Goal: Task Accomplishment & Management: Complete application form

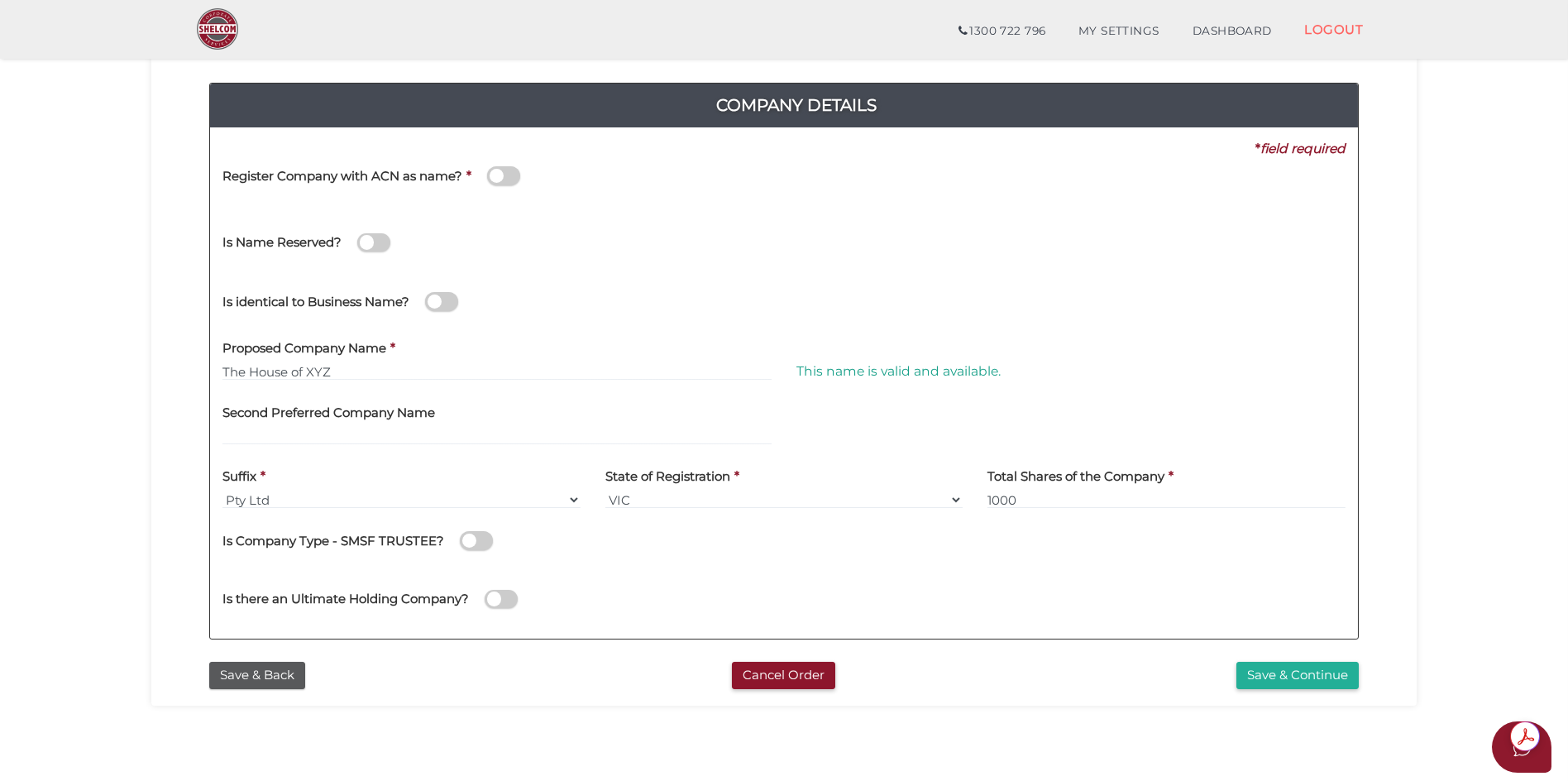
scroll to position [331, 0]
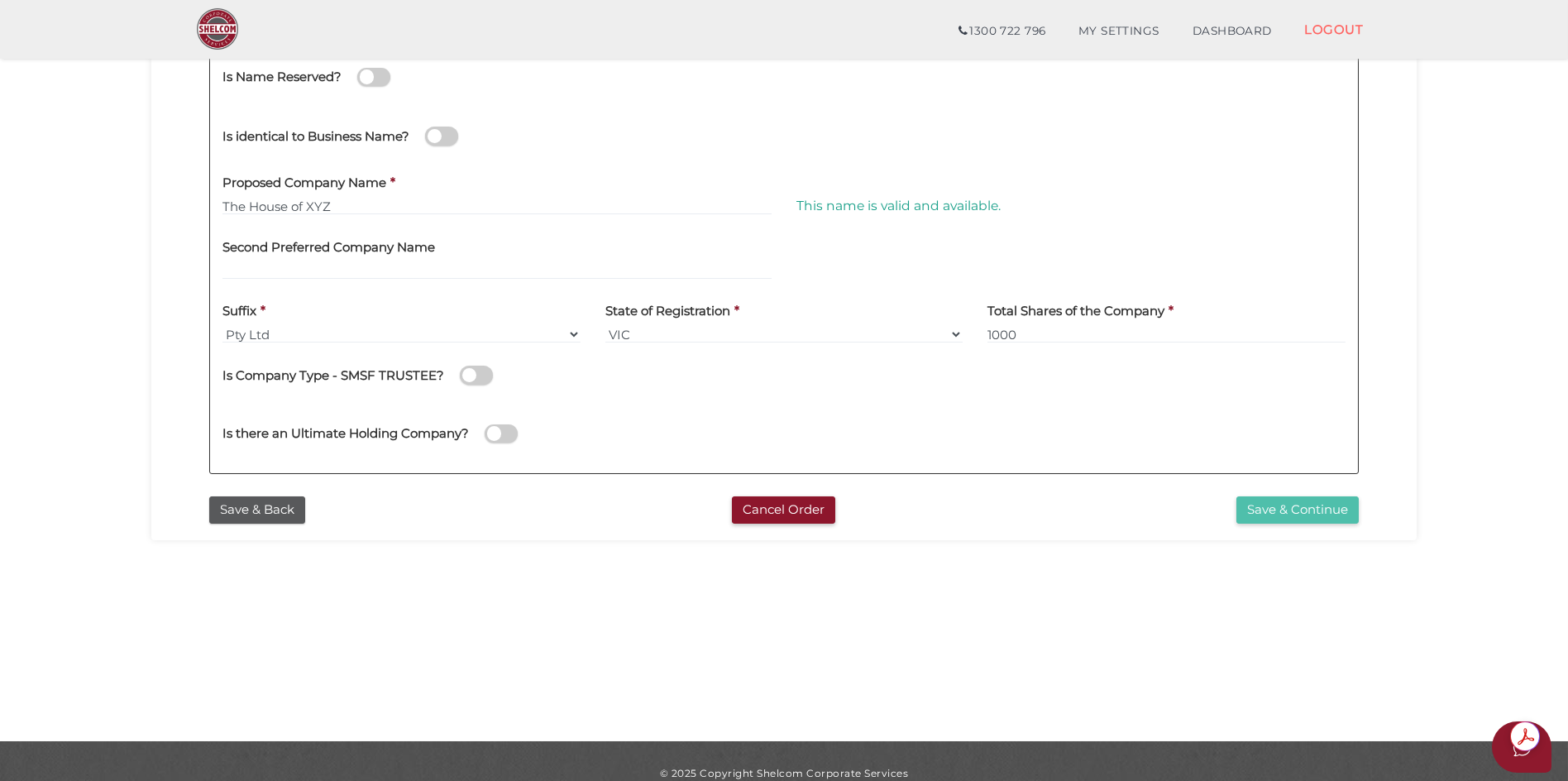
click at [1299, 515] on button "Save & Continue" at bounding box center [1298, 510] width 123 height 28
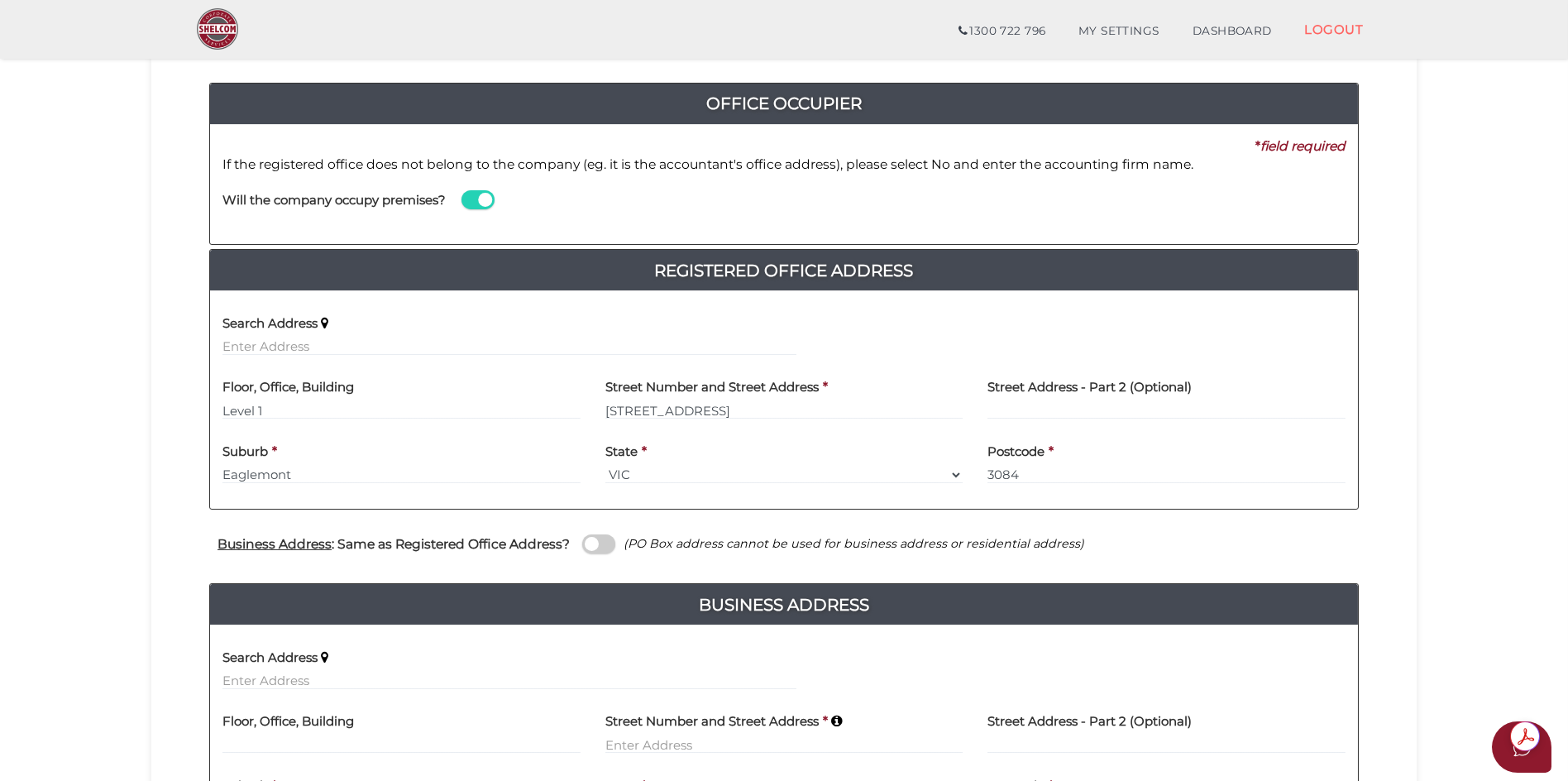
scroll to position [331, 0]
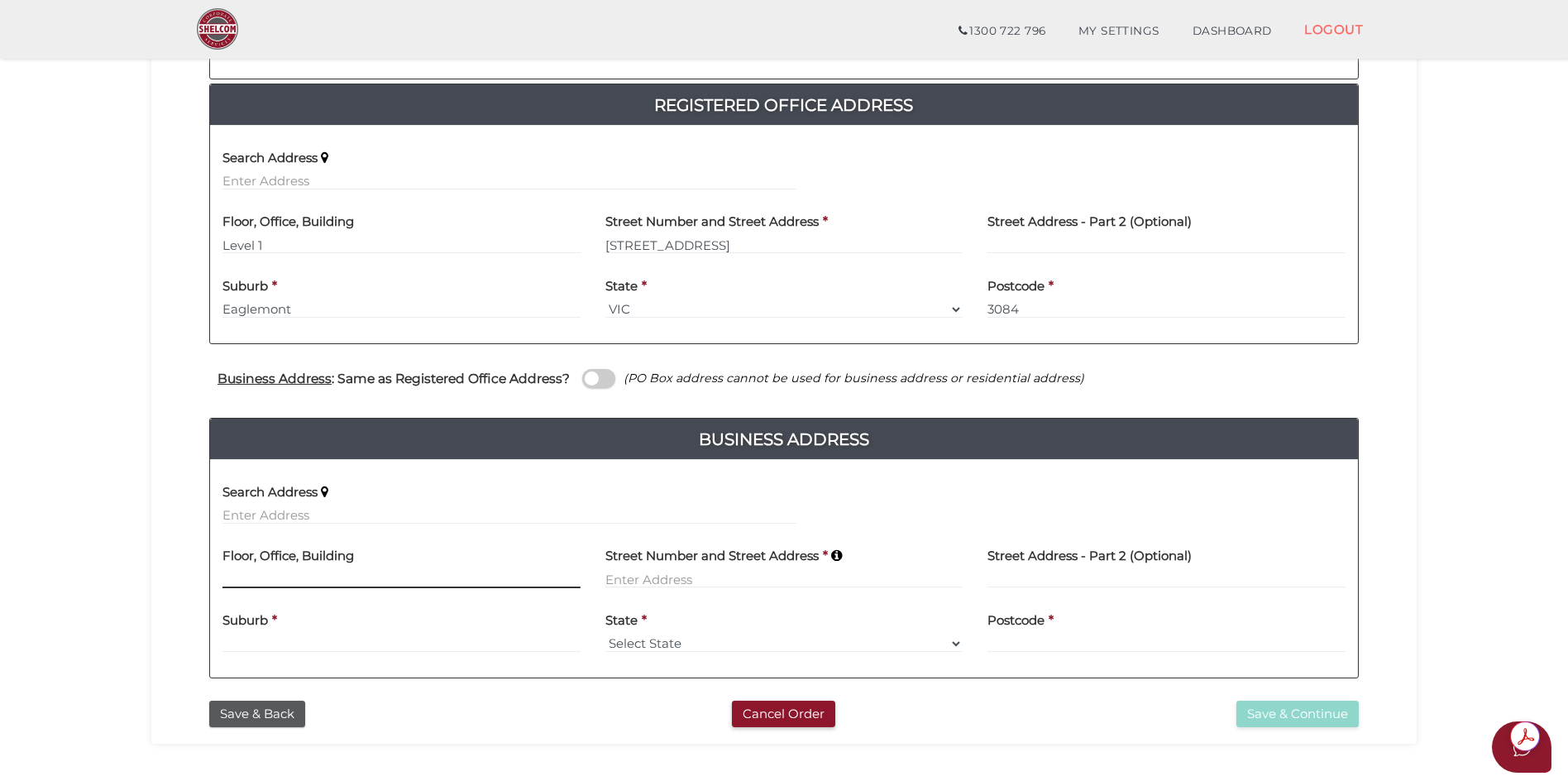
click at [329, 575] on input at bounding box center [402, 579] width 358 height 18
type input "Suite 701"
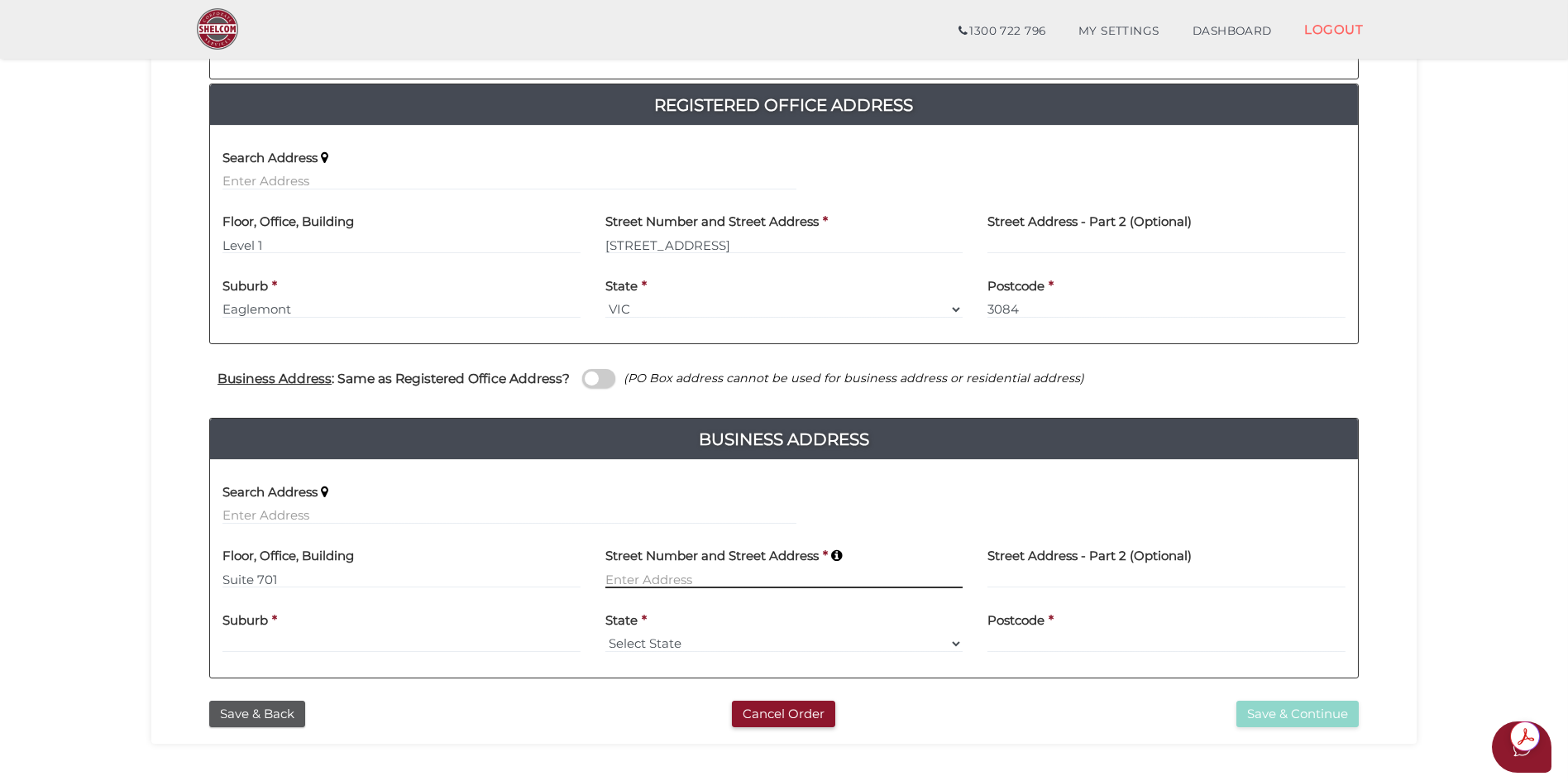
click at [677, 578] on input at bounding box center [784, 579] width 358 height 18
type input "[STREET_ADDRESS][PERSON_NAME]"
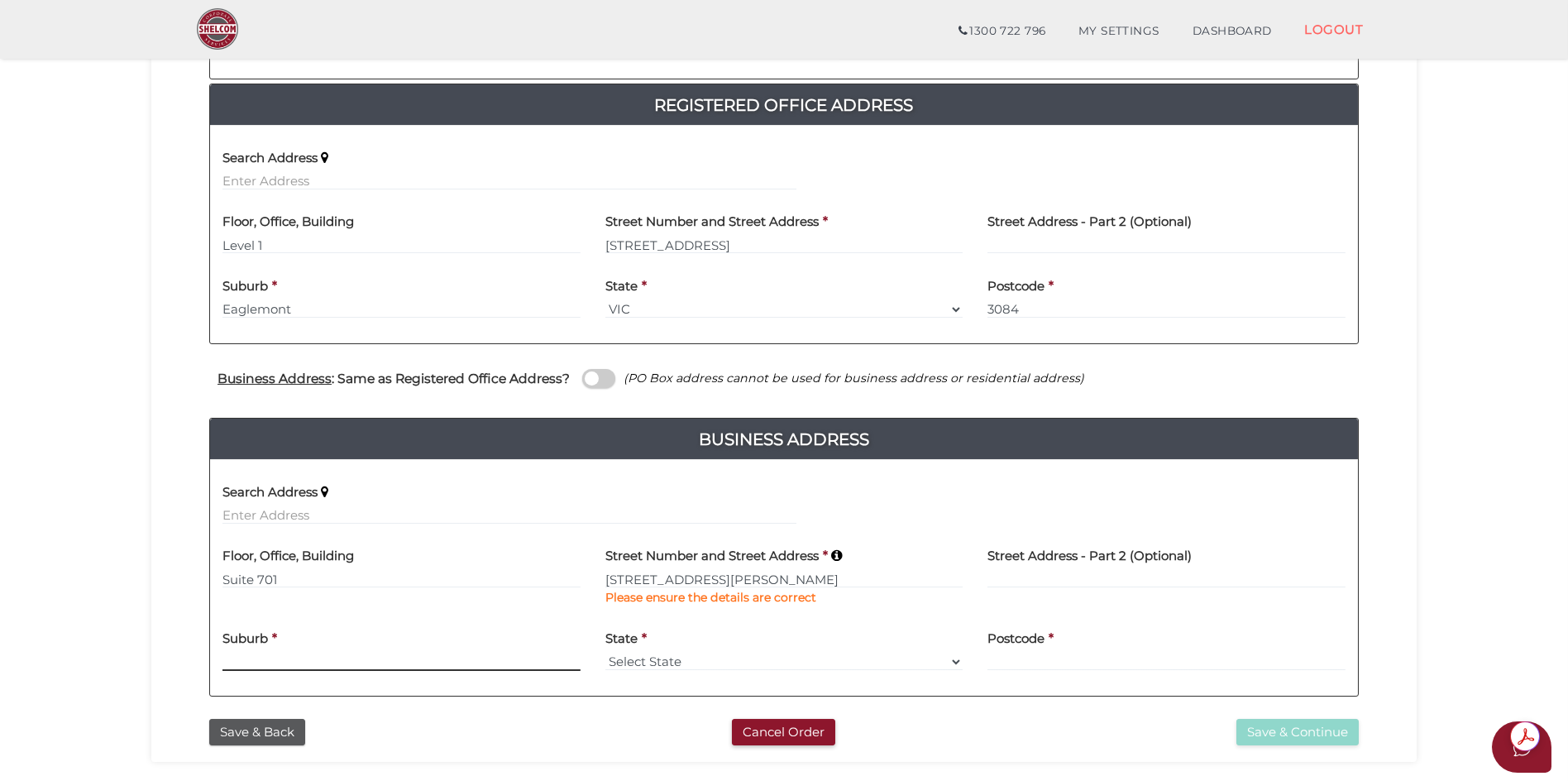
click at [365, 646] on div "Suburb *" at bounding box center [402, 644] width 358 height 52
type input "[GEOGRAPHIC_DATA]"
click at [752, 663] on select "Select State VIC ACT NSW NT QLD TAS WA SA" at bounding box center [784, 661] width 358 height 18
select select "[GEOGRAPHIC_DATA]"
click at [605, 652] on select "Select State VIC ACT NSW NT QLD TAS WA SA" at bounding box center [784, 661] width 358 height 18
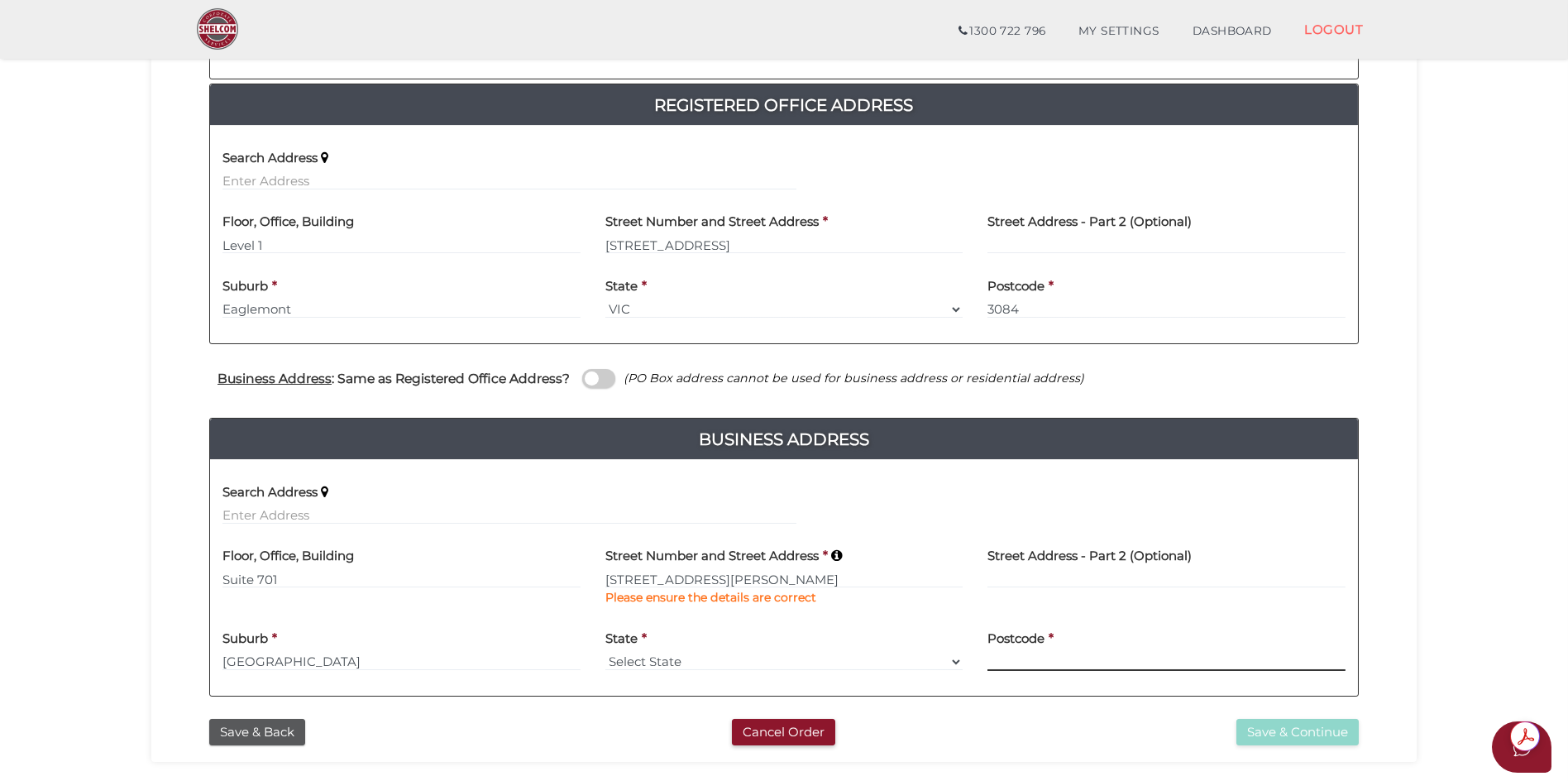
click at [1045, 653] on input at bounding box center [1166, 661] width 358 height 18
type input "2060"
click at [1294, 736] on button "Save & Continue" at bounding box center [1298, 732] width 123 height 28
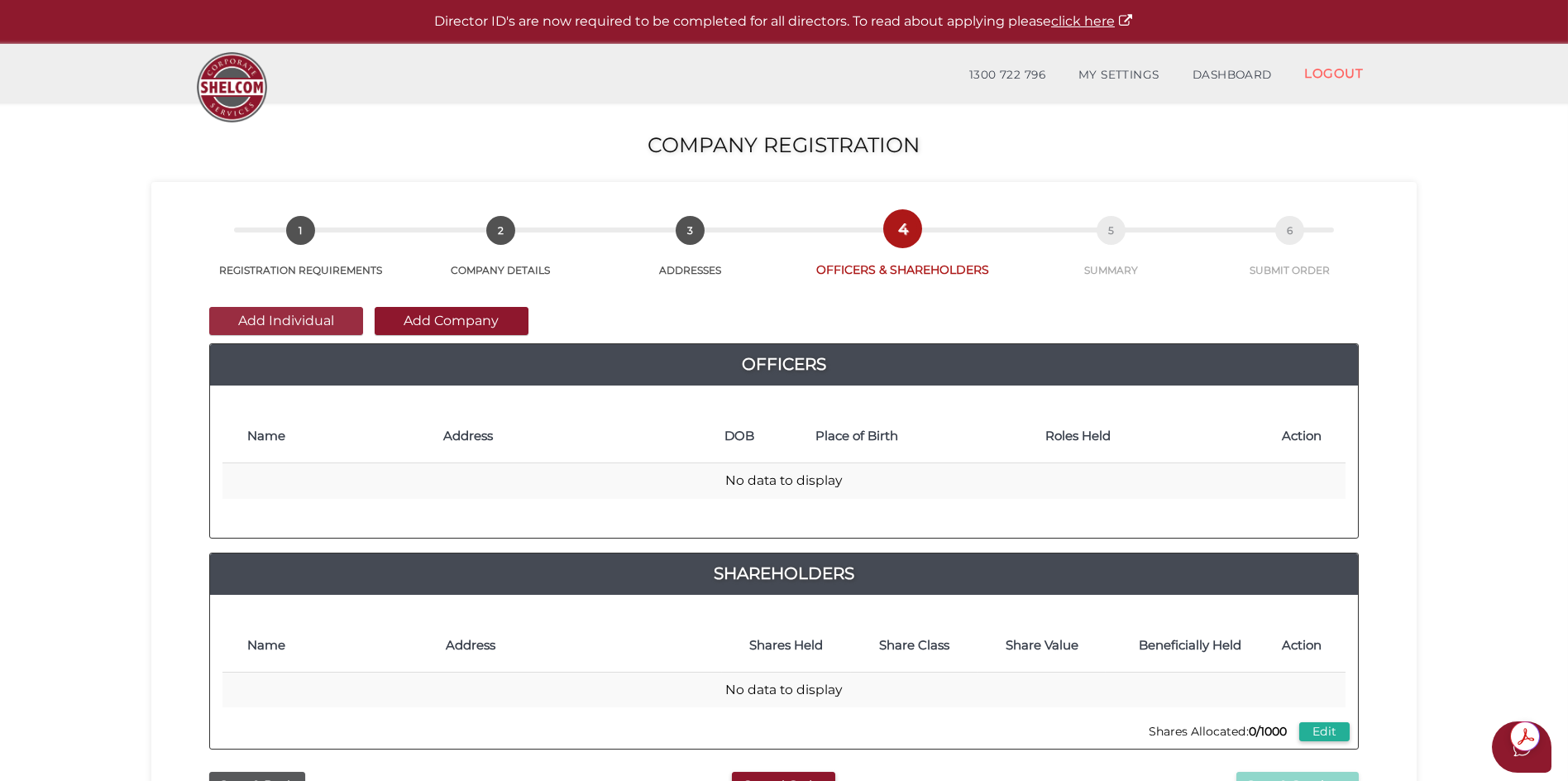
click at [309, 324] on button "Add Individual" at bounding box center [285, 321] width 153 height 28
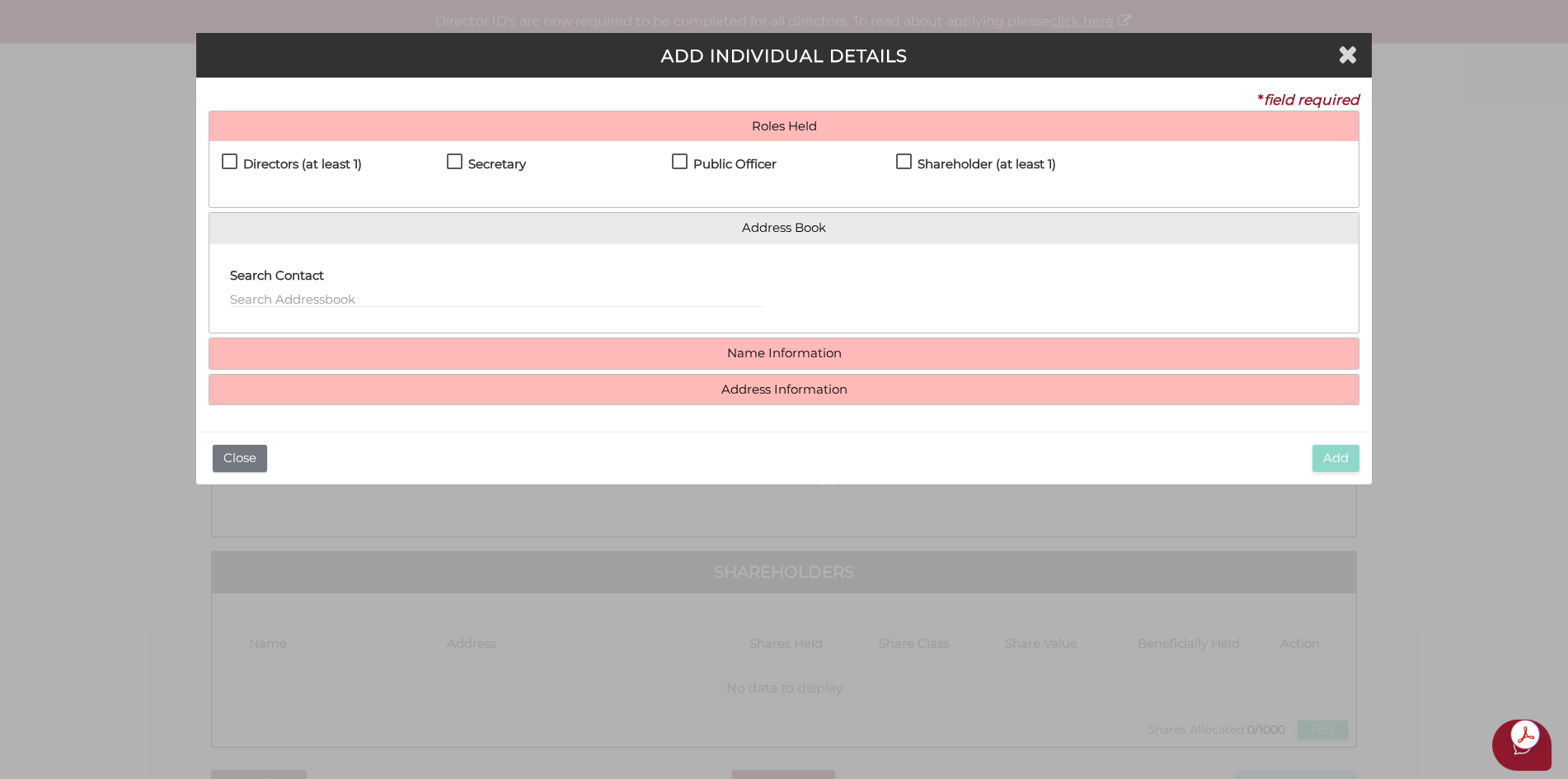
click at [227, 164] on label "Directors (at least 1)" at bounding box center [292, 168] width 140 height 21
checkbox input "true"
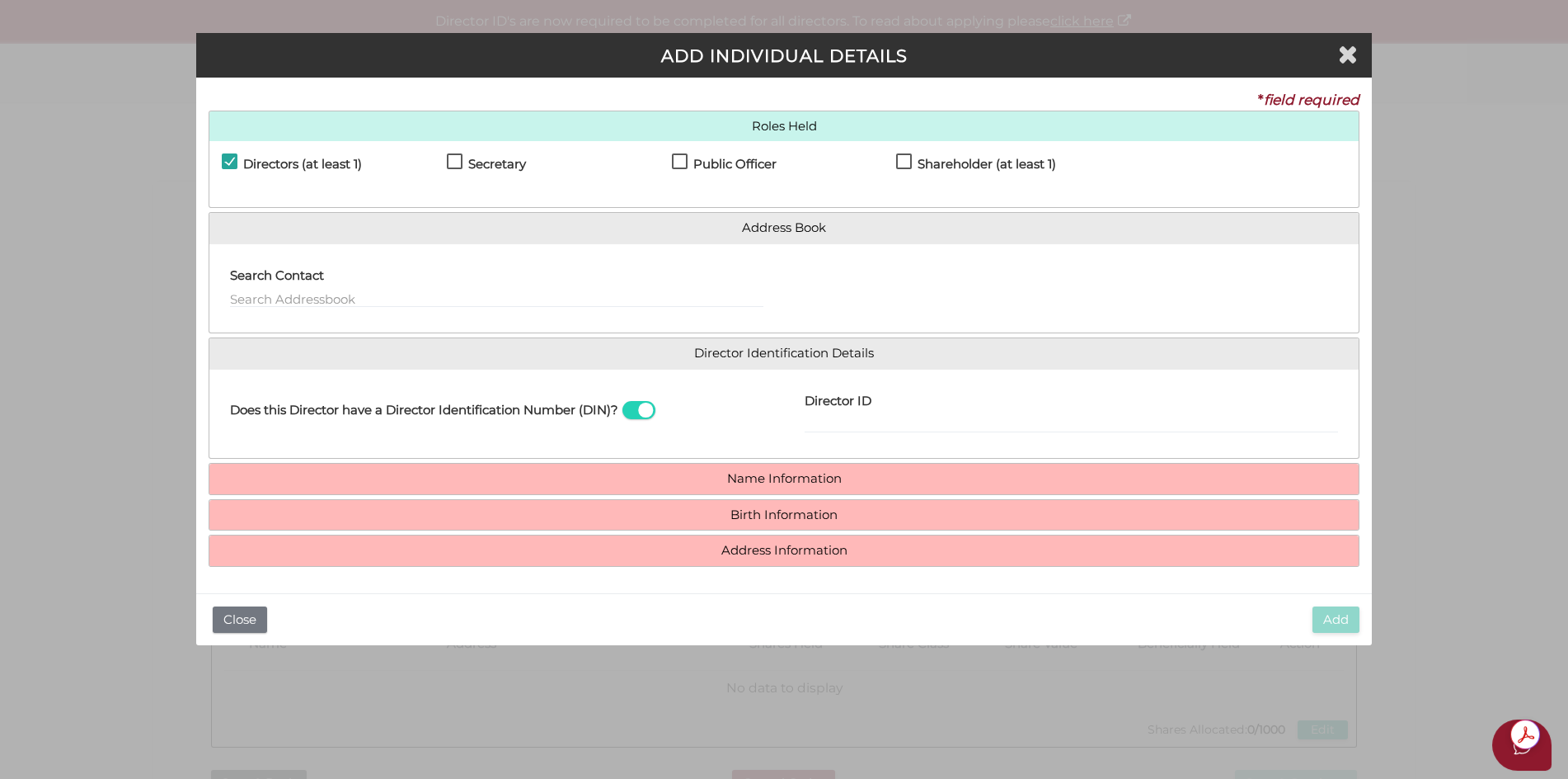
click at [458, 162] on label "Secretary" at bounding box center [486, 168] width 79 height 21
checkbox input "true"
click at [679, 163] on label "Public Officer" at bounding box center [724, 168] width 105 height 21
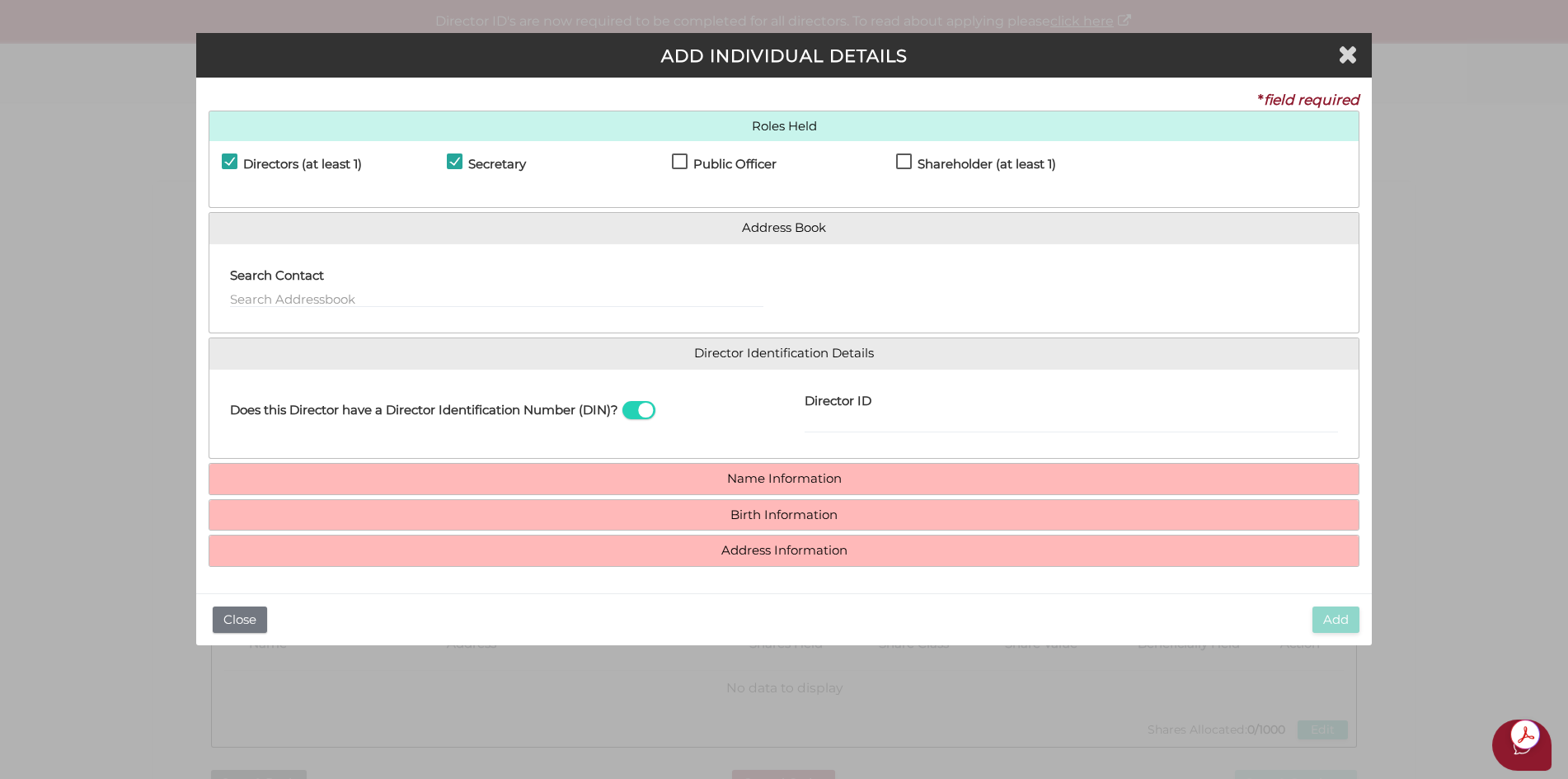
checkbox input "true"
click at [877, 423] on input "Director ID" at bounding box center [1071, 424] width 533 height 18
type input "036042992172987"
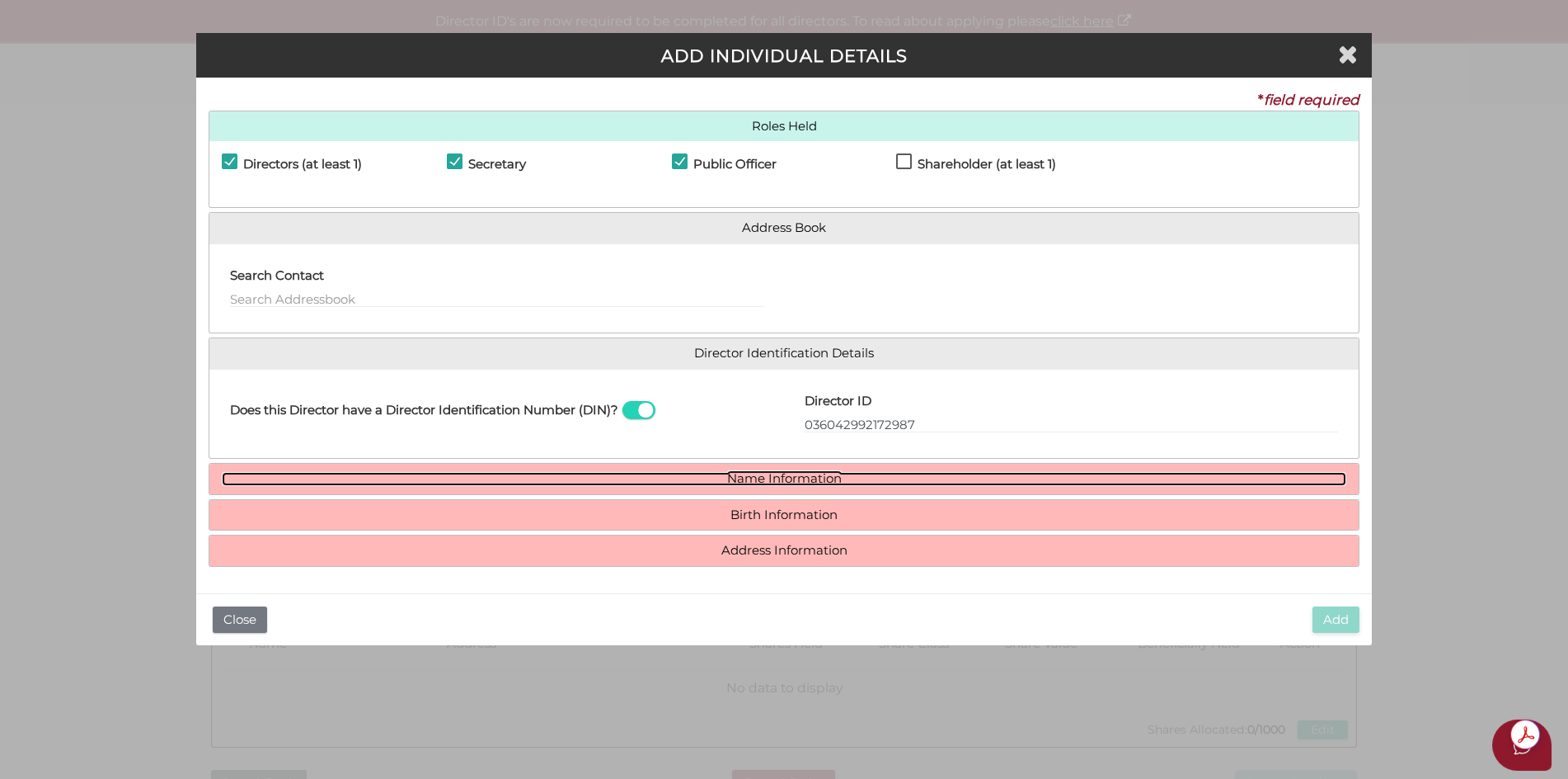
click at [782, 476] on link "Name Information" at bounding box center [784, 479] width 1125 height 14
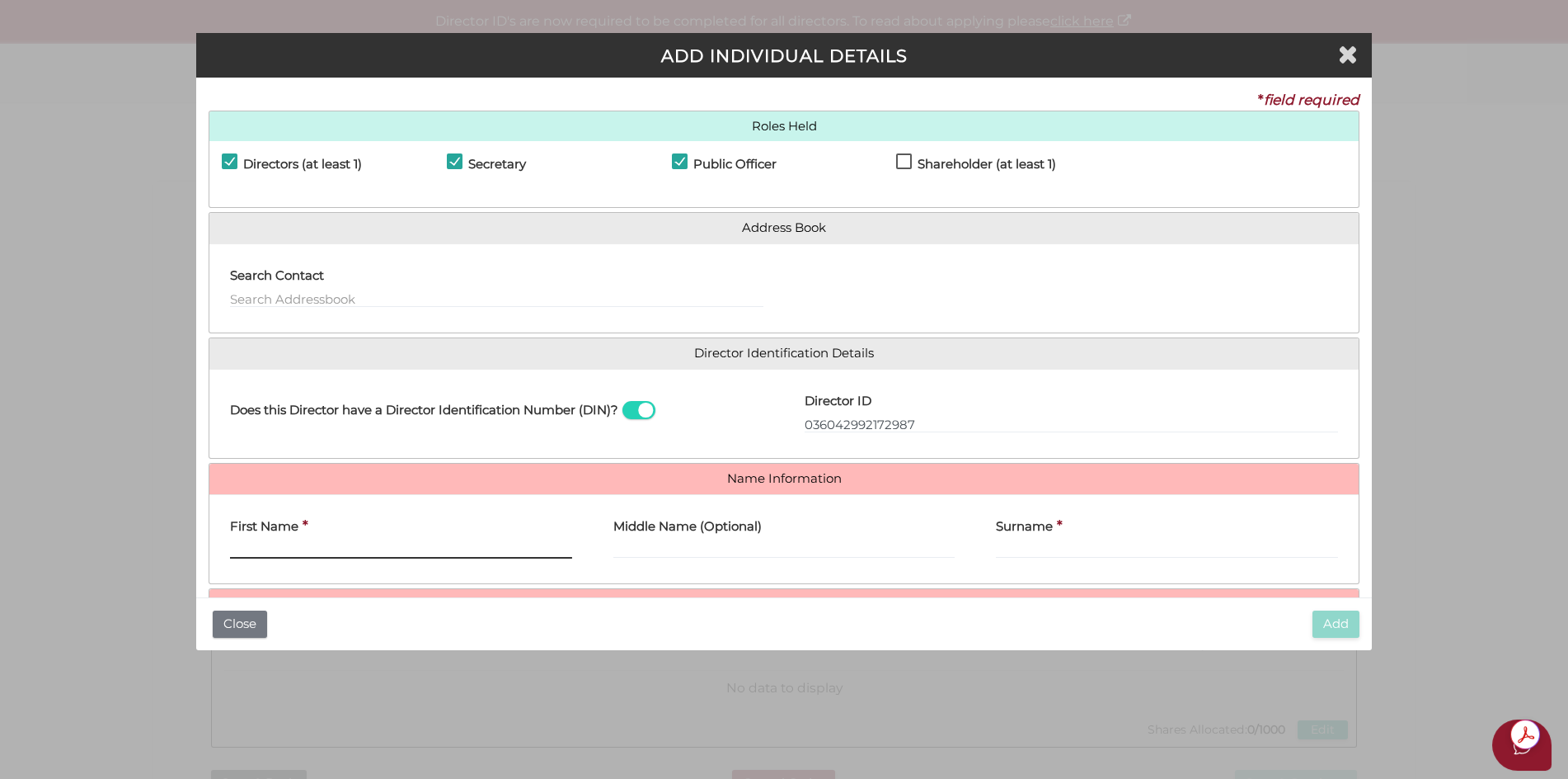
click at [467, 541] on input "First Name" at bounding box center [401, 549] width 342 height 18
type input "a"
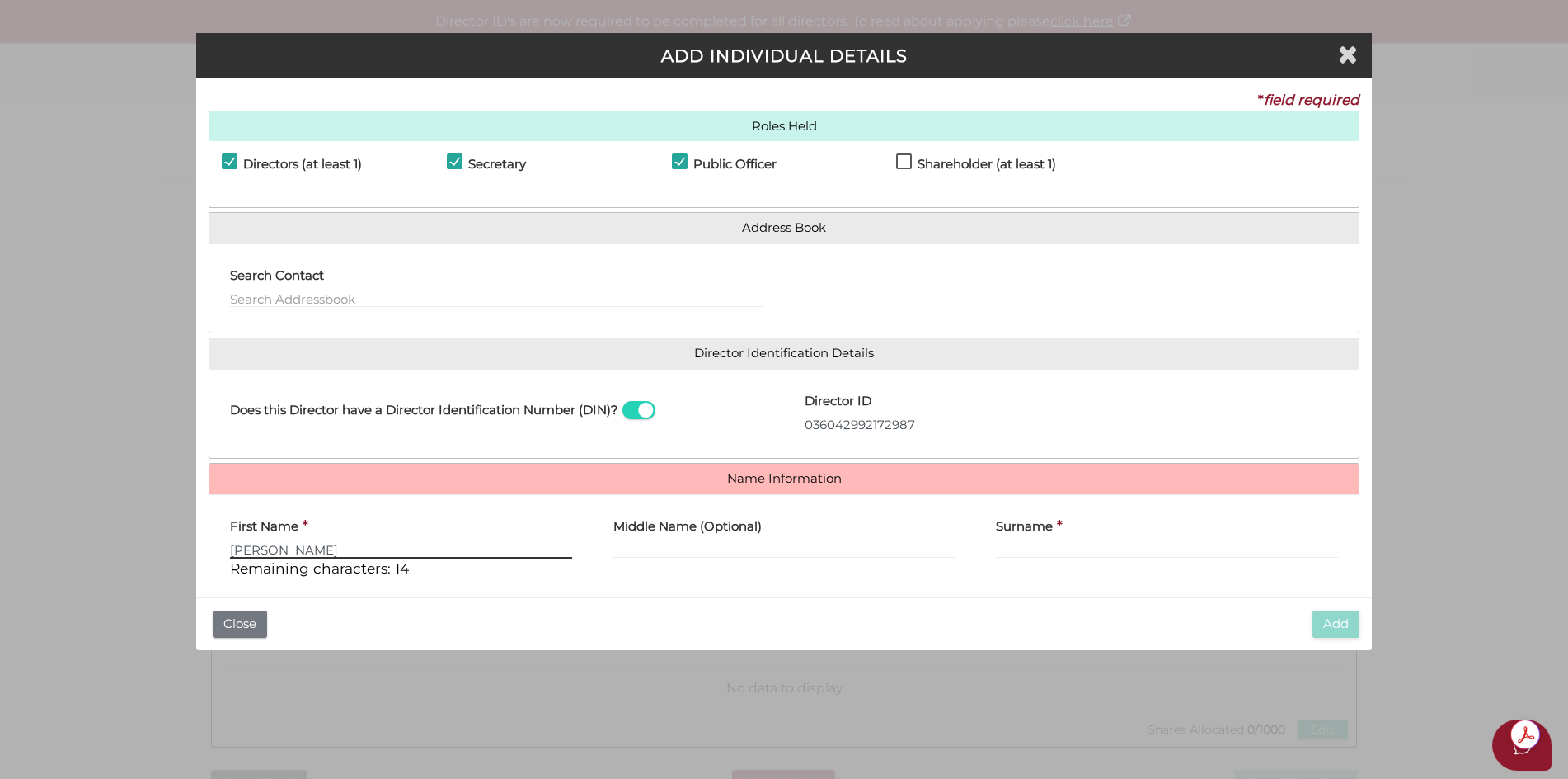
type input "ANDREW"
click at [1032, 553] on input "Surname" at bounding box center [1166, 549] width 342 height 18
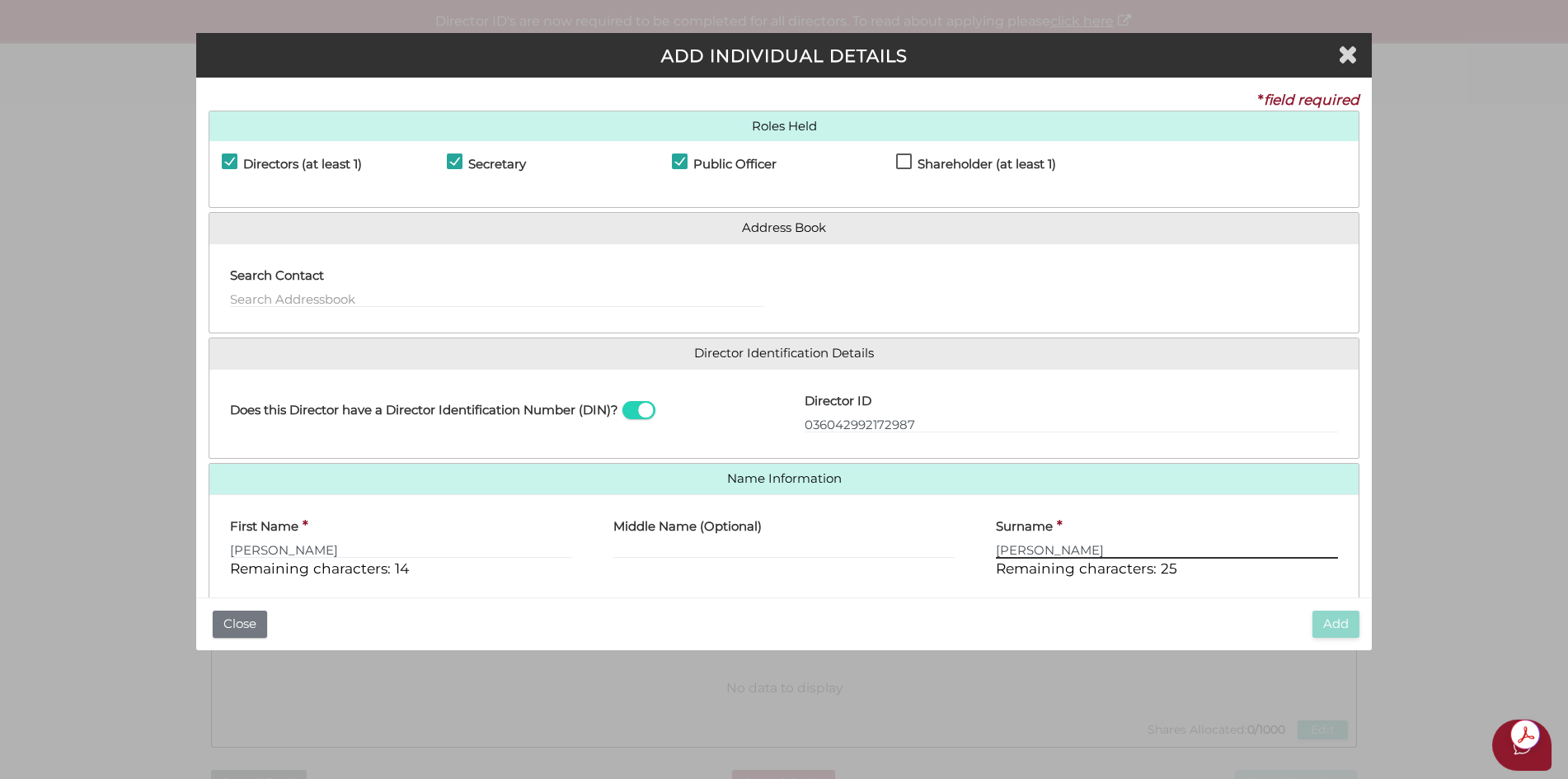
scroll to position [105, 0]
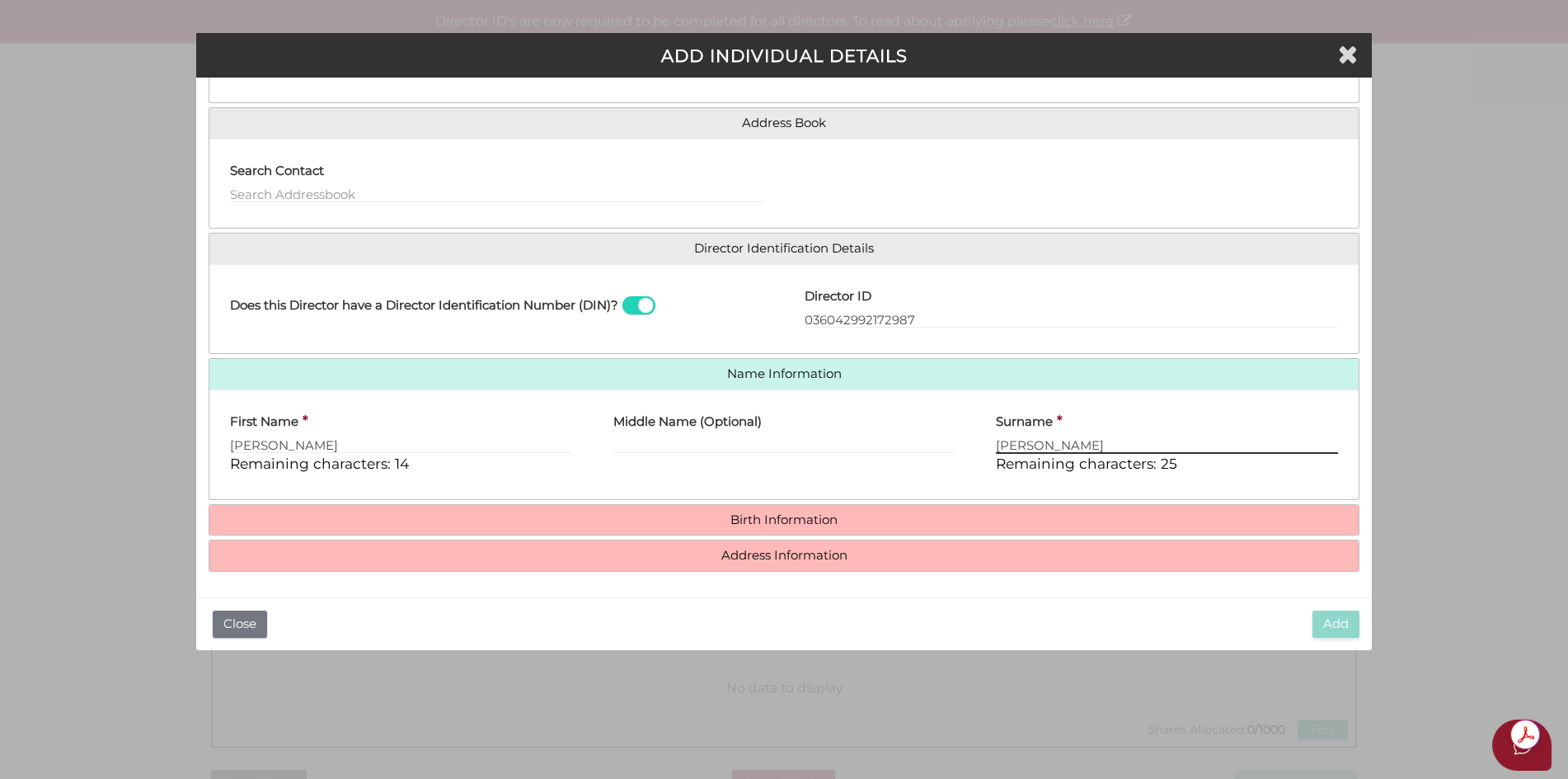
type input "SHAND"
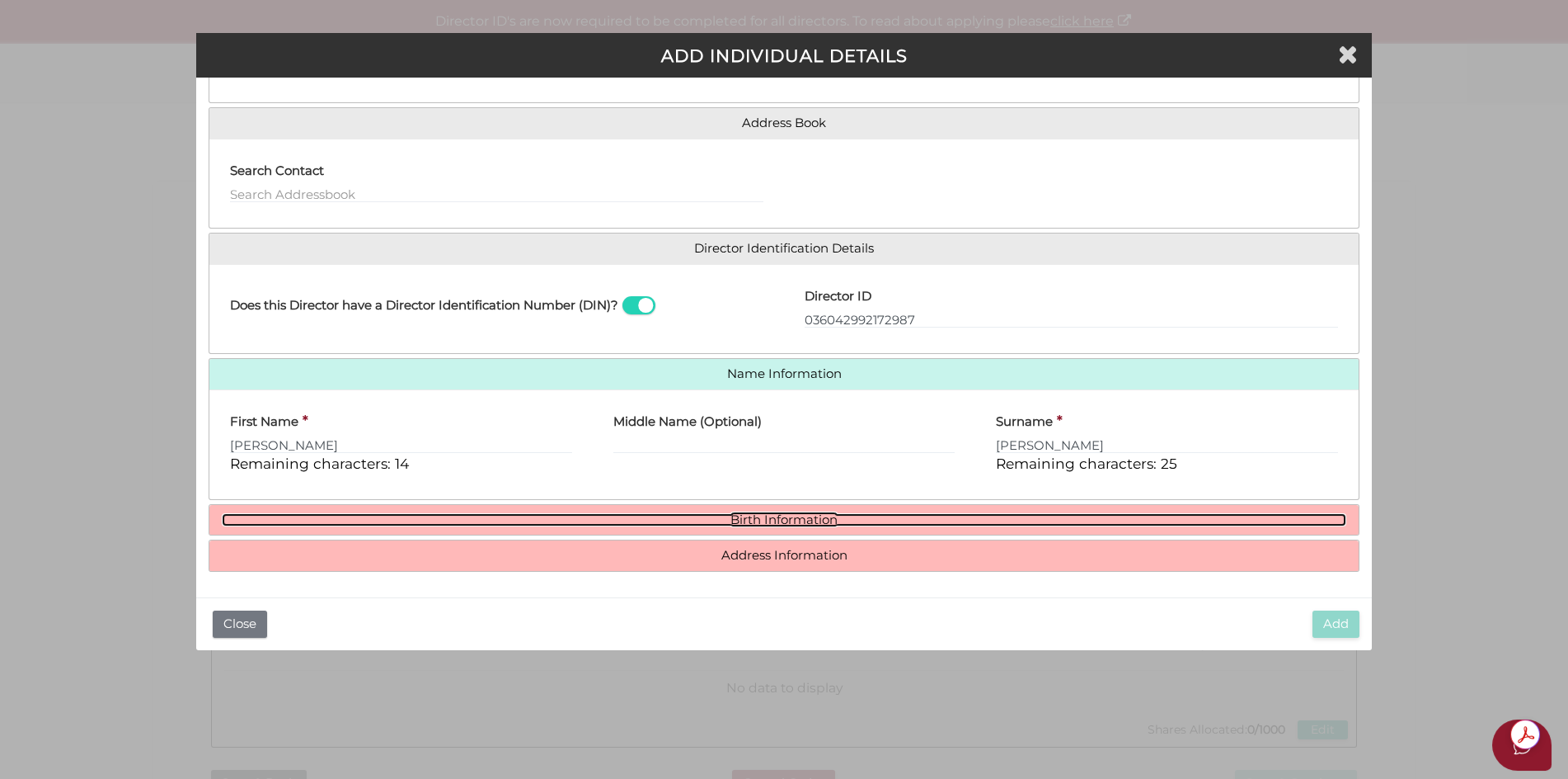
click at [821, 523] on link "Birth Information" at bounding box center [784, 520] width 1125 height 14
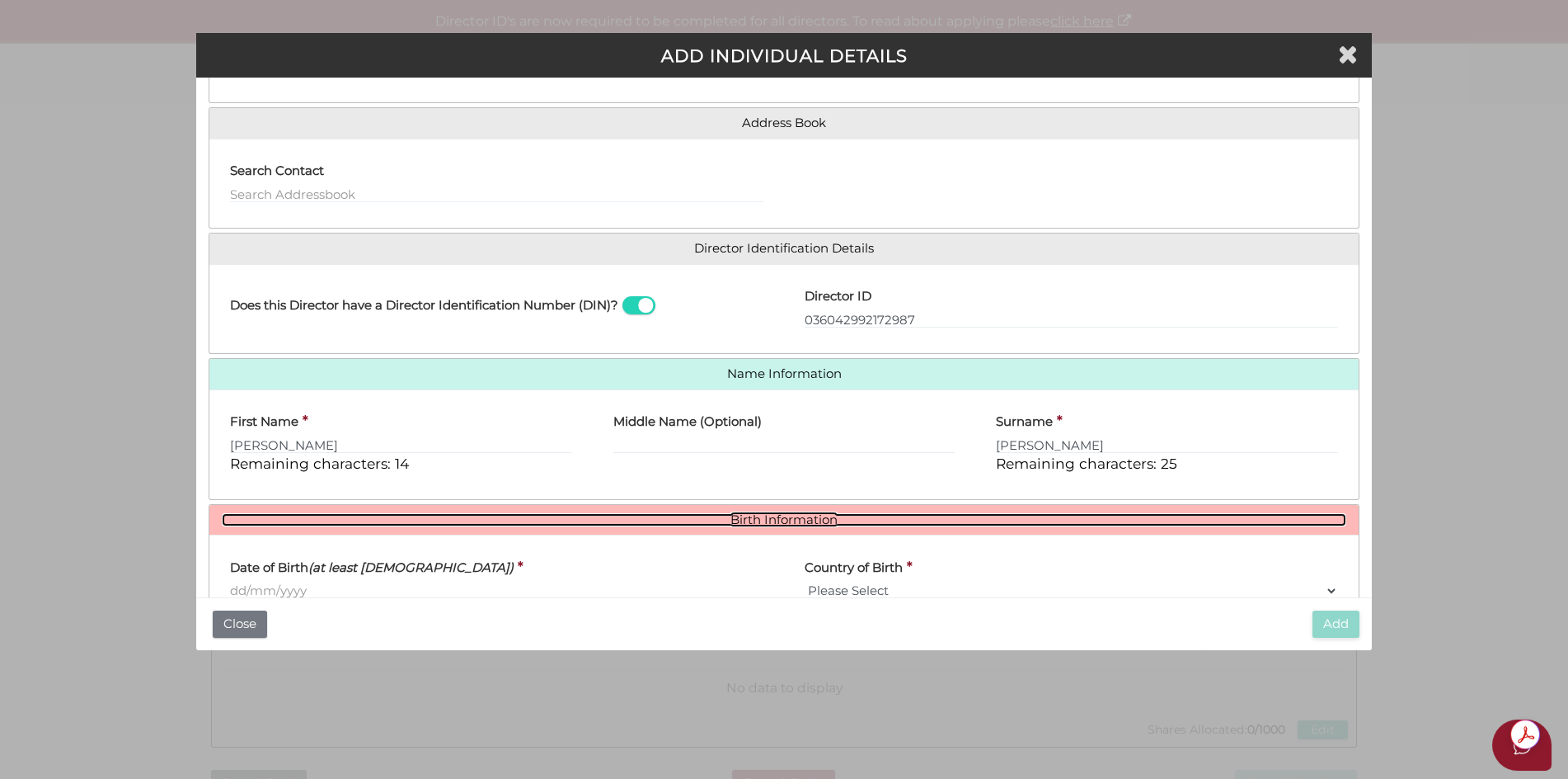
scroll to position [258, 0]
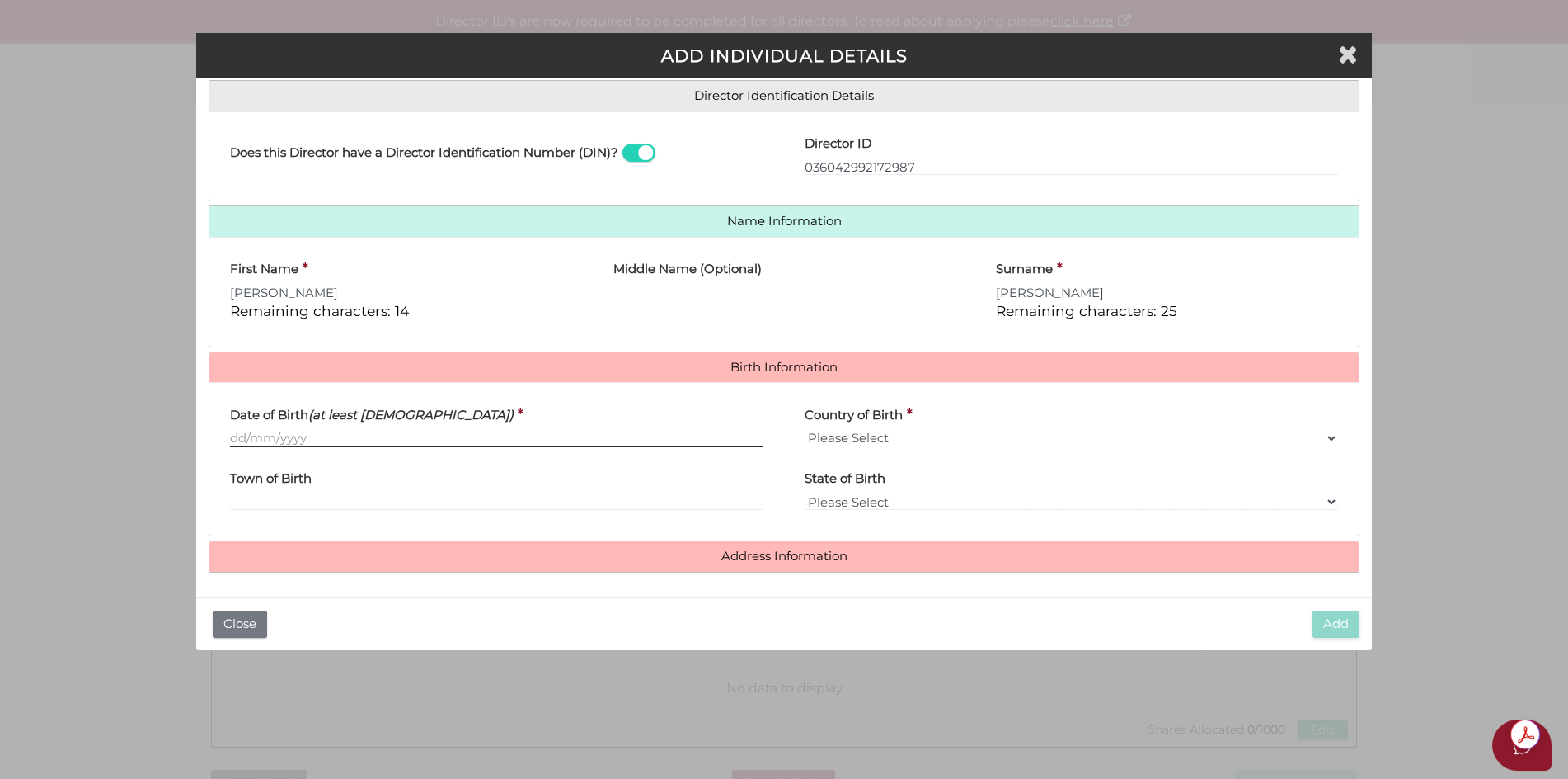
click at [395, 431] on input "Date of Birth (at least 18 years old)" at bounding box center [496, 437] width 533 height 18
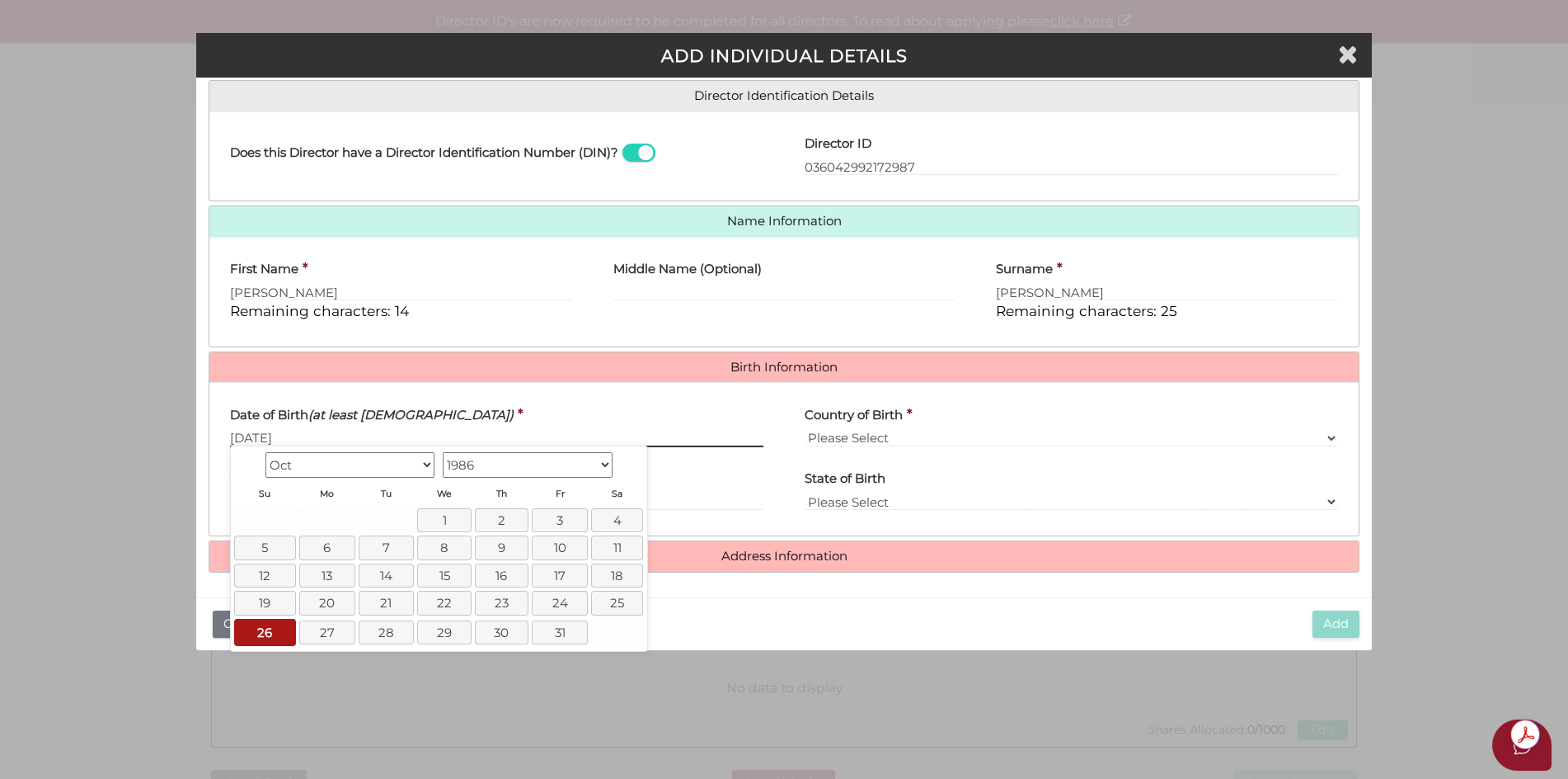
type input "[DATE]"
click at [902, 431] on select "Please Select v Australia Afghanistan Albania Algeria American Samoa Andorra An…" at bounding box center [1071, 437] width 533 height 18
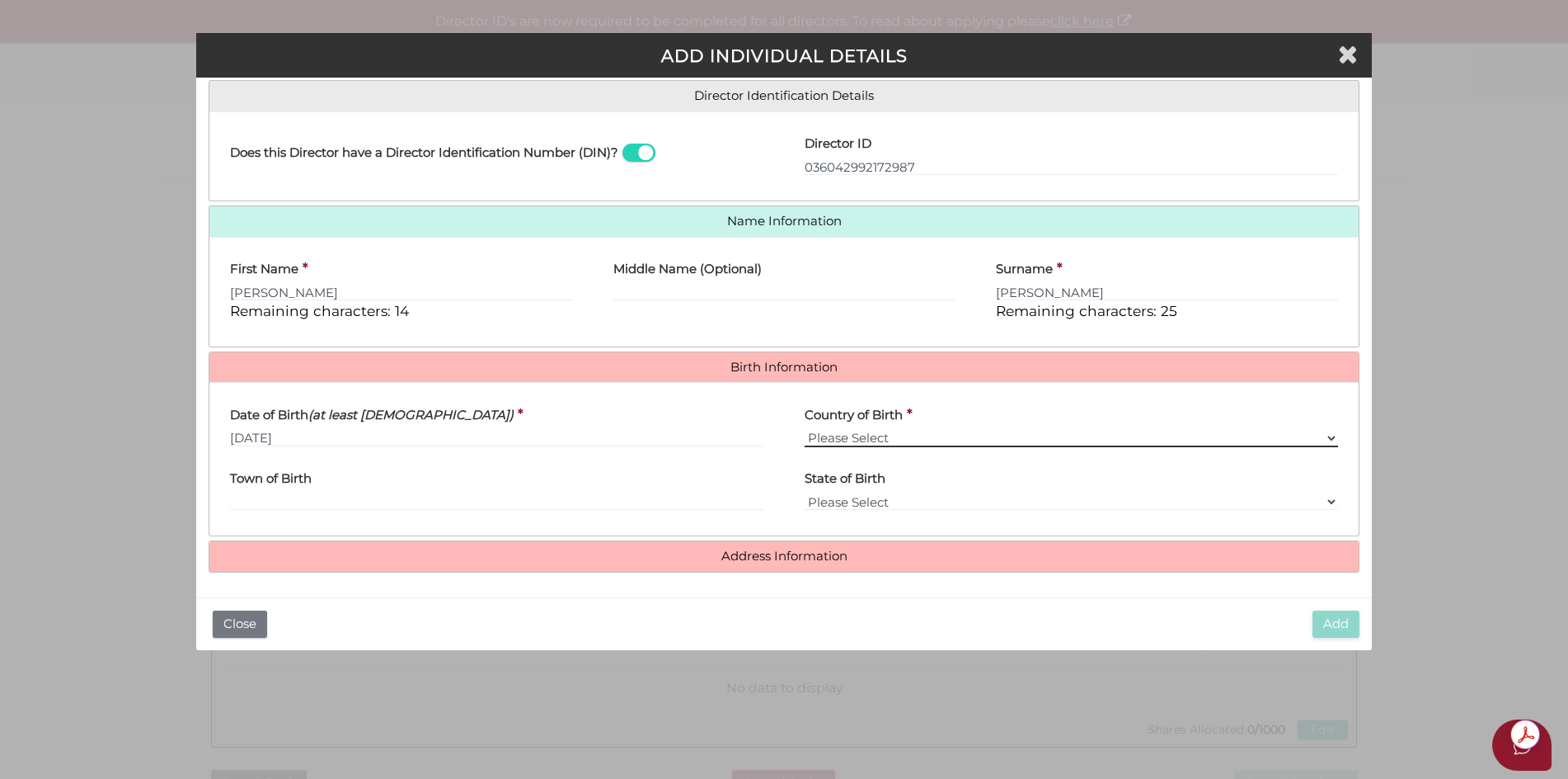
select select "[GEOGRAPHIC_DATA]"
click at [804, 428] on select "Please Select v Australia Afghanistan Albania Algeria American Samoa Andorra An…" at bounding box center [1071, 437] width 533 height 18
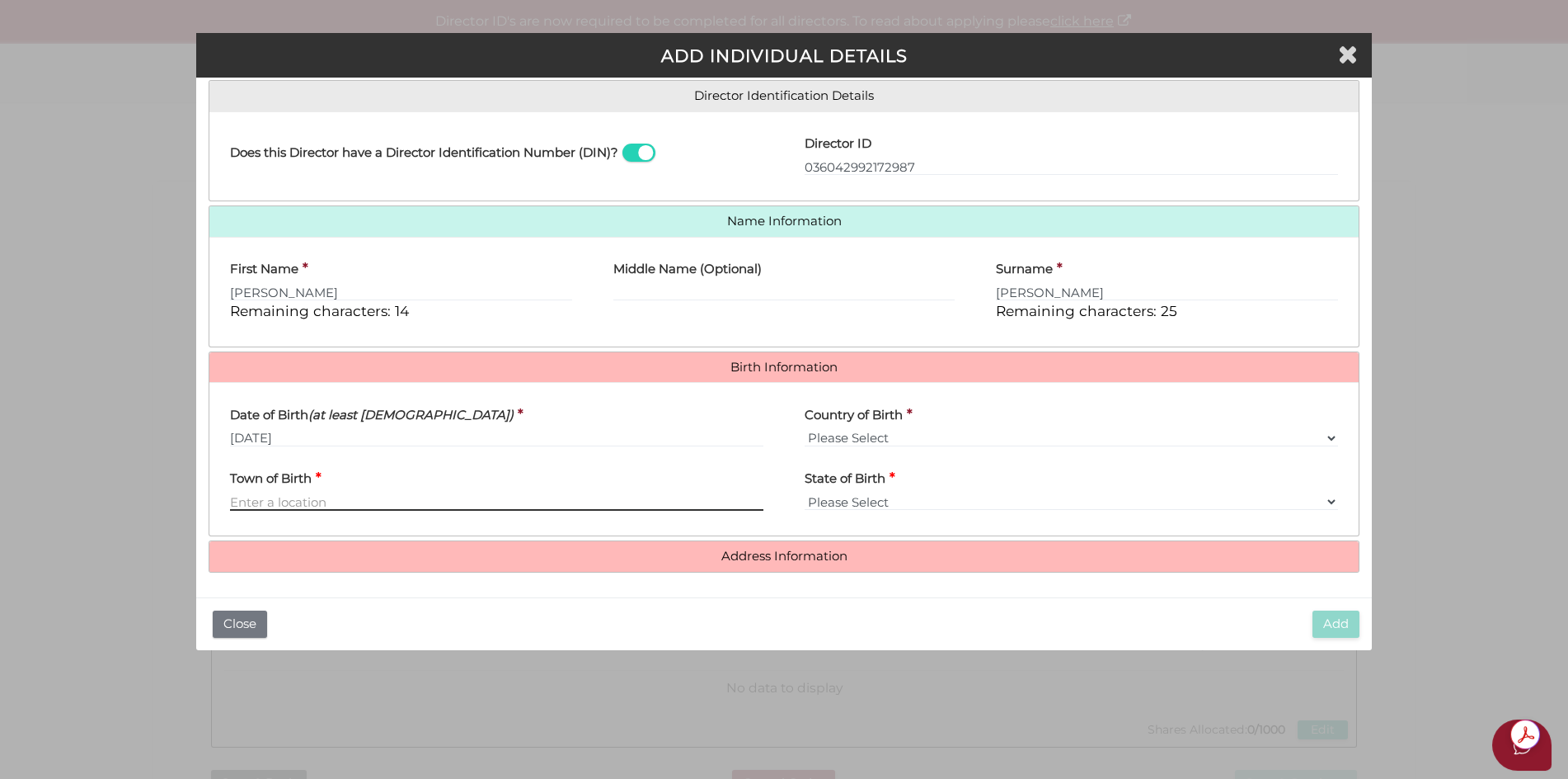
click at [508, 499] on input "Town of Birth" at bounding box center [496, 502] width 533 height 18
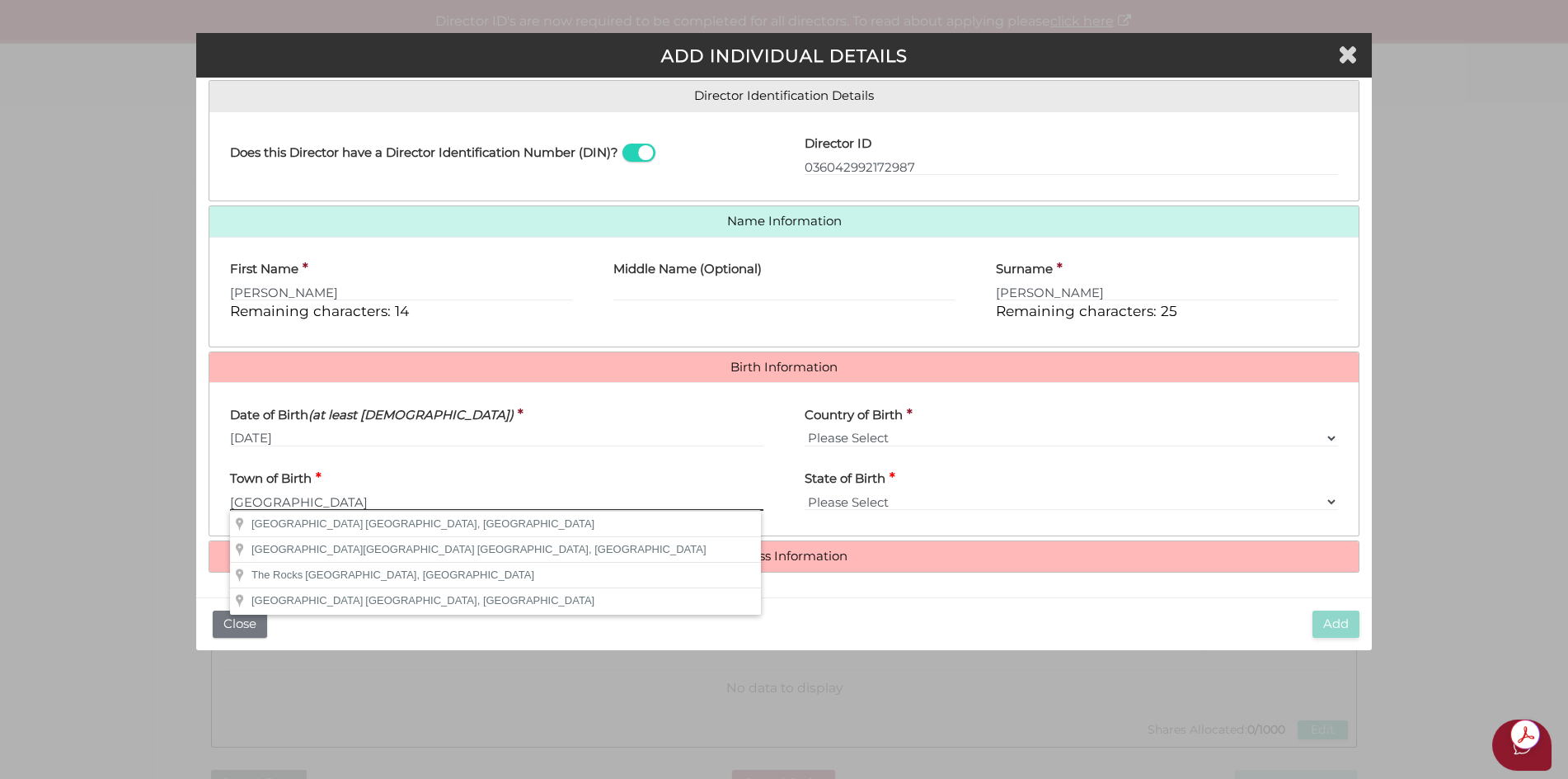
type input "SYDNEY"
click at [878, 499] on select "Please Select VIC ACT NSW NT QLD TAS WA SA" at bounding box center [1071, 502] width 533 height 18
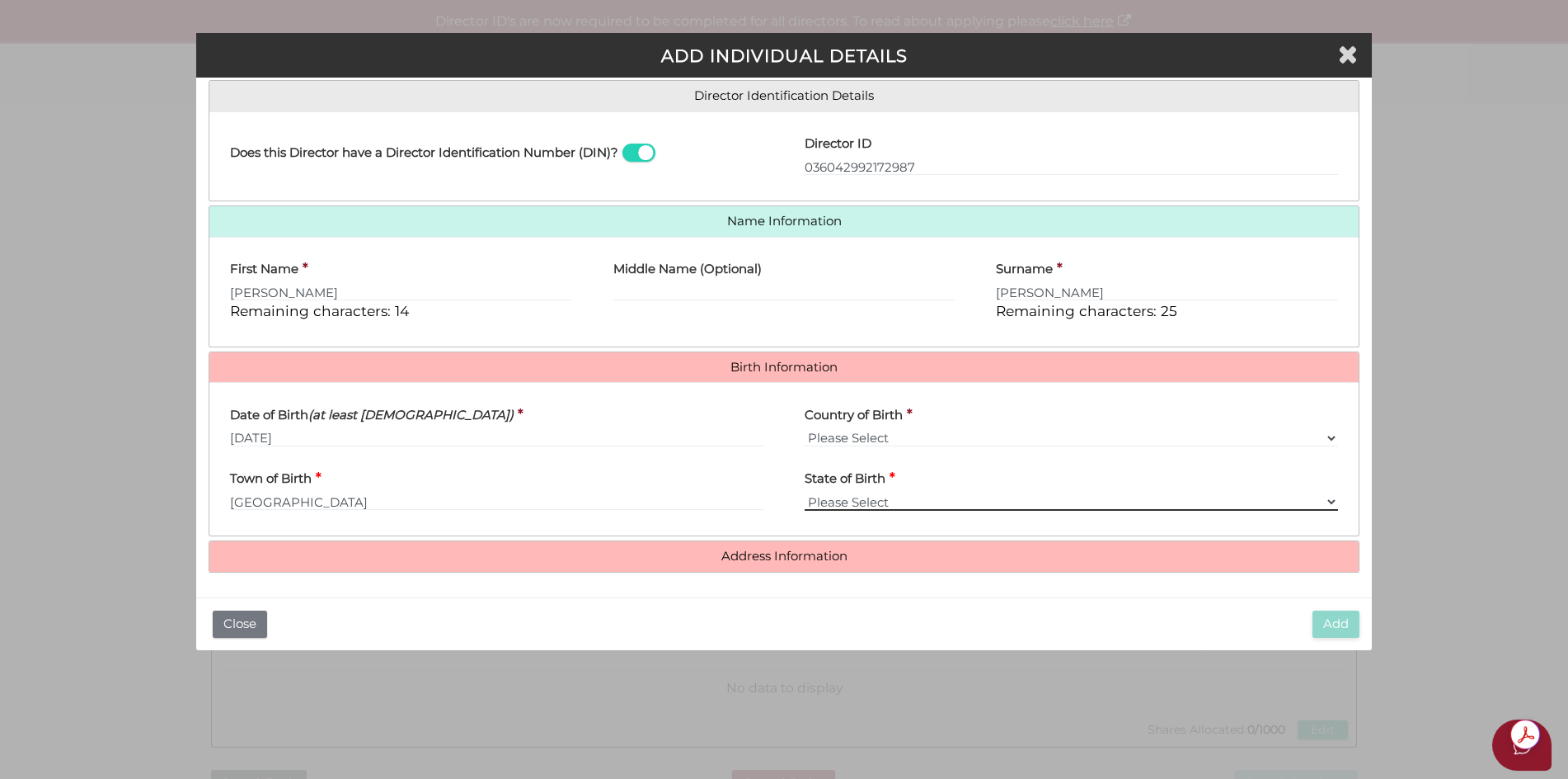
select select "[GEOGRAPHIC_DATA]"
click at [804, 493] on select "Please Select VIC ACT NSW NT QLD TAS WA SA" at bounding box center [1071, 502] width 533 height 18
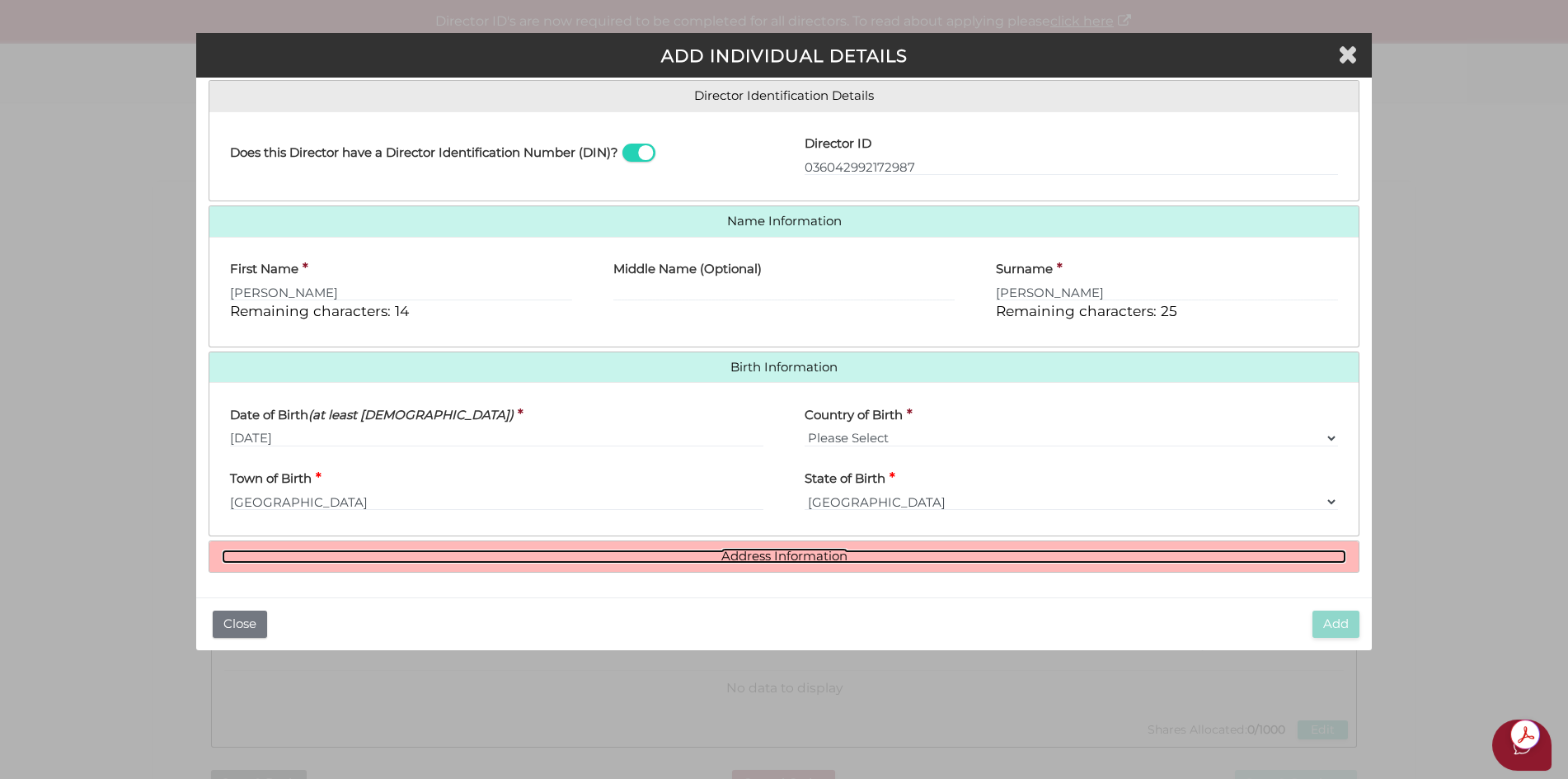
click at [806, 561] on link "Address Information" at bounding box center [784, 556] width 1125 height 14
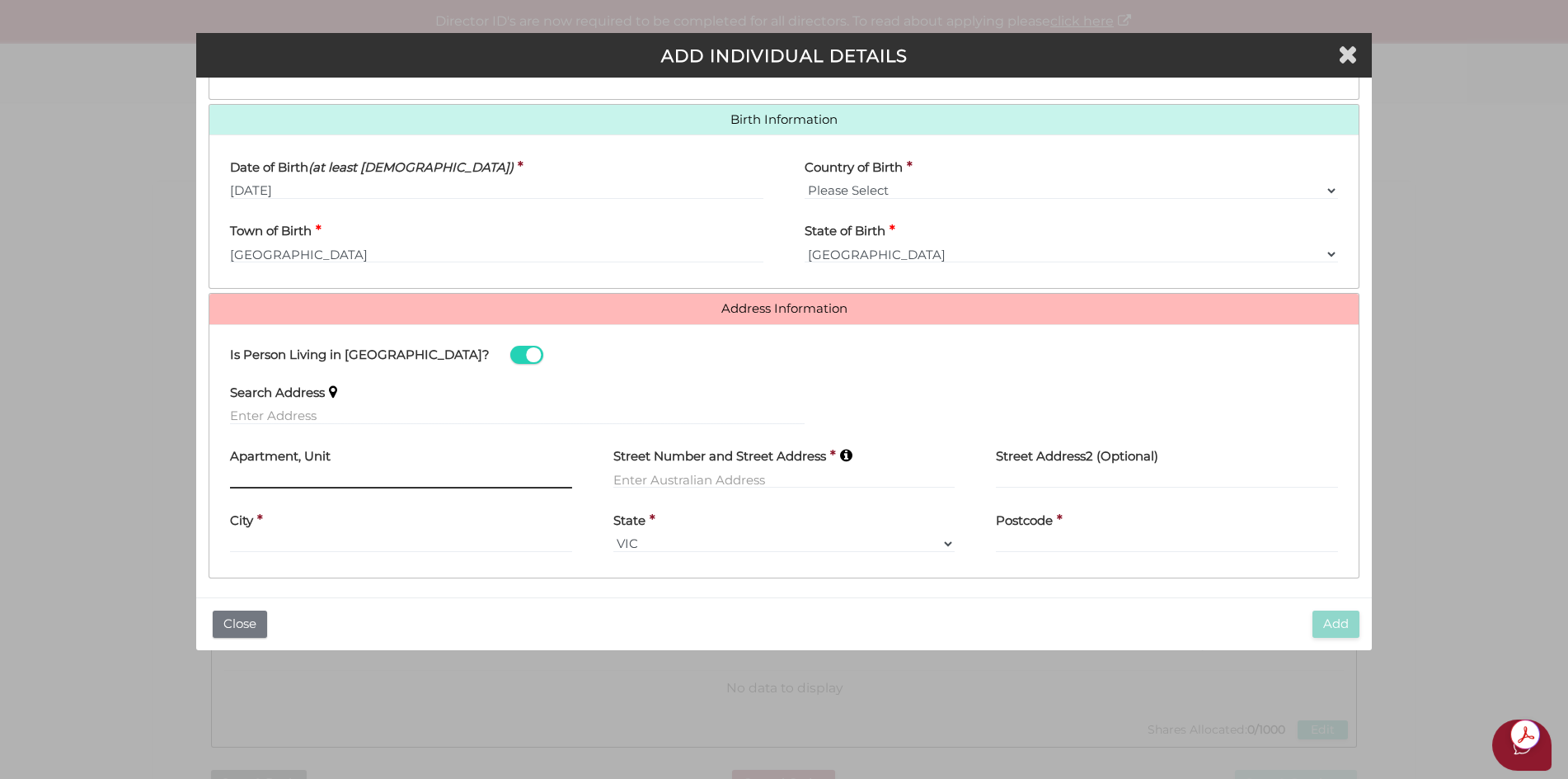
click at [376, 470] on input "text" at bounding box center [401, 479] width 342 height 18
type input "UNIT 1"
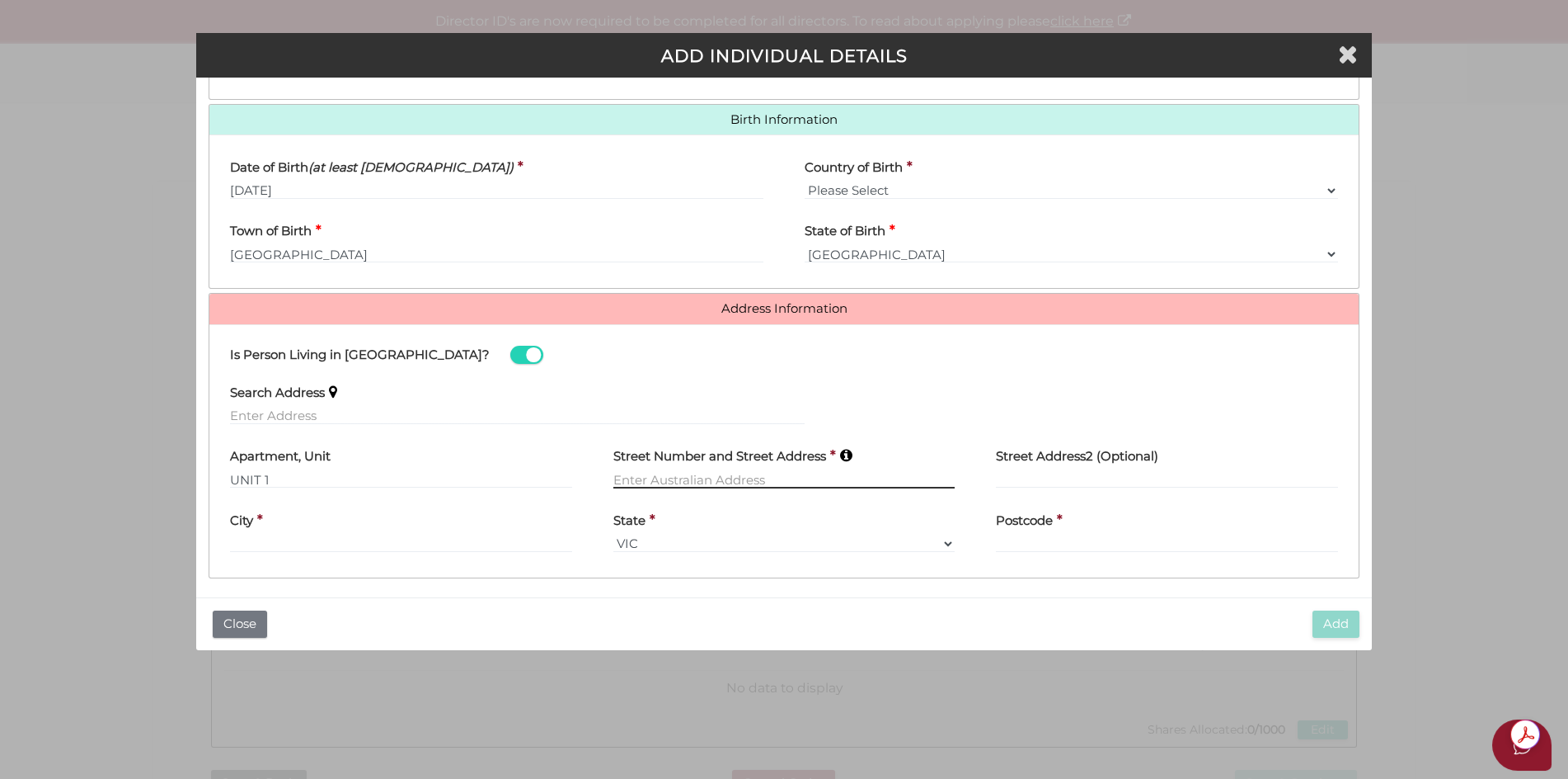
click at [638, 479] on input "text" at bounding box center [784, 479] width 342 height 18
type input "9-27 PARK AVENUE"
click at [448, 536] on div "City *" at bounding box center [401, 526] width 342 height 52
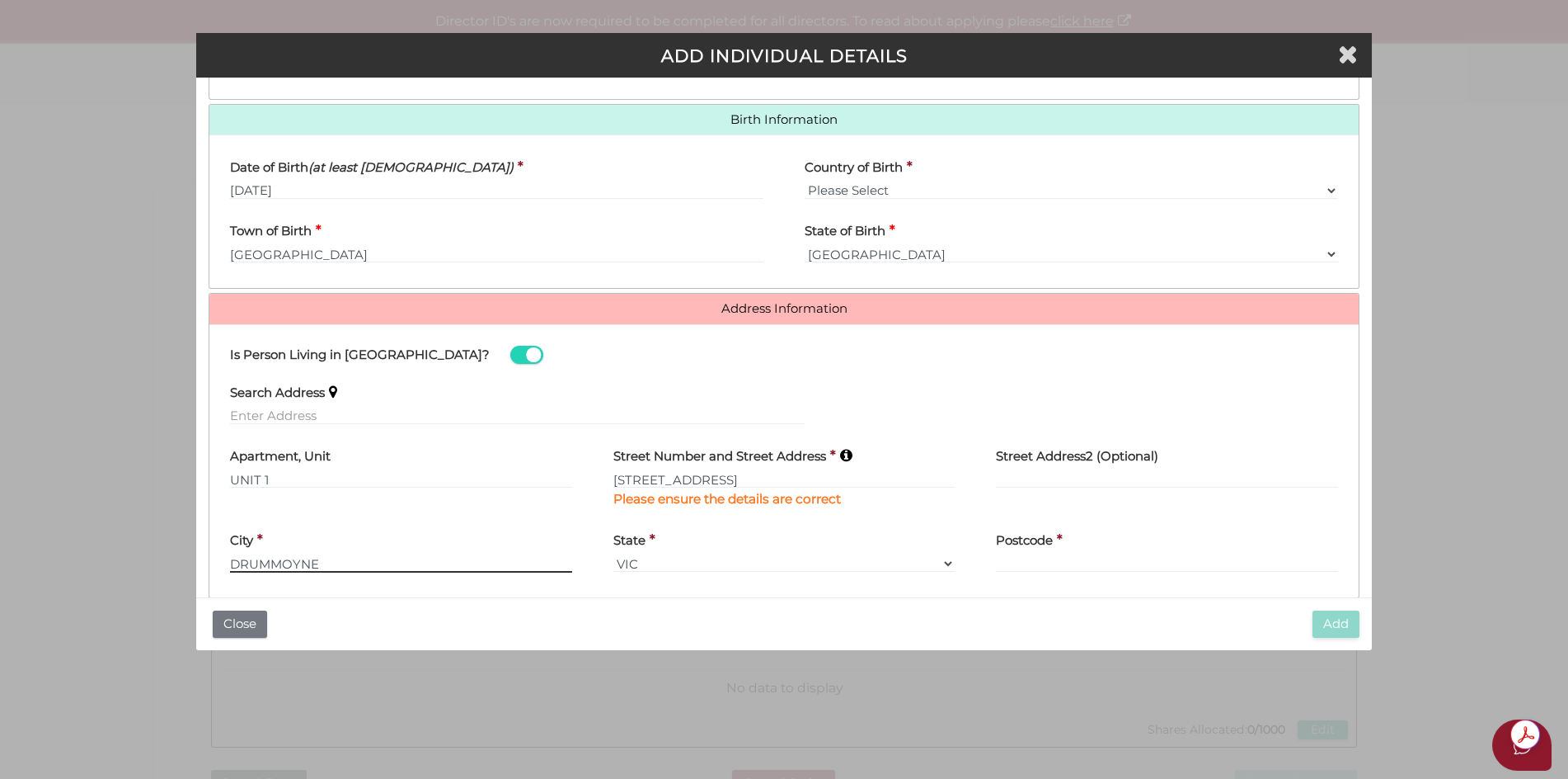
type input "DRUMMOYNE"
drag, startPoint x: 941, startPoint y: 559, endPoint x: 933, endPoint y: 560, distance: 8.1
click at [941, 559] on select "VIC ACT NSW NT QLD TAS WA SA" at bounding box center [784, 563] width 342 height 18
select select "[GEOGRAPHIC_DATA]"
click at [614, 554] on select "VIC ACT NSW NT QLD TAS WA SA" at bounding box center [784, 563] width 342 height 18
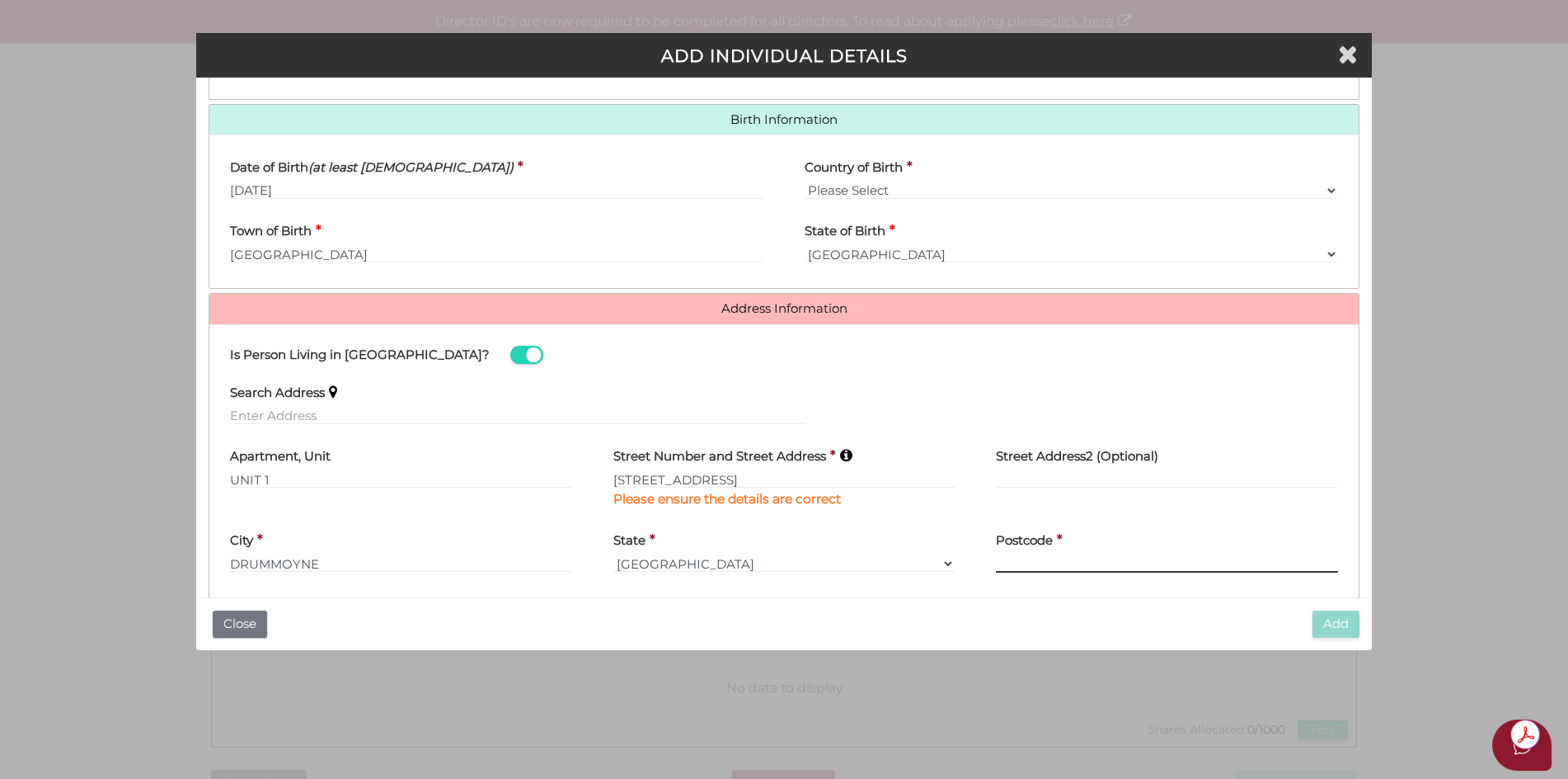
click at [1049, 563] on input "Postcode" at bounding box center [1166, 563] width 342 height 18
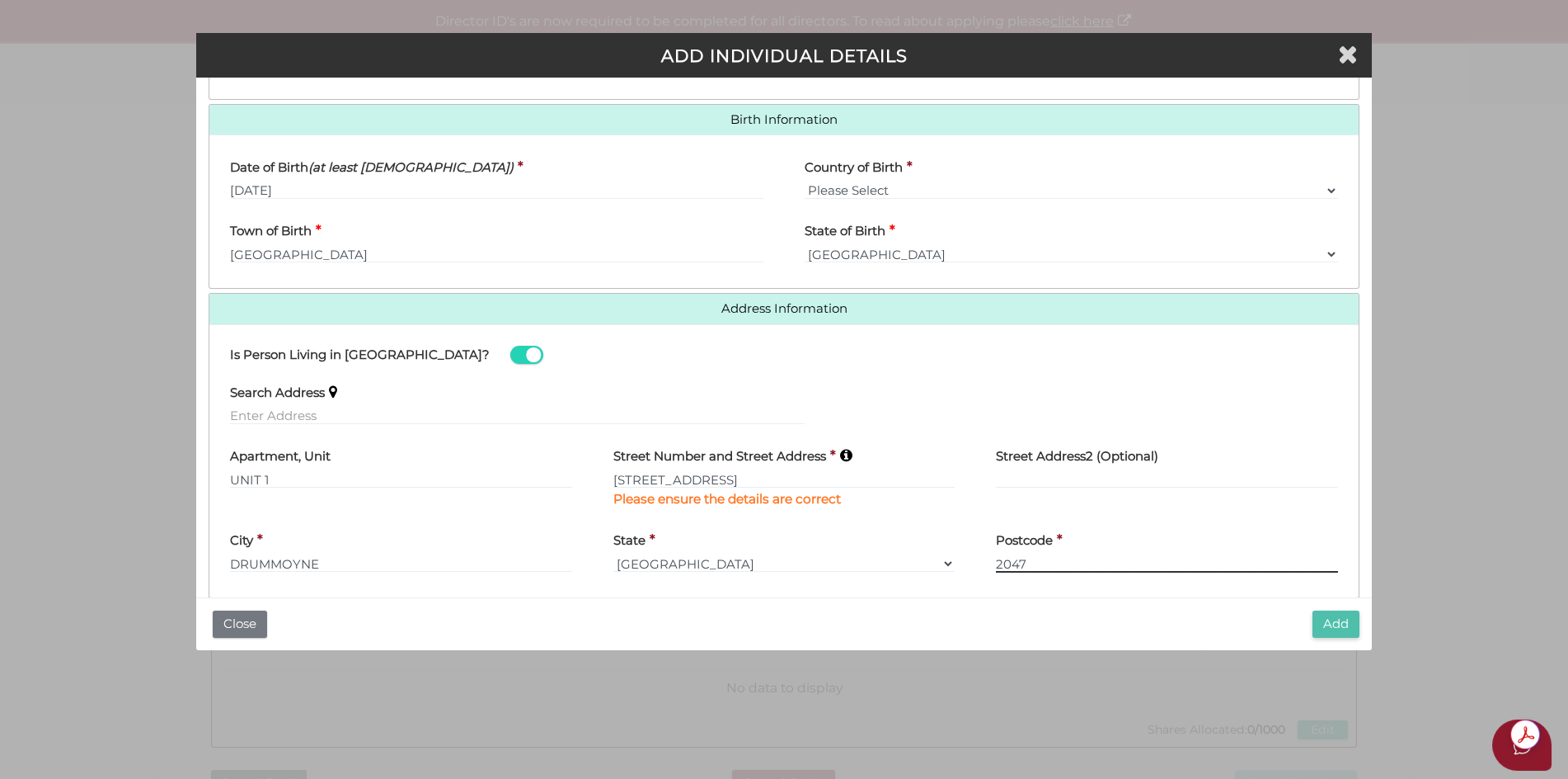
type input "2047"
click at [1340, 627] on button "Add" at bounding box center [1336, 624] width 47 height 28
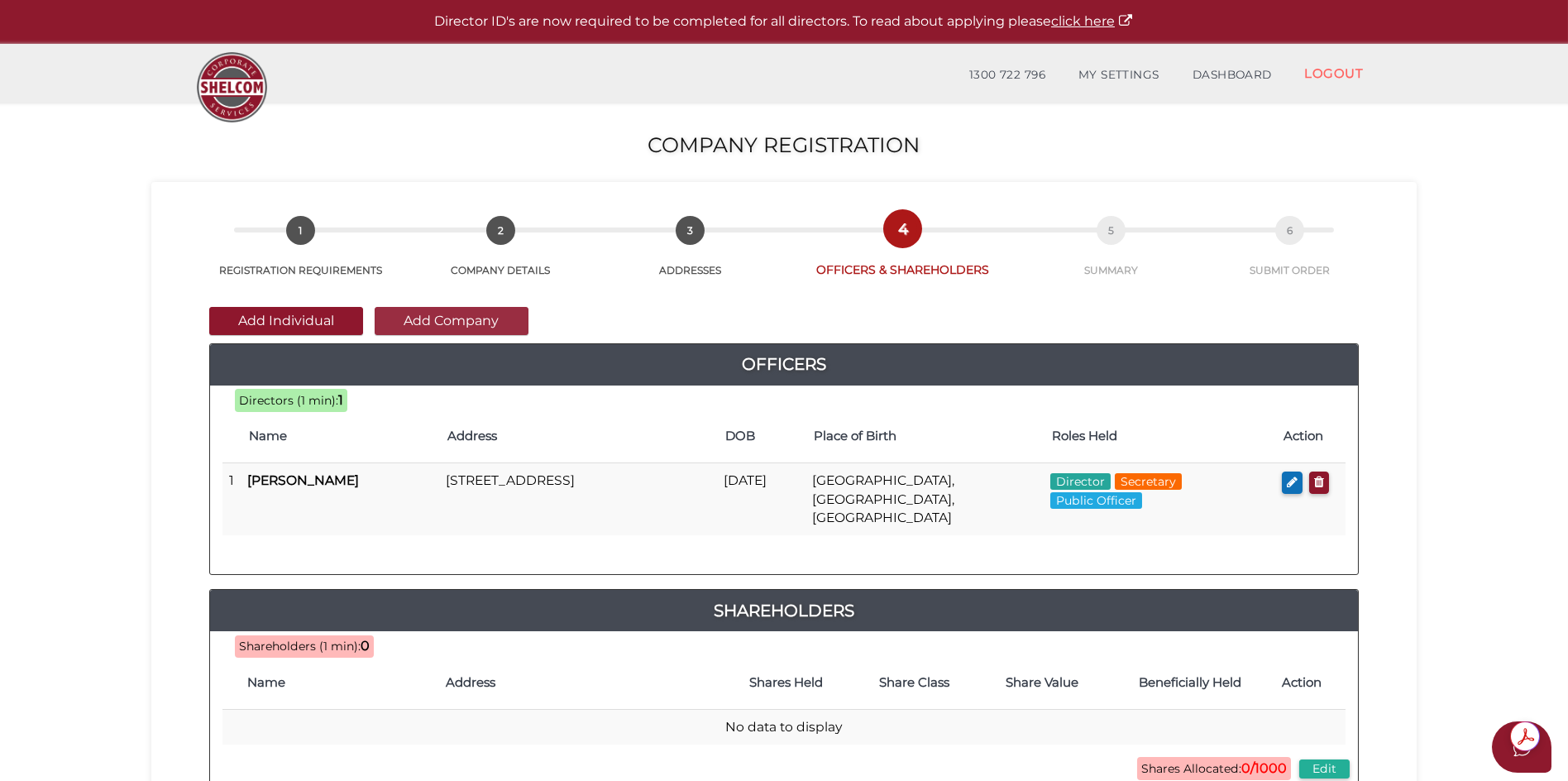
click at [477, 325] on button "Add Company" at bounding box center [450, 321] width 153 height 28
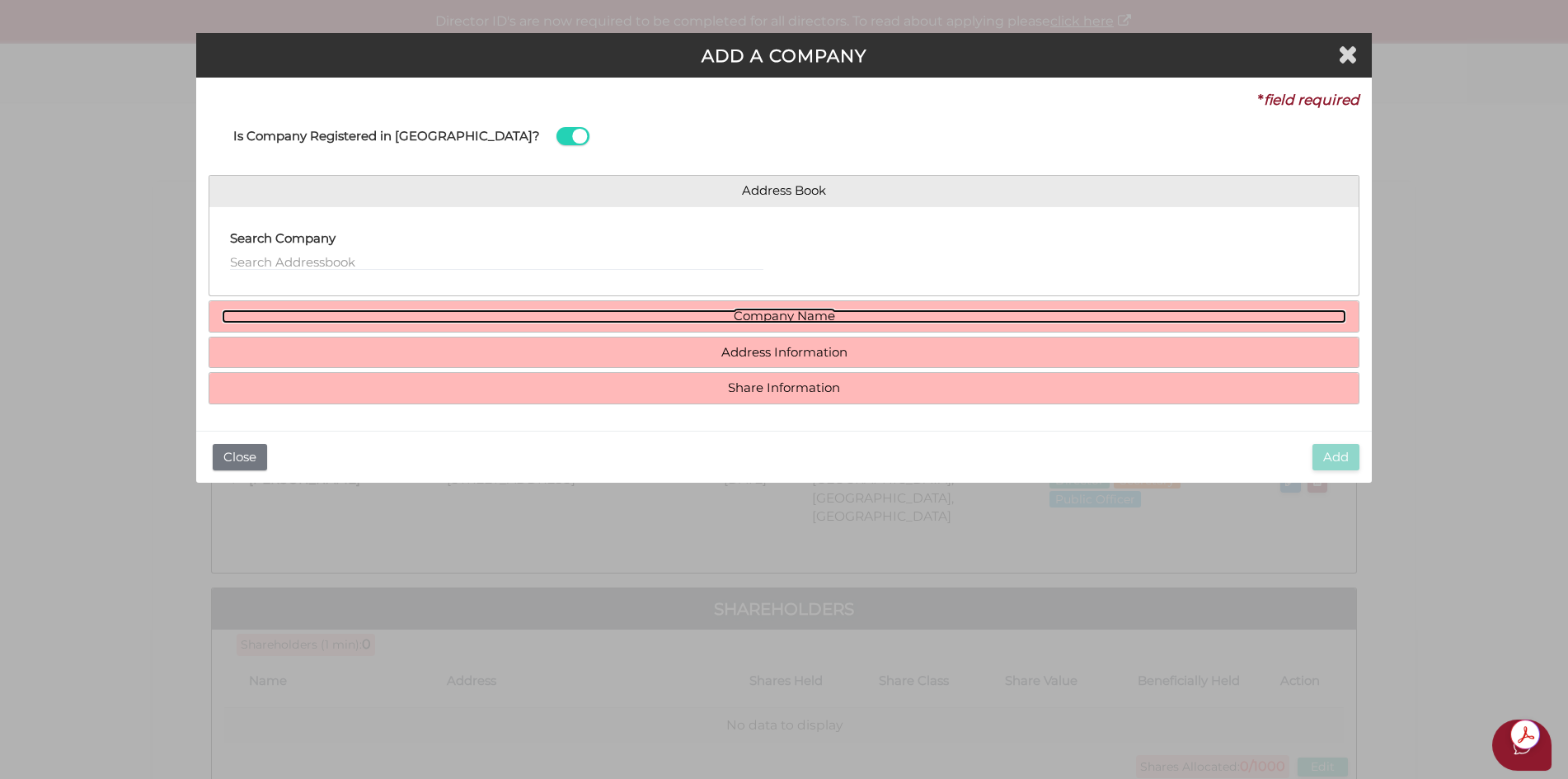
click at [793, 311] on link "Company Name" at bounding box center [784, 316] width 1125 height 14
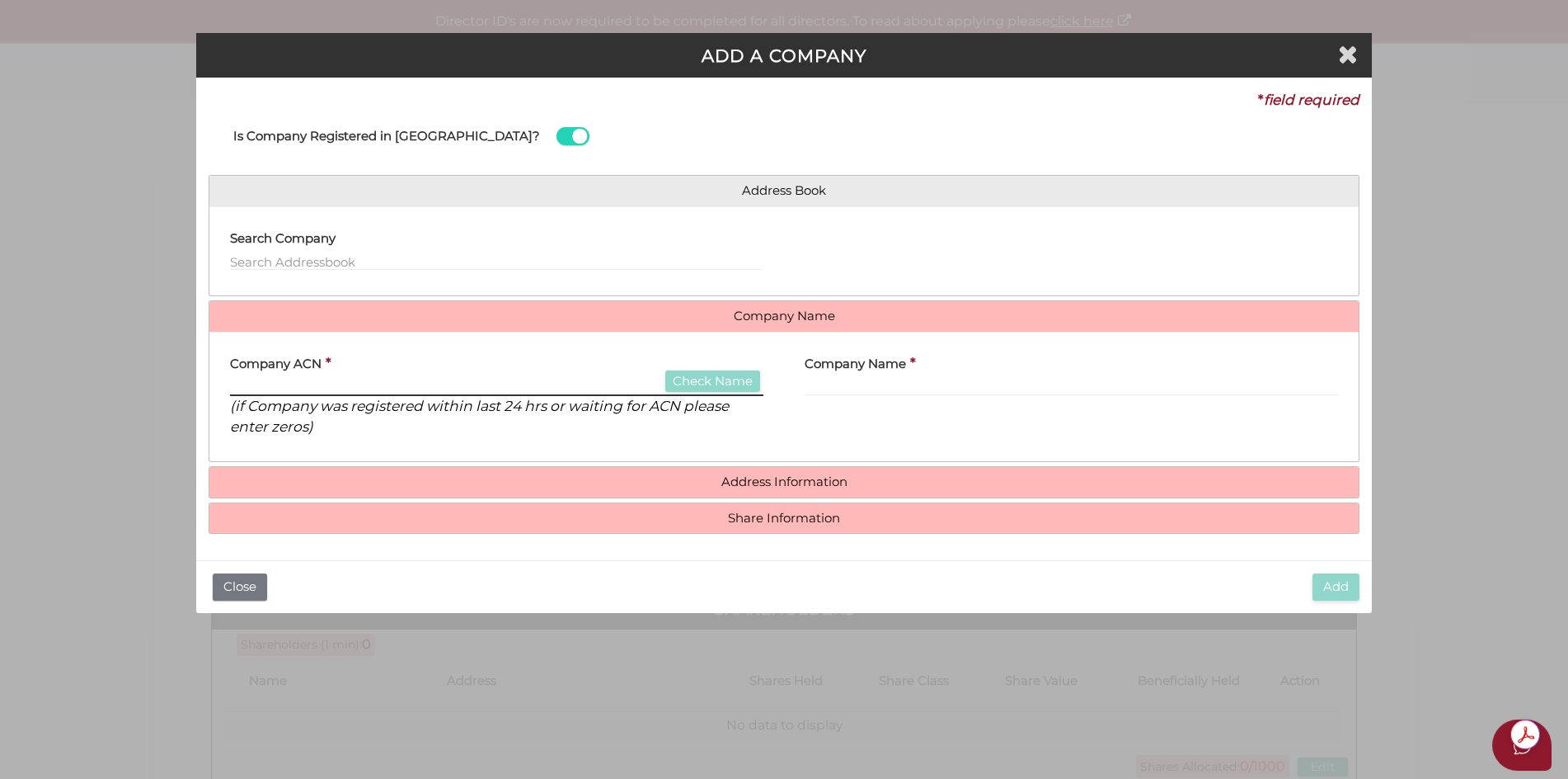
click at [378, 386] on input "text" at bounding box center [496, 387] width 533 height 18
click at [723, 380] on button "Check Name" at bounding box center [712, 381] width 95 height 23
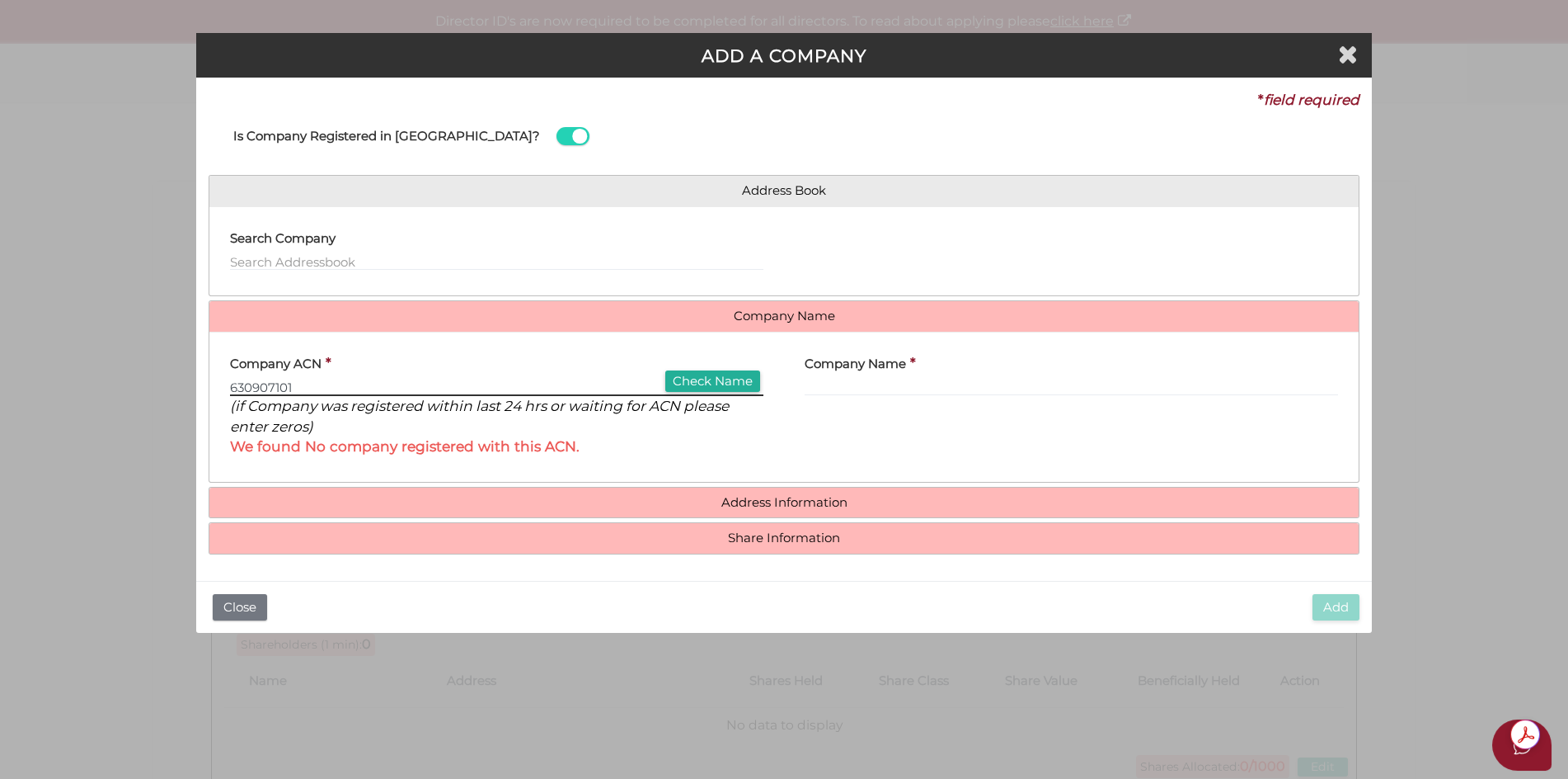
drag, startPoint x: 305, startPoint y: 383, endPoint x: 187, endPoint y: 381, distance: 118.0
click at [187, 381] on div "ADD A COMPANY * field required Is Company Registered in Australia? Address Book…" at bounding box center [784, 389] width 1568 height 779
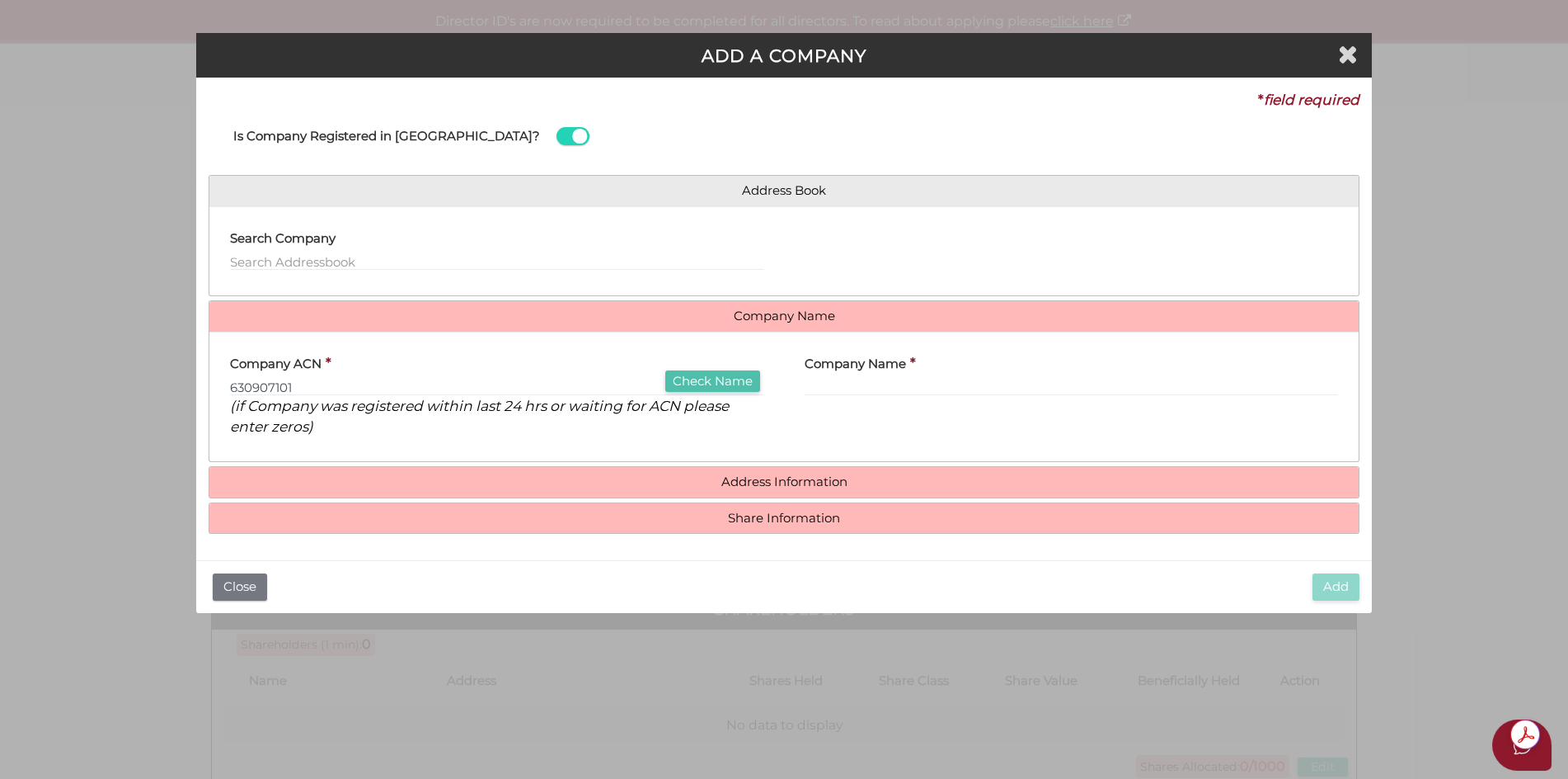
click at [708, 380] on button "Check Name" at bounding box center [712, 381] width 95 height 23
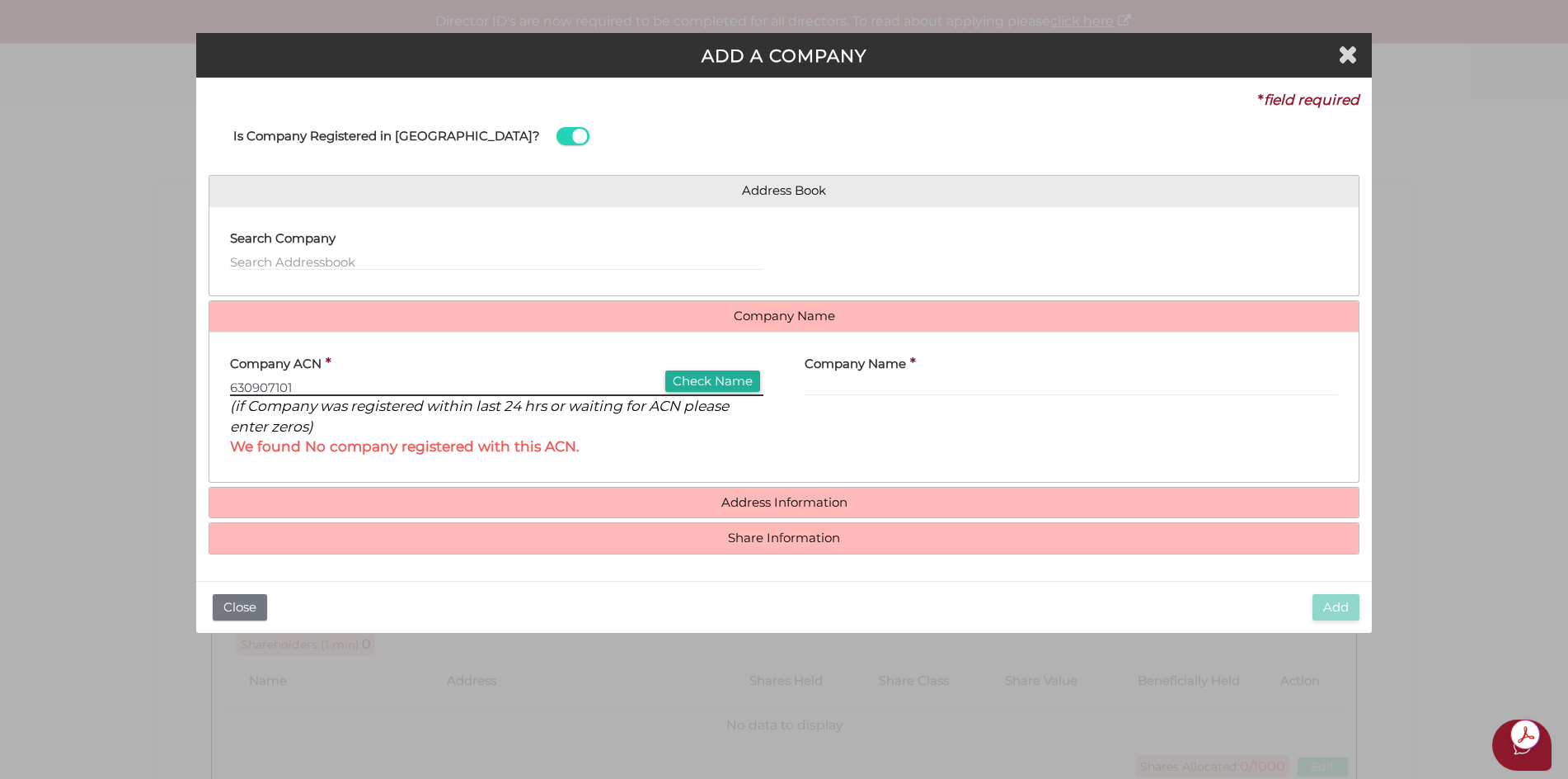
click at [273, 384] on input "630907101" at bounding box center [496, 387] width 533 height 18
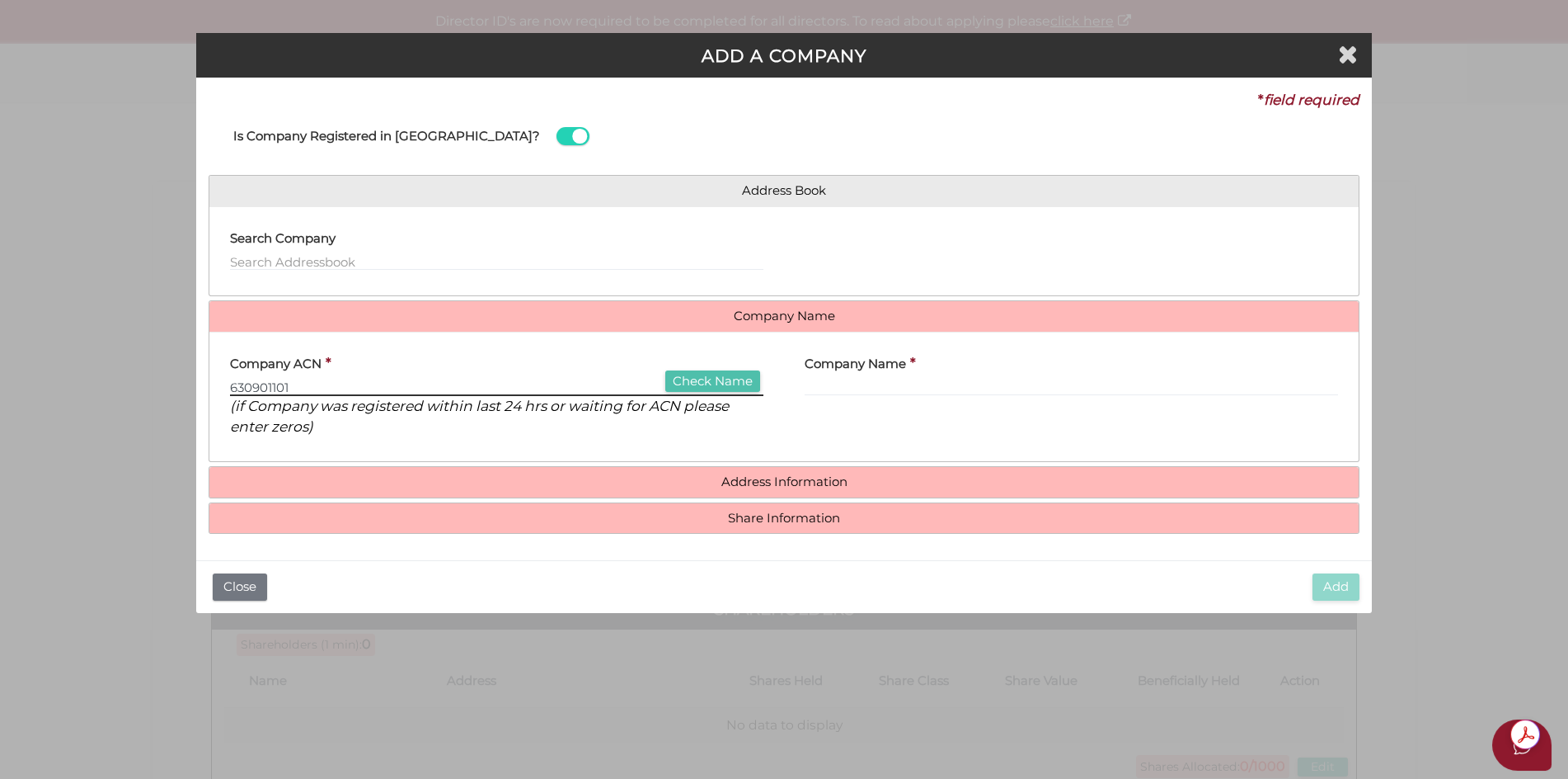
type input "630901101"
click at [721, 379] on button "Check Name" at bounding box center [712, 381] width 95 height 23
type input "[PERSON_NAME] FT PTY LTD"
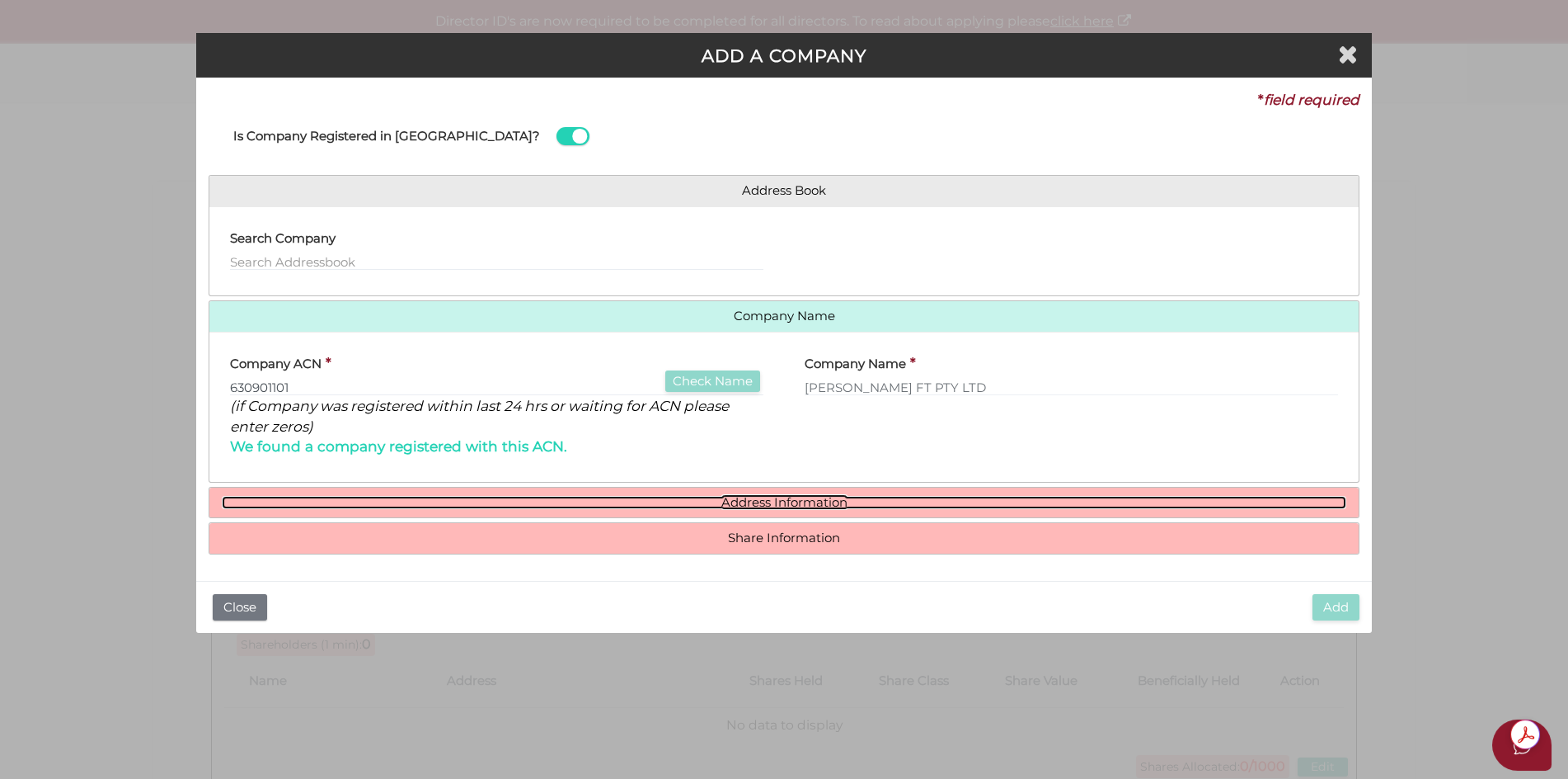
click at [775, 500] on link "Address Information" at bounding box center [784, 503] width 1125 height 14
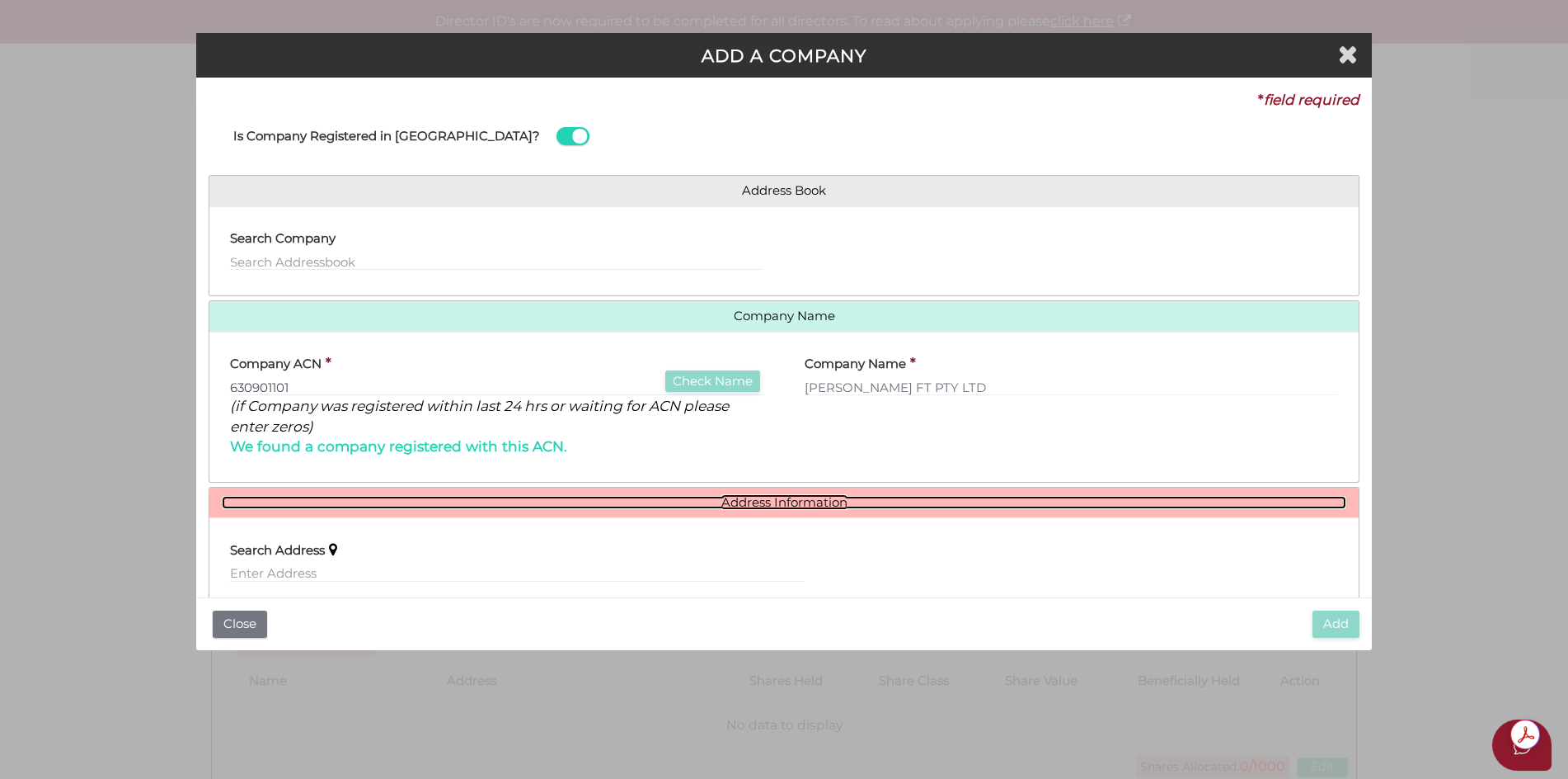
click at [787, 505] on link "Address Information" at bounding box center [784, 503] width 1125 height 14
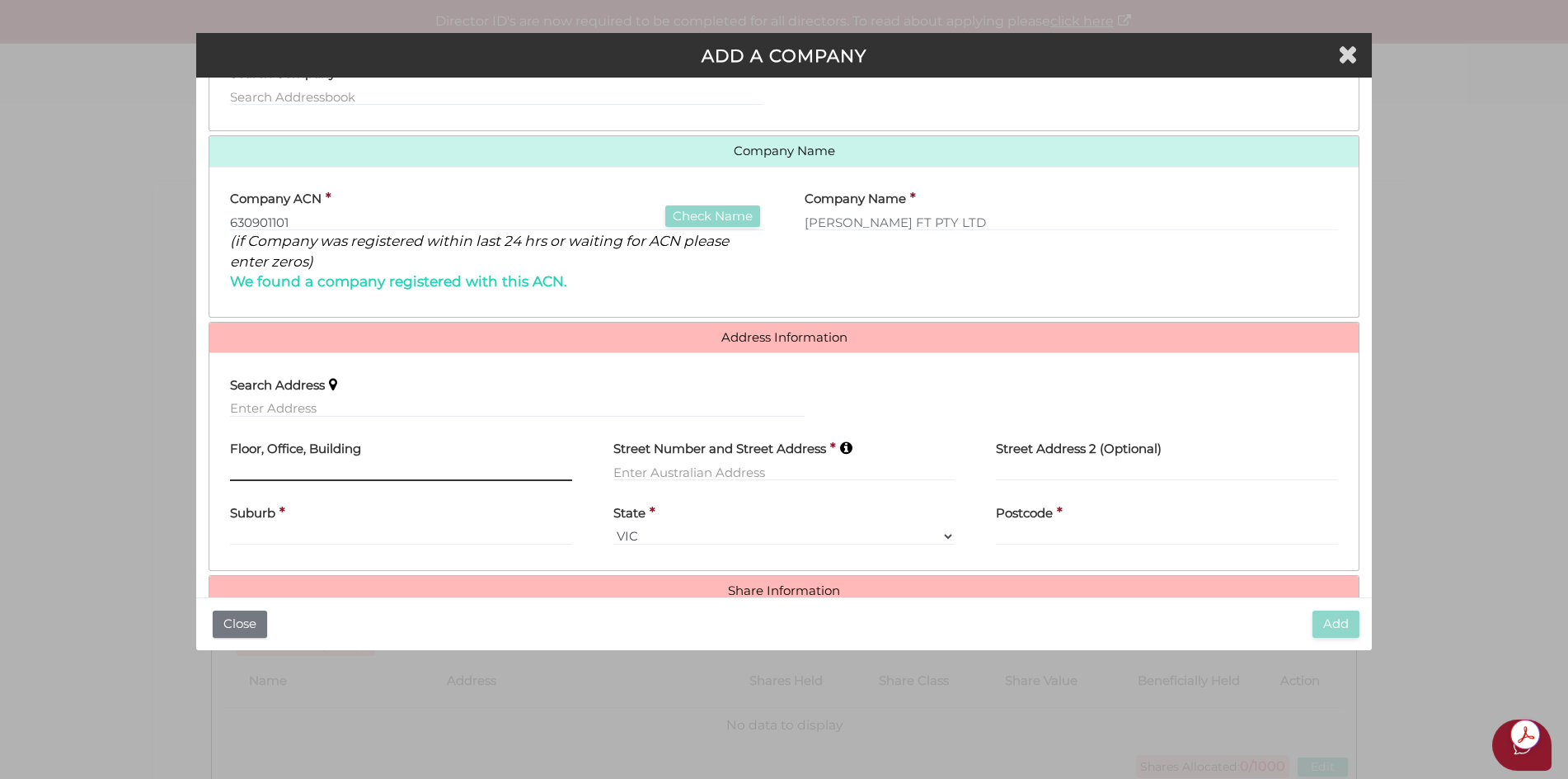
click at [364, 469] on input "text" at bounding box center [401, 472] width 342 height 18
type input "SUITE 701"
click at [667, 474] on input "text" at bounding box center [784, 472] width 342 height 18
type input "53 WALKER STREET"
click at [440, 533] on div "Suburb *" at bounding box center [401, 519] width 342 height 52
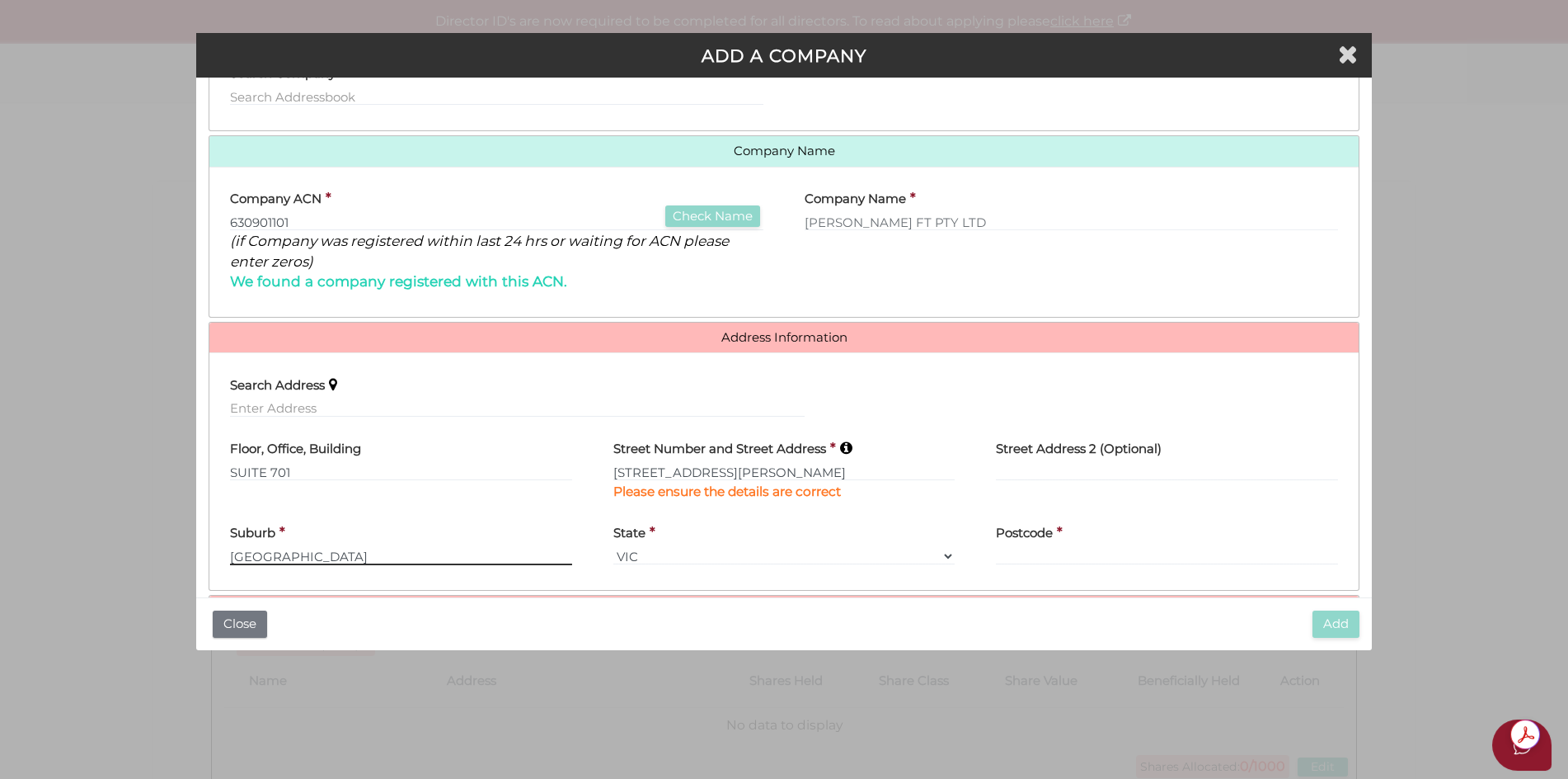
type input "NORTH SYDNEY"
click at [943, 556] on select "VIC ACT NSW NT QLD TAS WA SA" at bounding box center [784, 556] width 342 height 18
select select "[GEOGRAPHIC_DATA]"
click at [614, 547] on select "VIC ACT NSW NT QLD TAS WA SA" at bounding box center [784, 556] width 342 height 18
click at [1041, 559] on input "text" at bounding box center [1166, 556] width 342 height 18
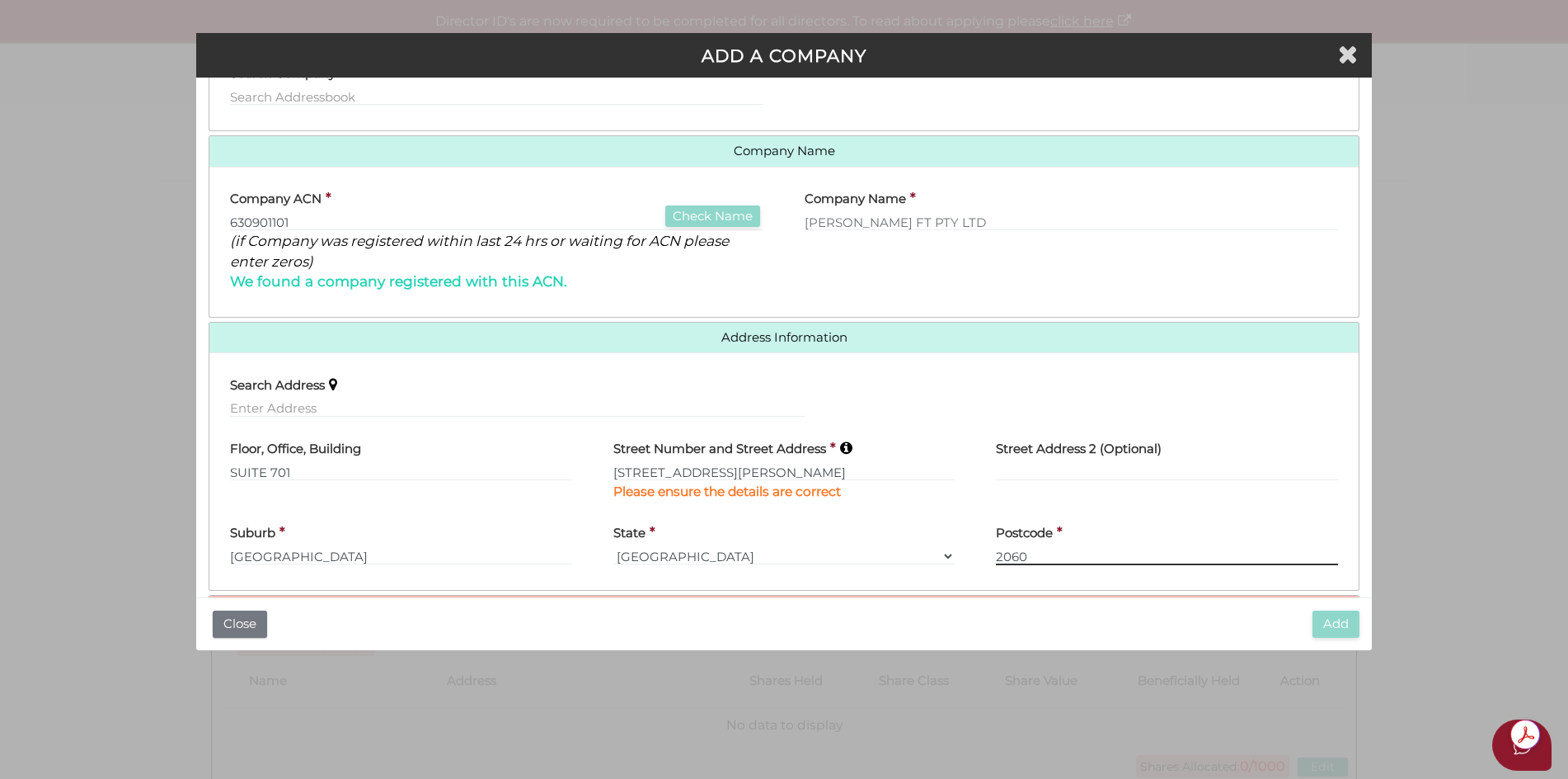
scroll to position [220, 0]
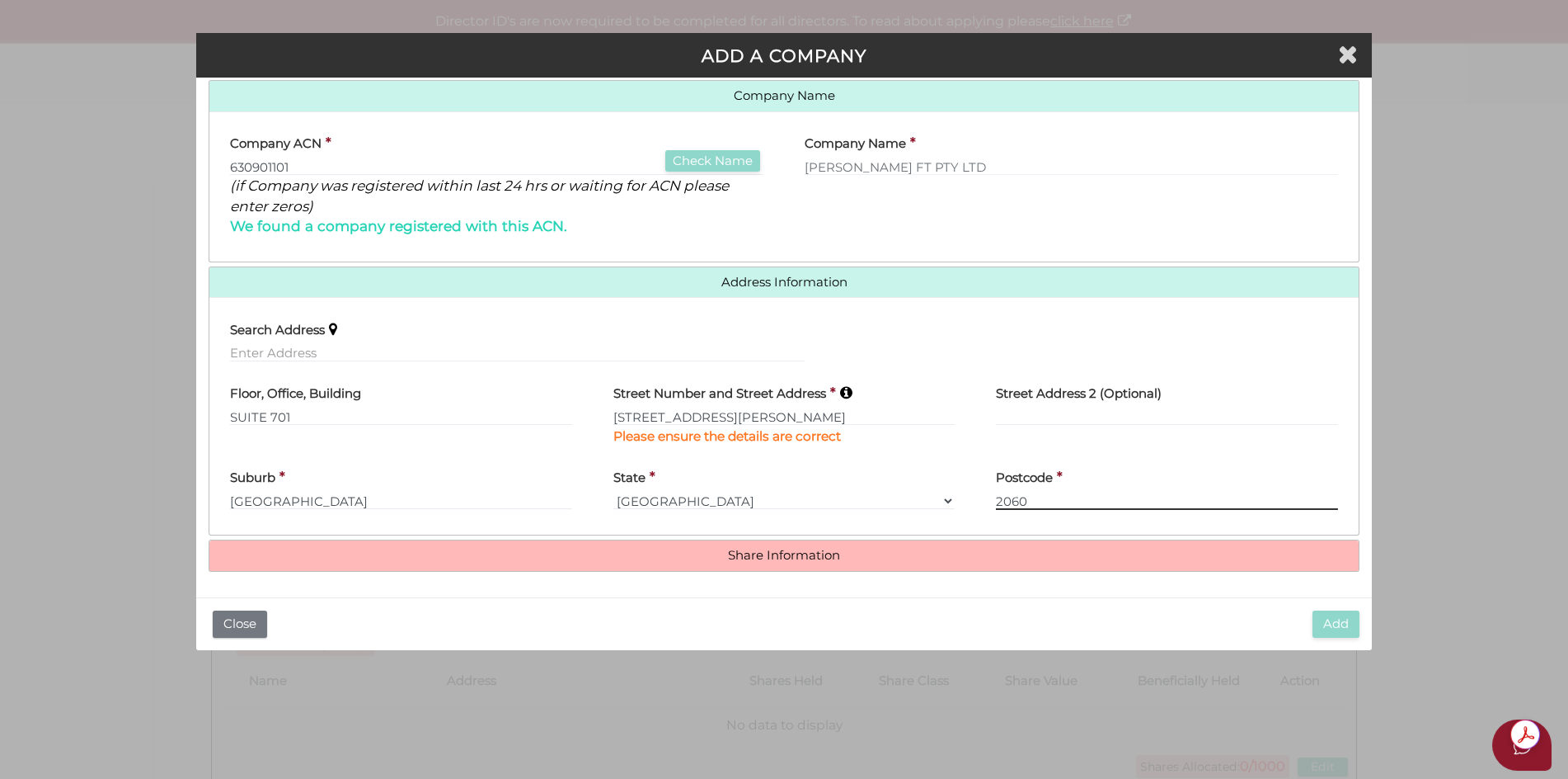
type input "2060"
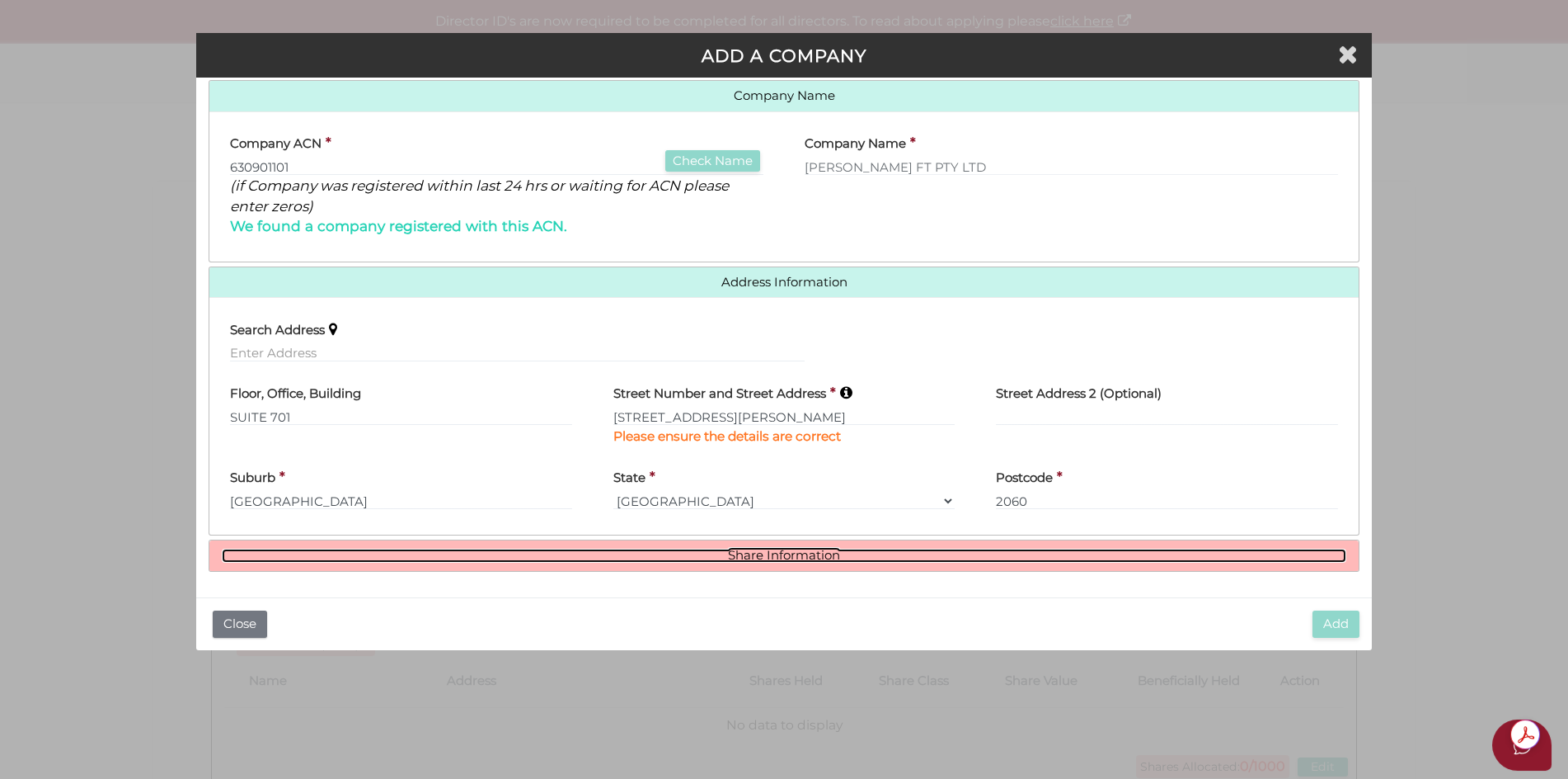
click at [807, 555] on link "Share Information" at bounding box center [784, 556] width 1125 height 14
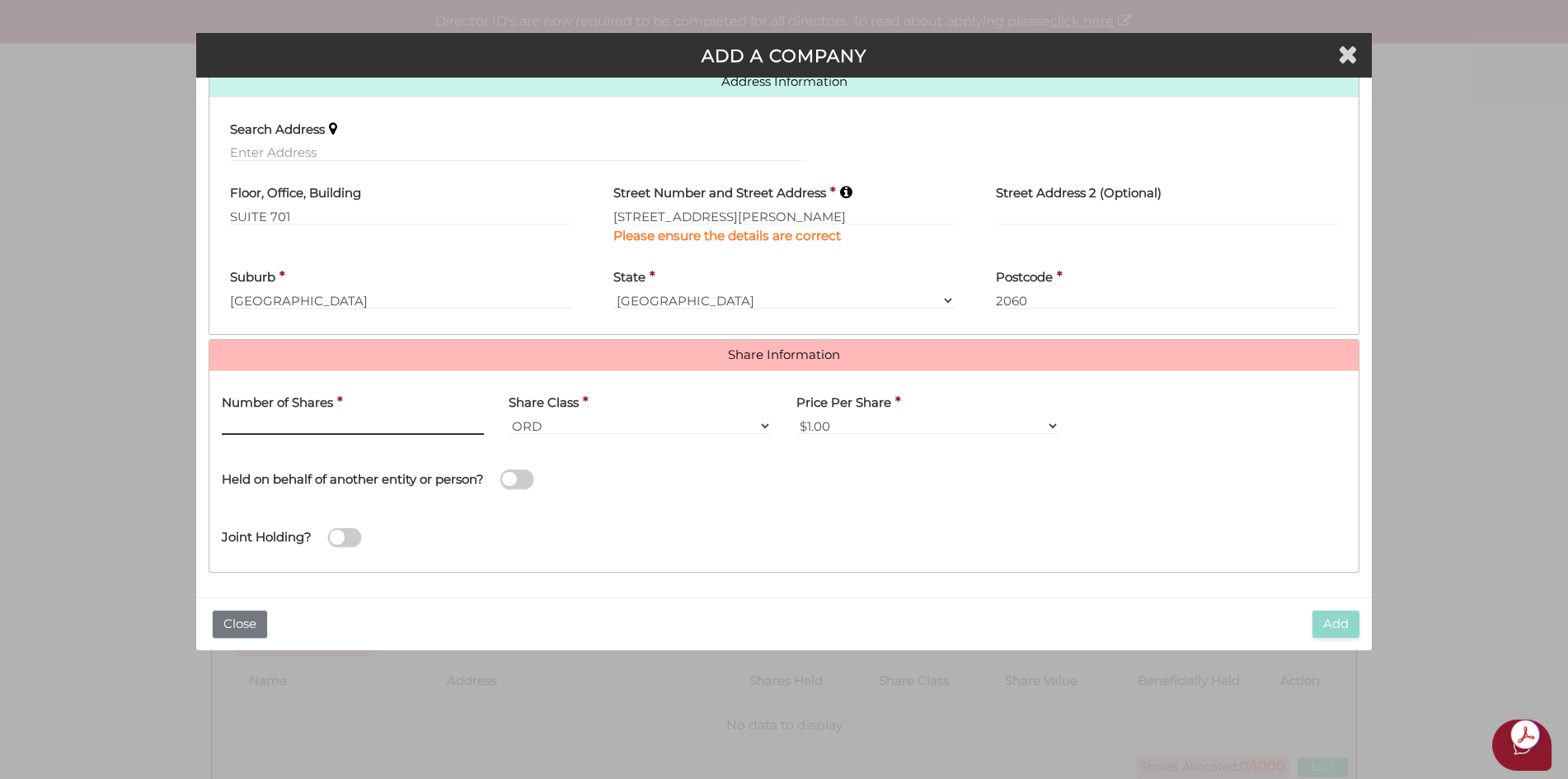
click at [429, 429] on input "text" at bounding box center [353, 426] width 262 height 18
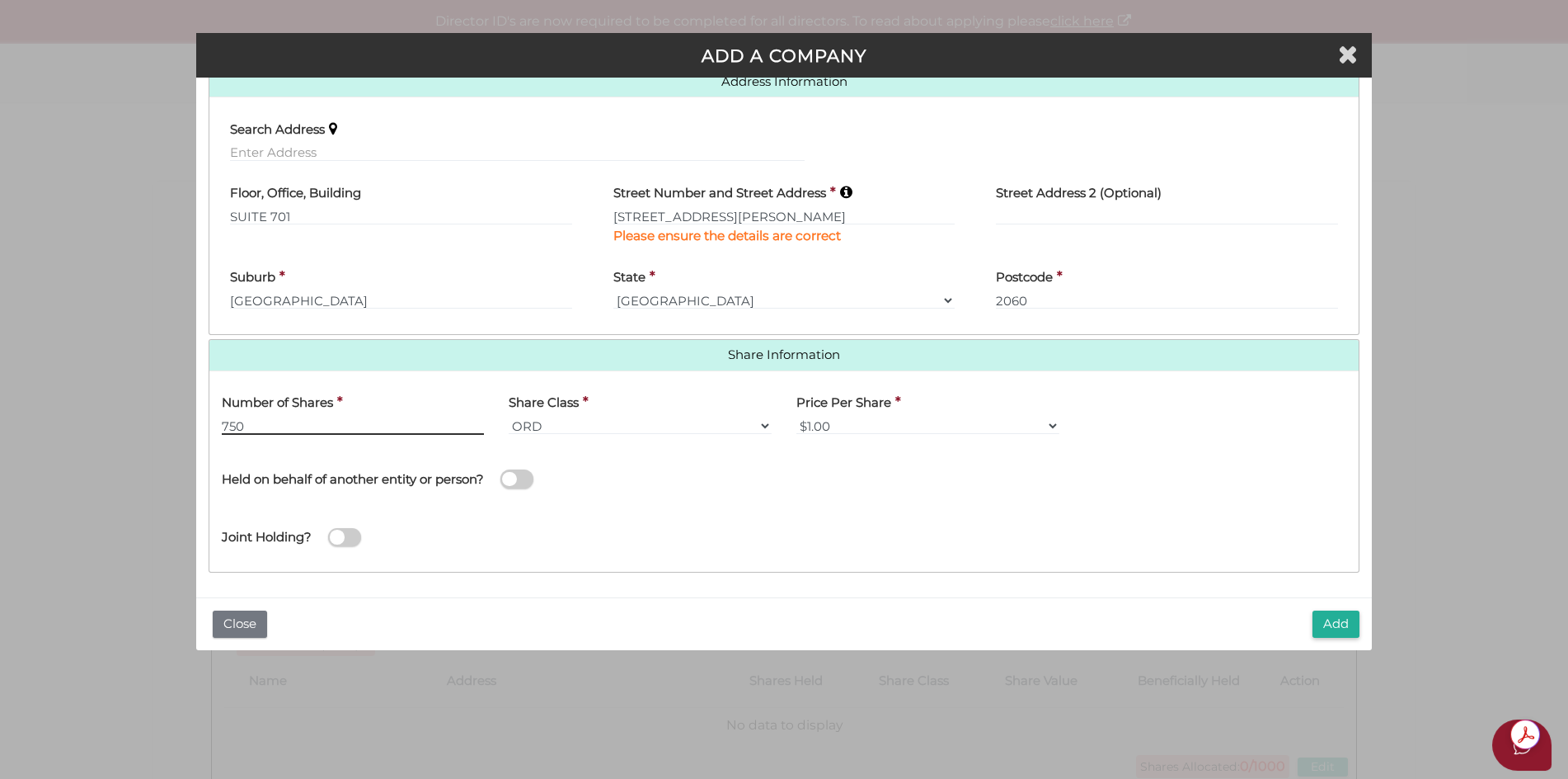
type input "750"
click at [949, 424] on select "$1.00 $0.01 $0.001 $0.0001 $0.10 $0.50 $2.00 $5.00 $10.00 Other" at bounding box center [928, 426] width 262 height 18
select select "$0.01"
click at [796, 417] on select "$1.00 $0.01 $0.001 $0.0001 $0.10 $0.50 $2.00 $5.00 $10.00 Other" at bounding box center [928, 426] width 262 height 18
click at [513, 477] on span at bounding box center [516, 478] width 33 height 19
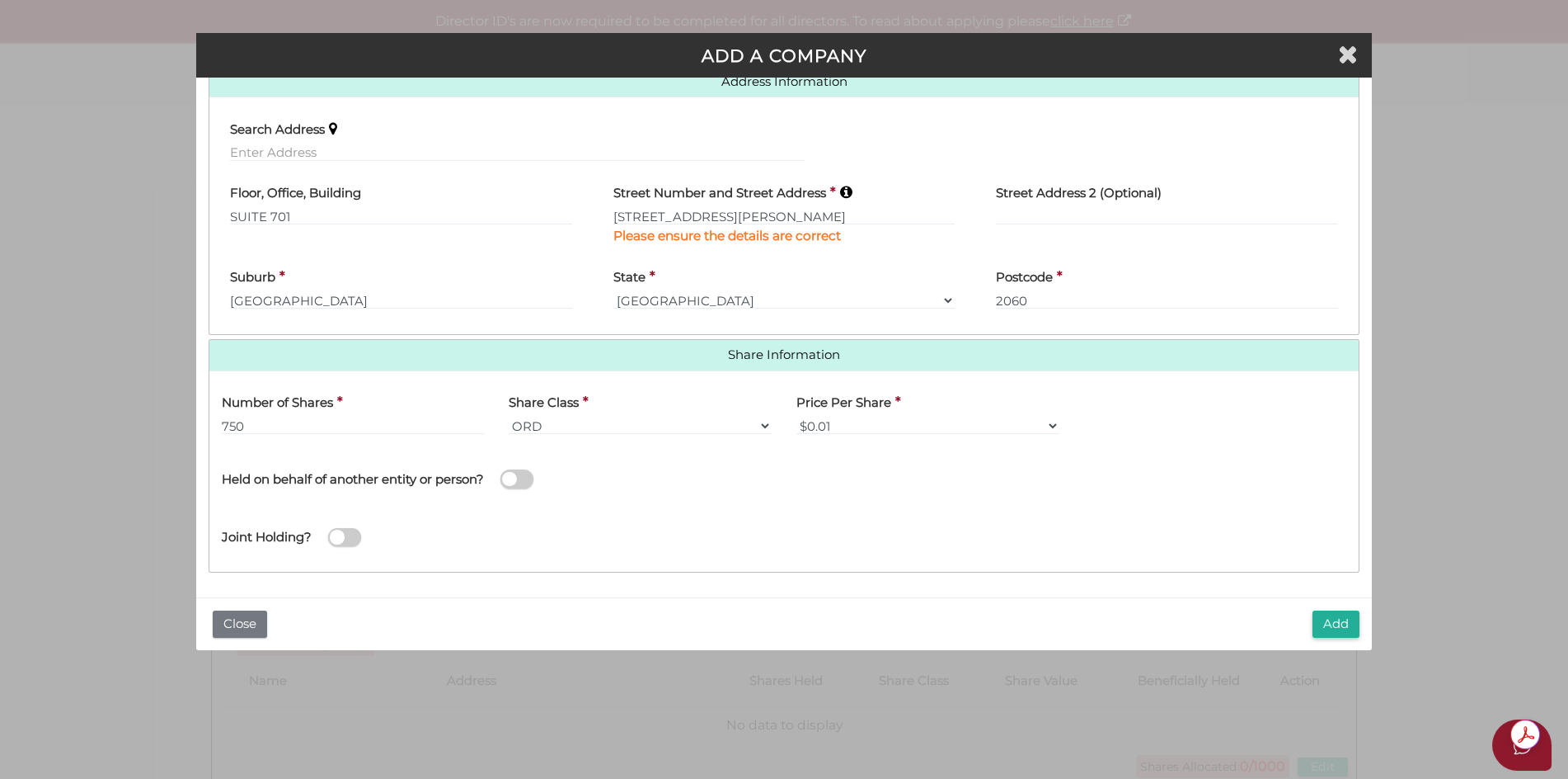
click at [0, 0] on input "checkbox" at bounding box center [0, 0] width 0 height 0
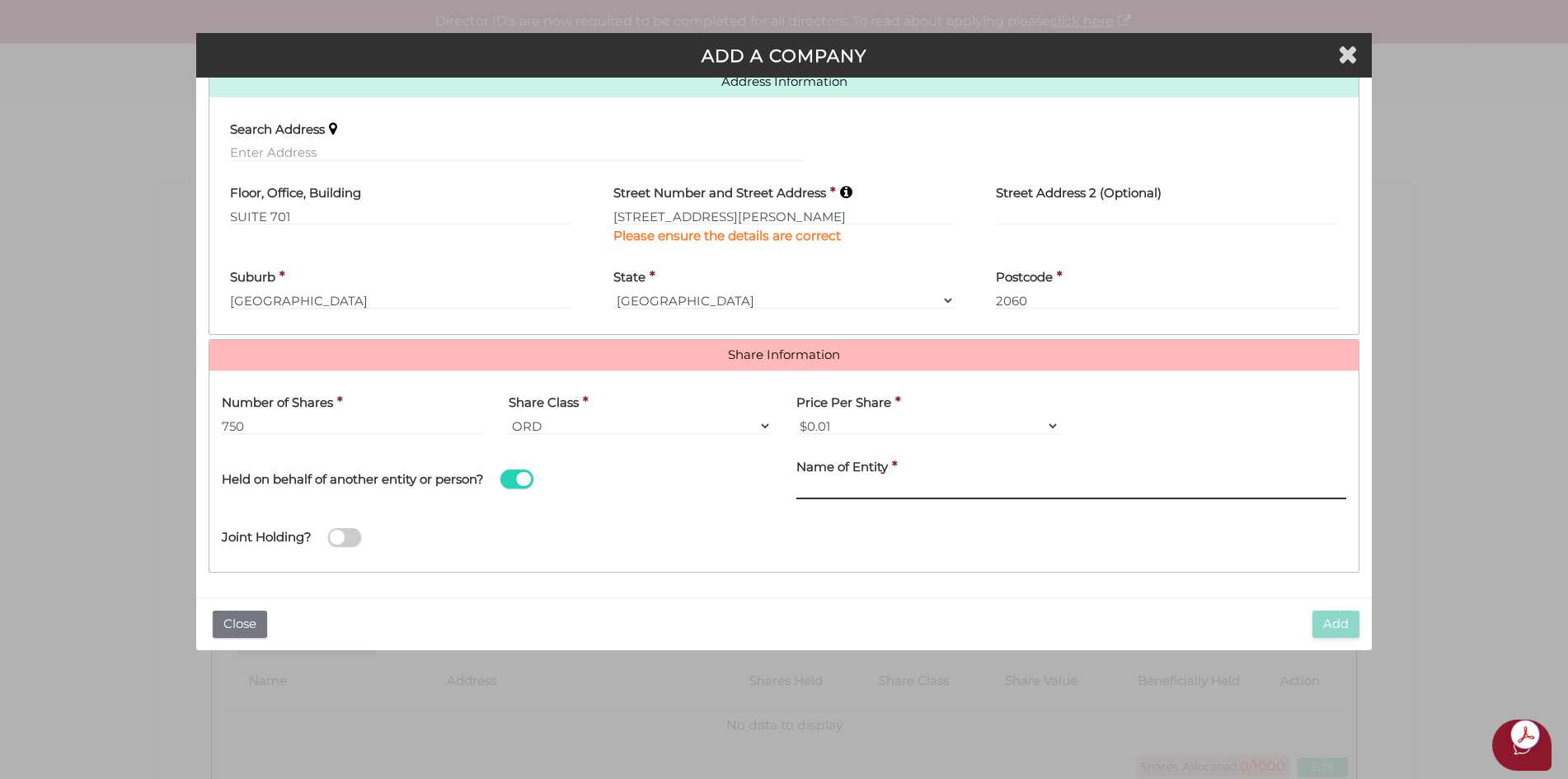
click at [857, 489] on input "text" at bounding box center [1071, 490] width 550 height 18
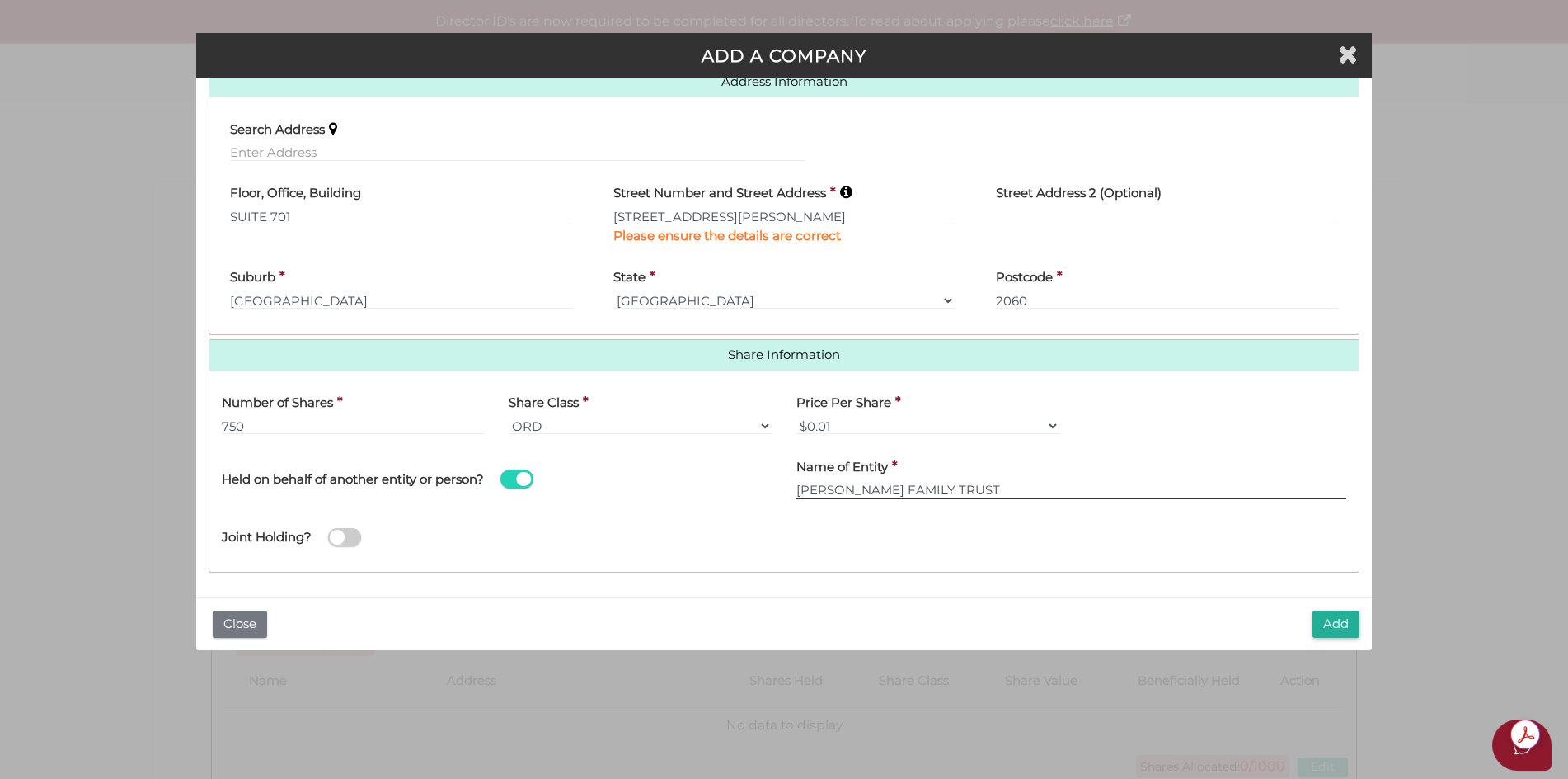
type input "[PERSON_NAME] FAMILY TRUST"
click at [1328, 624] on button "Add" at bounding box center [1336, 624] width 47 height 28
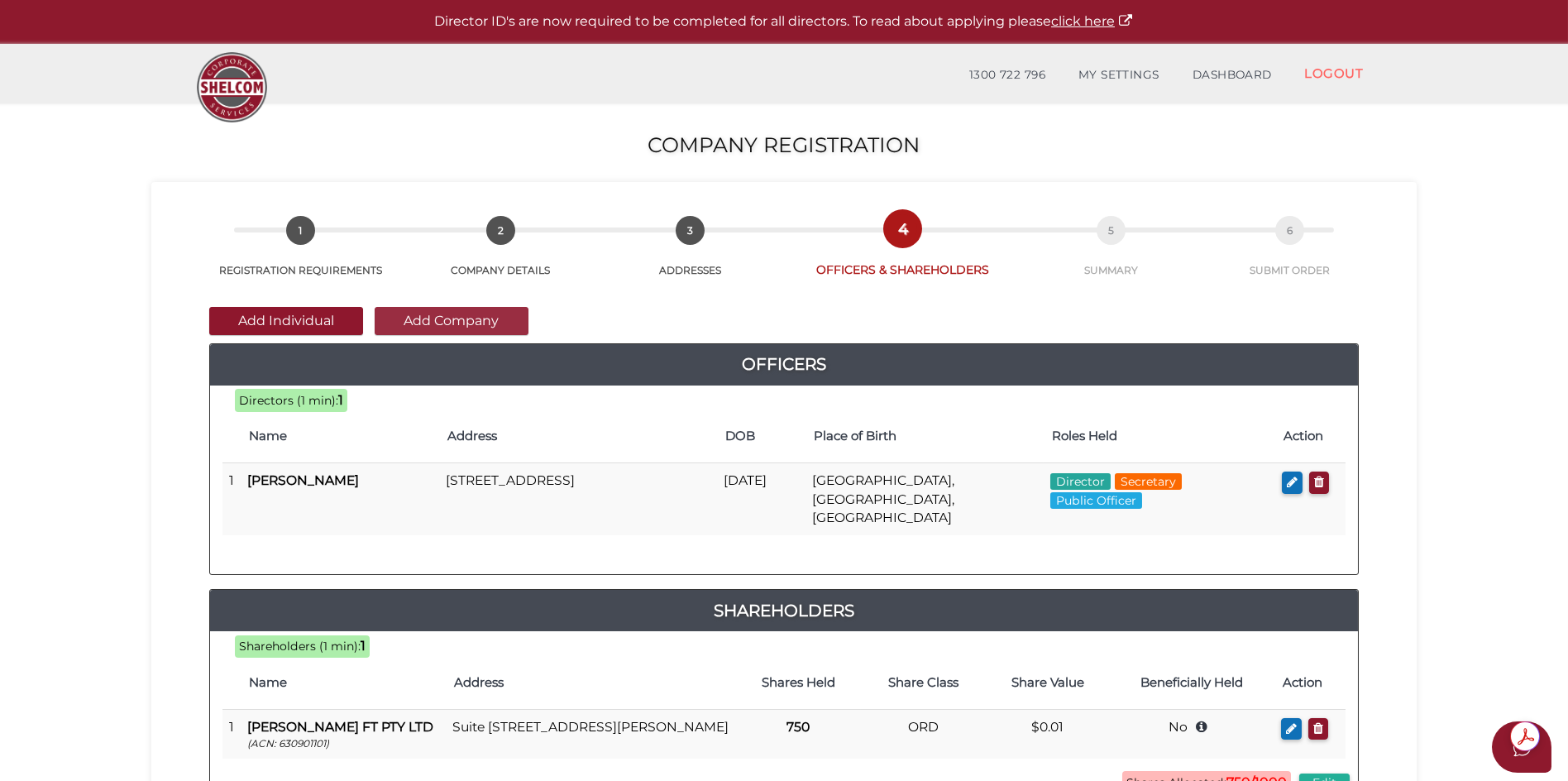
click at [454, 324] on button "Add Company" at bounding box center [450, 321] width 153 height 28
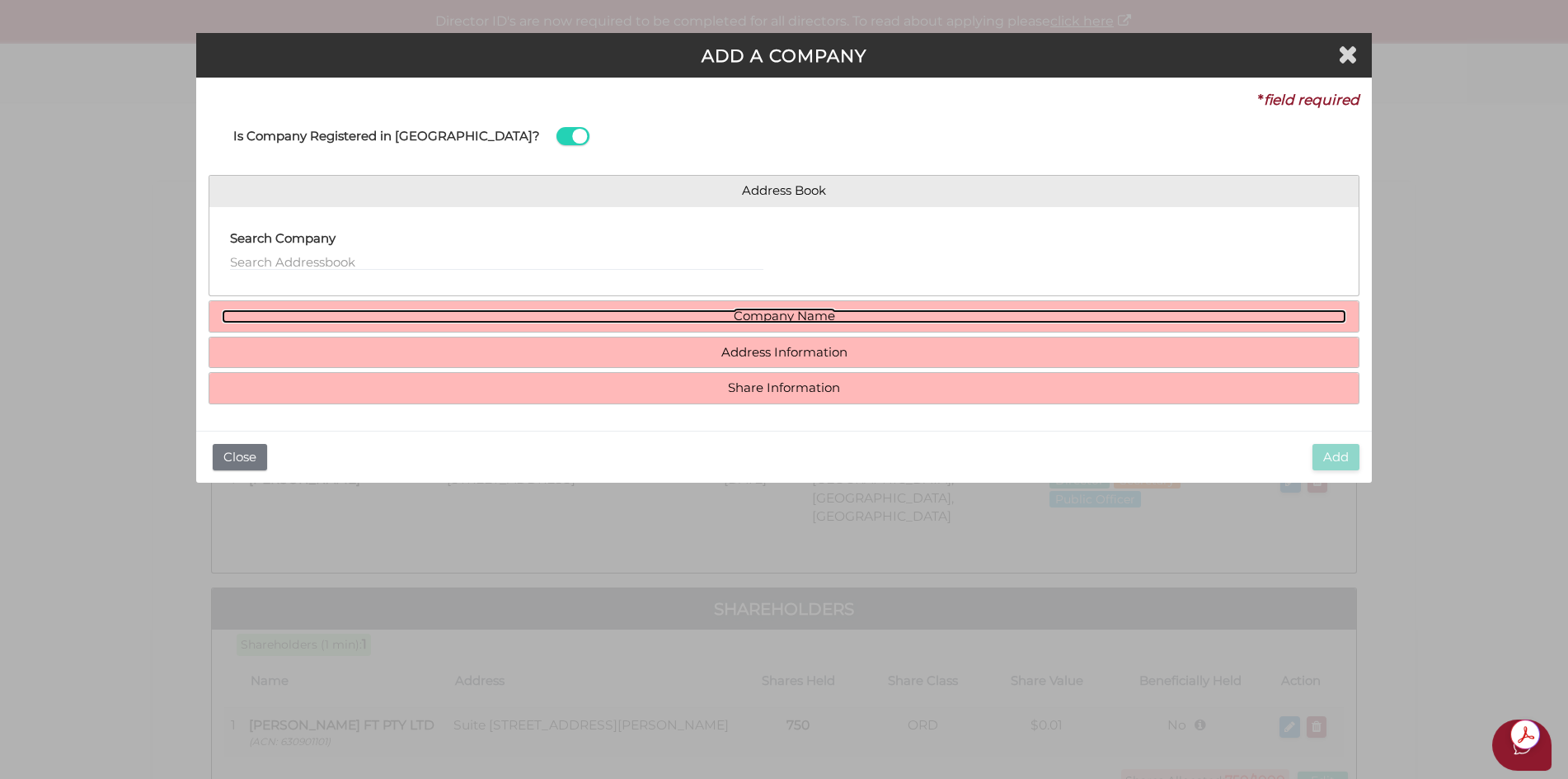
click at [806, 320] on link "Company Name" at bounding box center [784, 316] width 1125 height 14
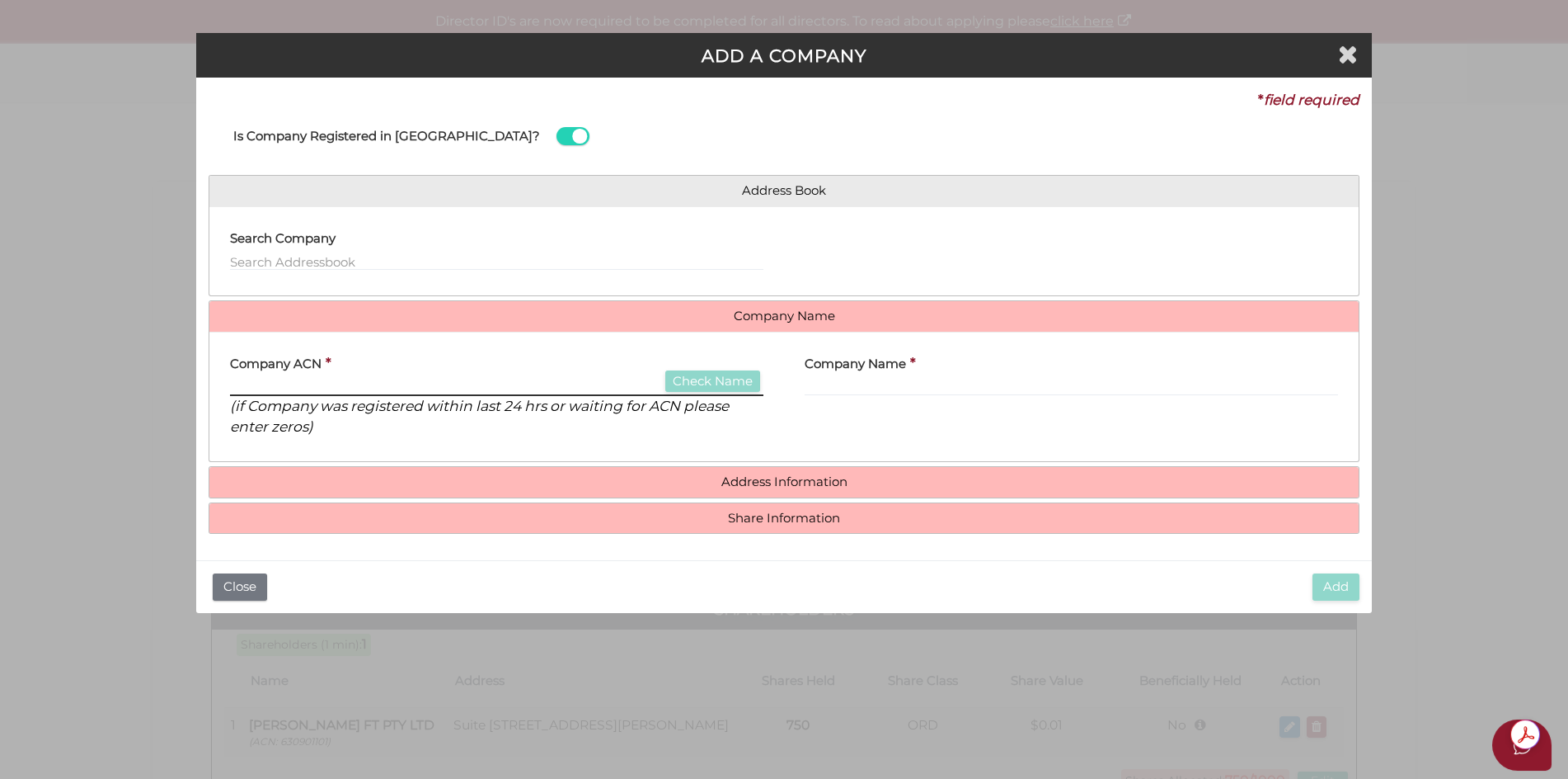
click at [607, 384] on input "text" at bounding box center [496, 387] width 533 height 18
paste input "642117084"
click at [538, 368] on div "Company ACN * 642117084 Check Name (if Company was registered within last 24 hr…" at bounding box center [496, 391] width 533 height 93
drag, startPoint x: 318, startPoint y: 387, endPoint x: 196, endPoint y: 388, distance: 122.0
click at [196, 388] on div "* field required Is Company Registered in Australia? Address Book Search Compan…" at bounding box center [784, 319] width 1176 height 483
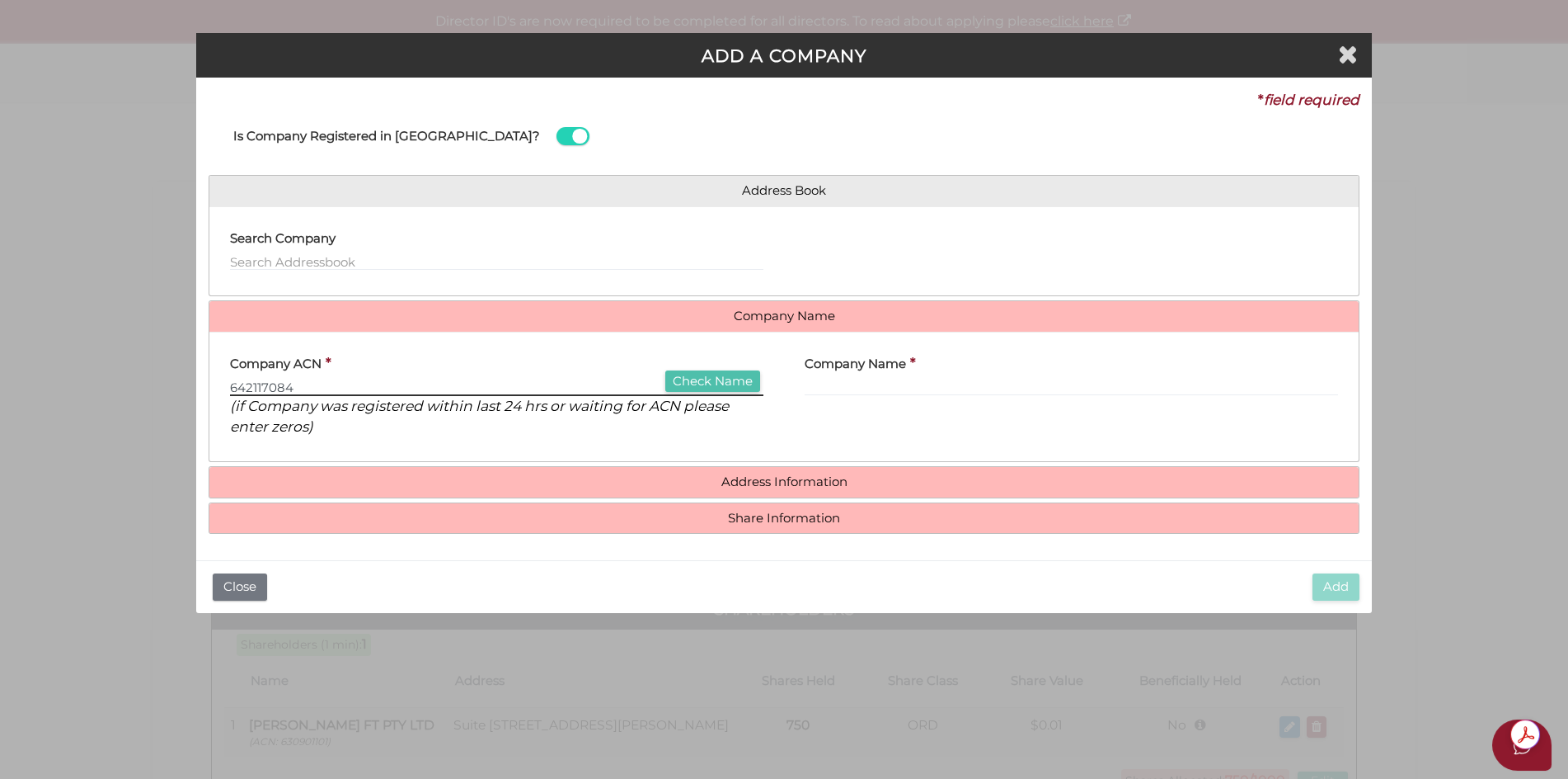
type input "642117084"
click at [721, 383] on button "Check Name" at bounding box center [712, 381] width 95 height 23
type input "VICTORY FRONT PTY LTD"
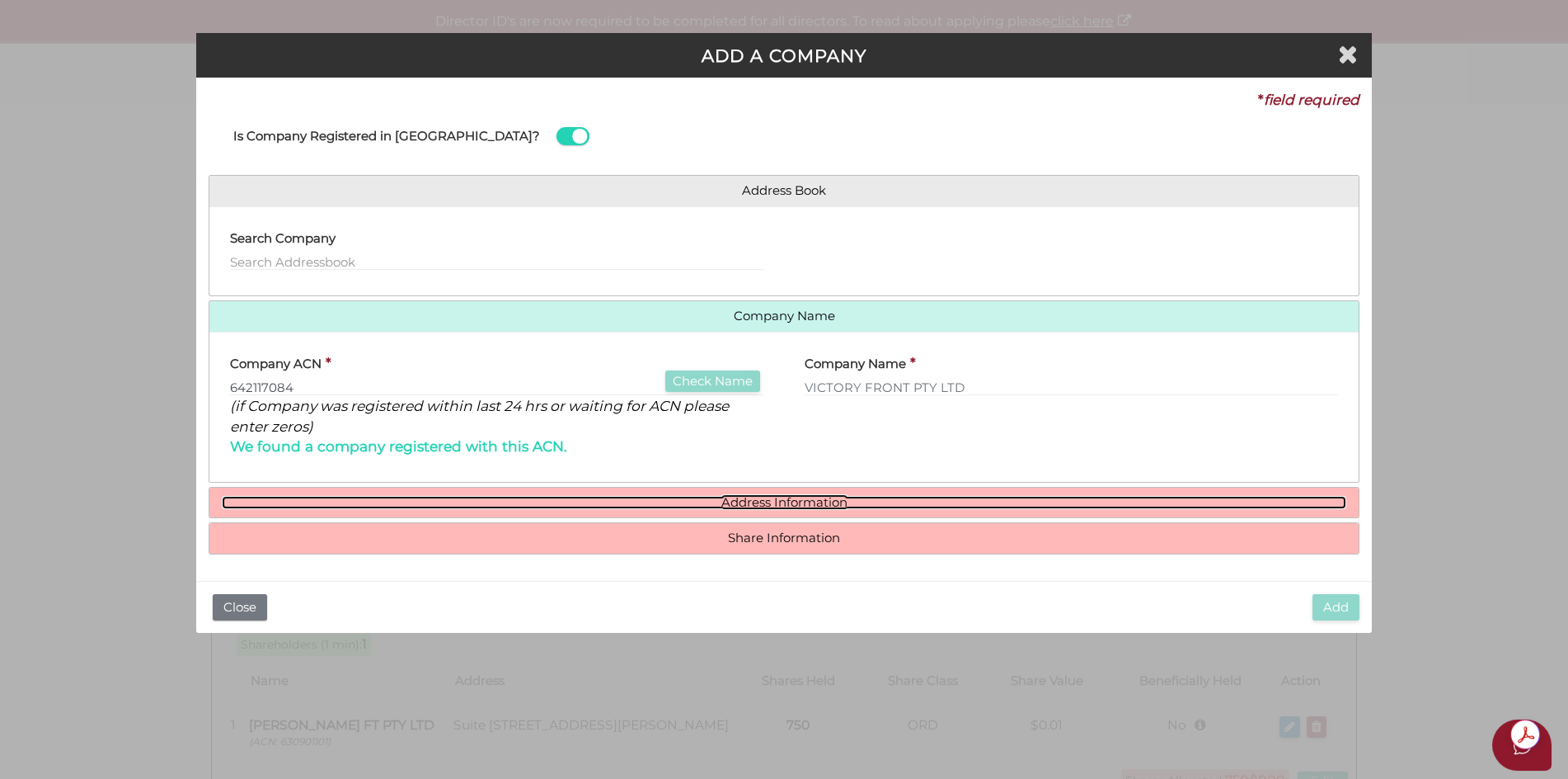
click at [799, 506] on link "Address Information" at bounding box center [784, 503] width 1125 height 14
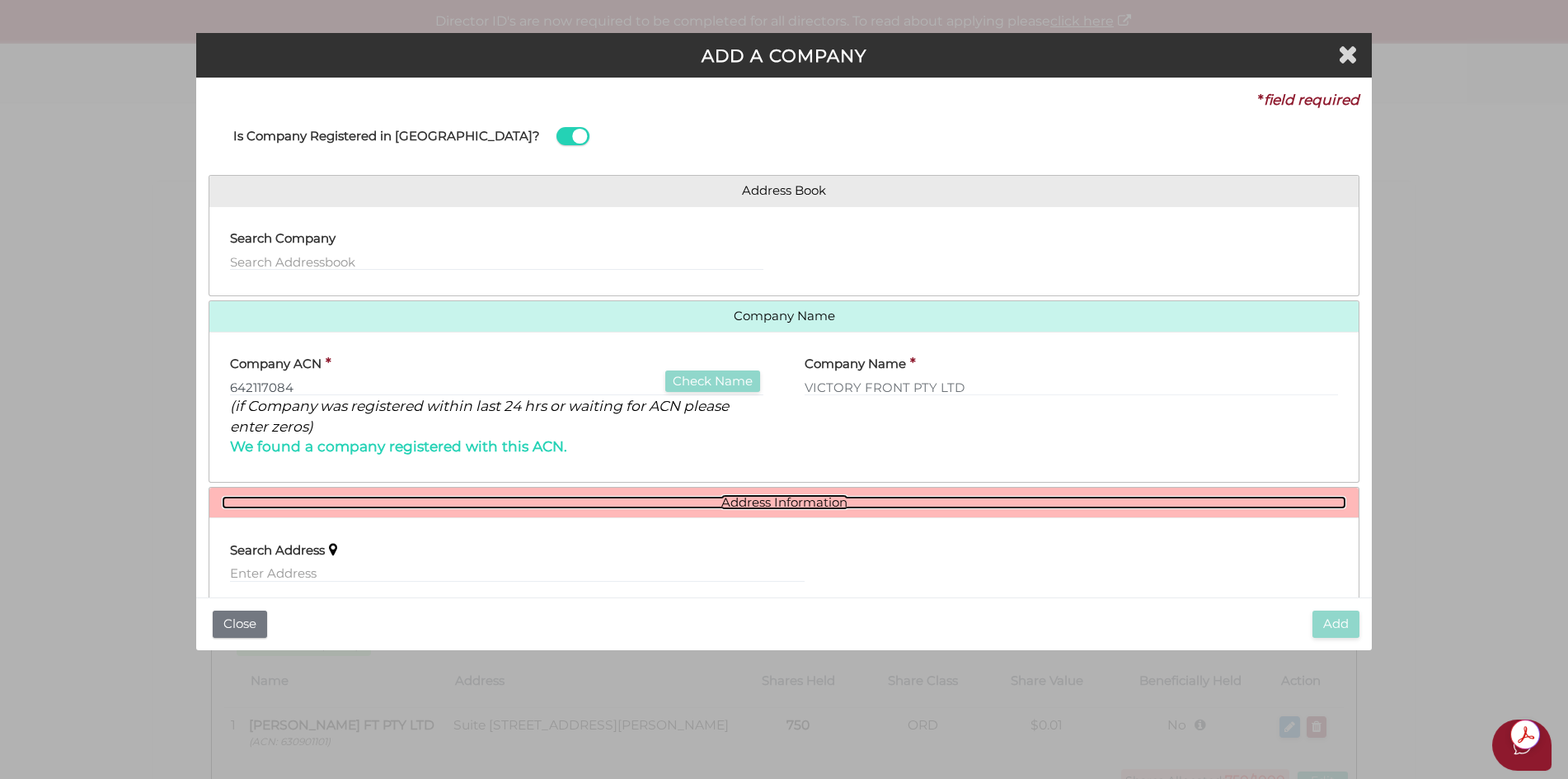
scroll to position [165, 0]
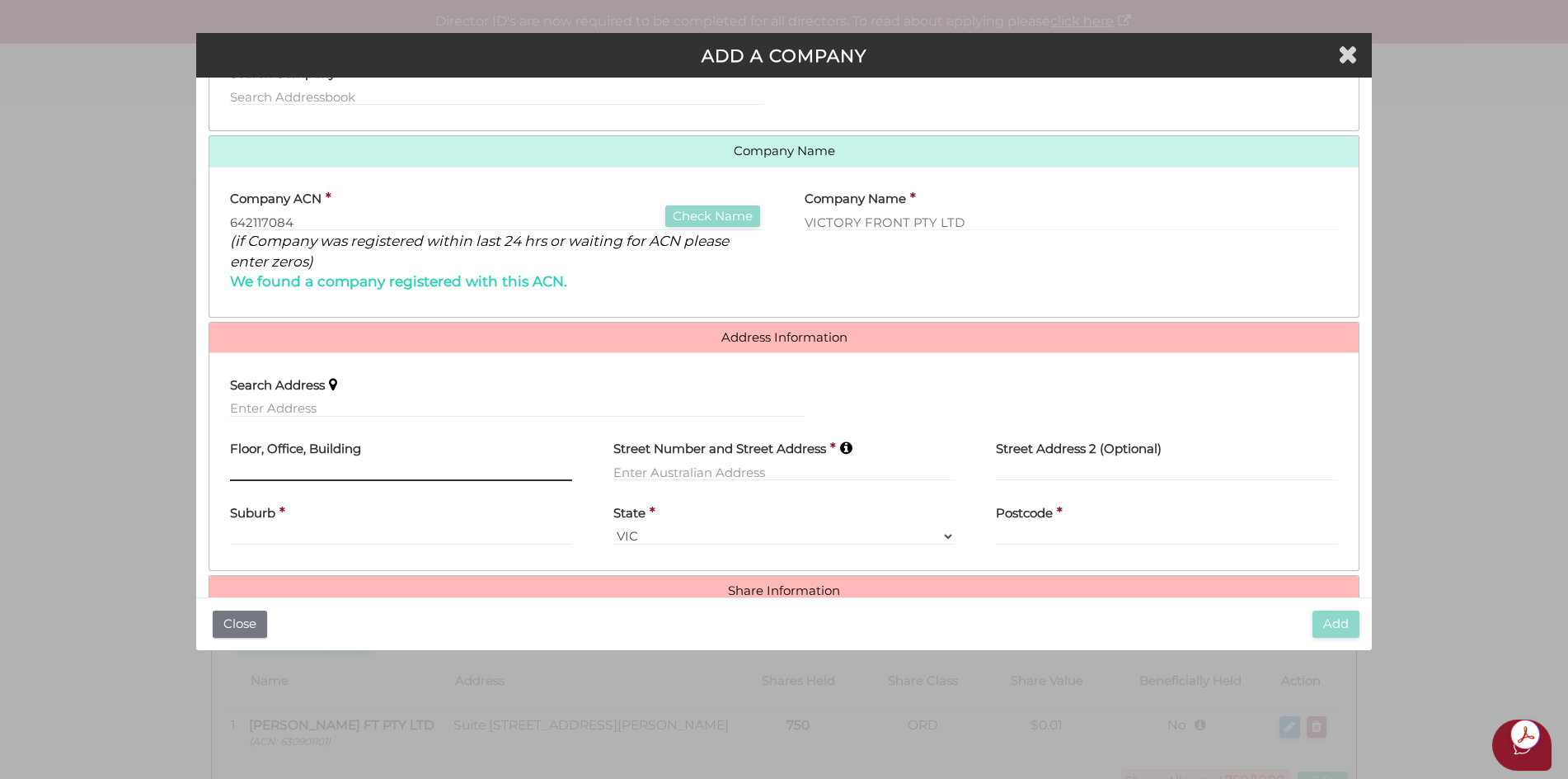
click at [353, 476] on input "text" at bounding box center [401, 472] width 342 height 18
type input "SUITE 701"
click at [679, 472] on input "text" at bounding box center [784, 472] width 342 height 18
click at [658, 468] on input "text" at bounding box center [784, 472] width 342 height 18
type input "53 WALKER STREET"
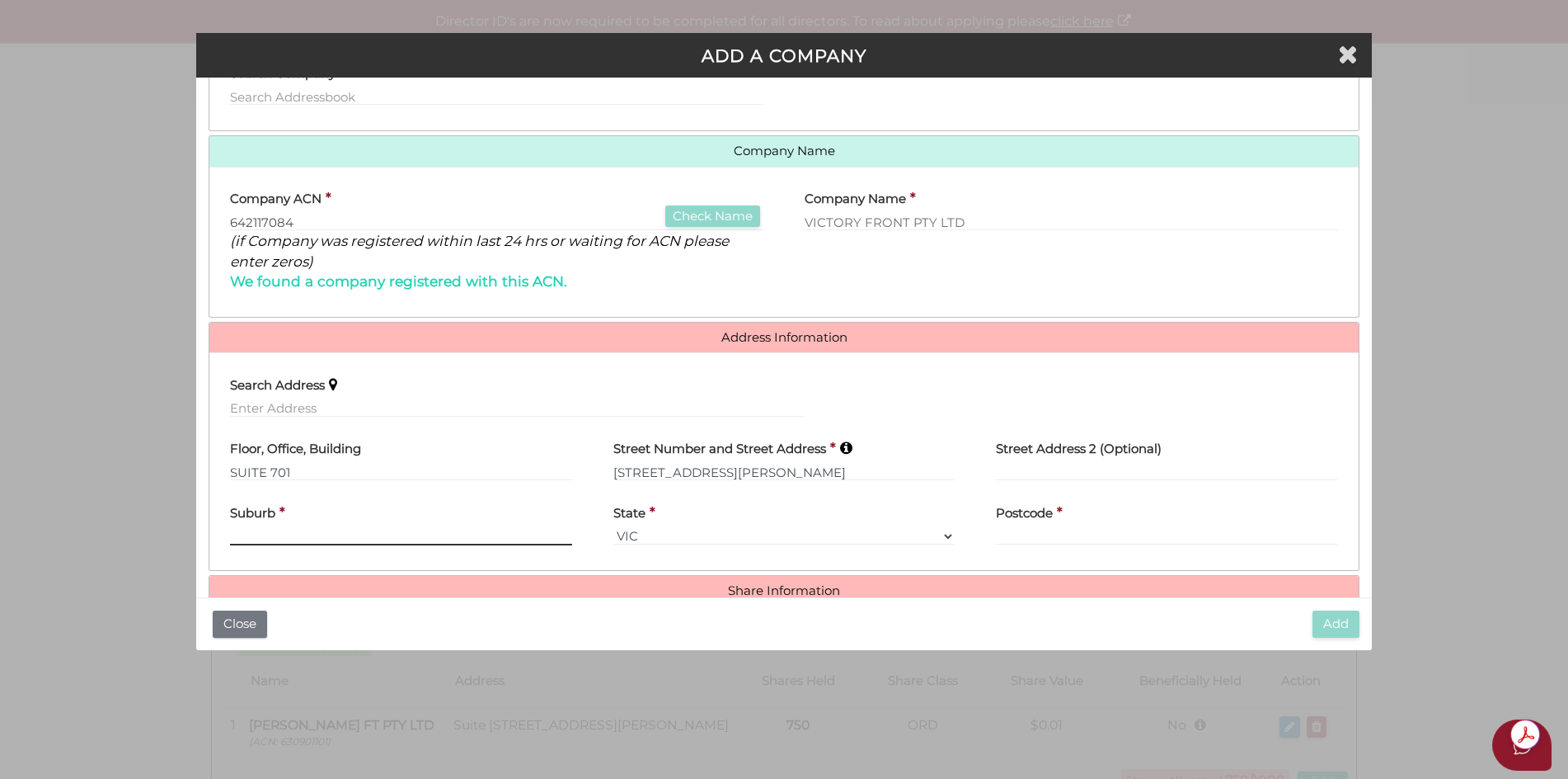
click at [521, 533] on div "Suburb *" at bounding box center [401, 519] width 342 height 52
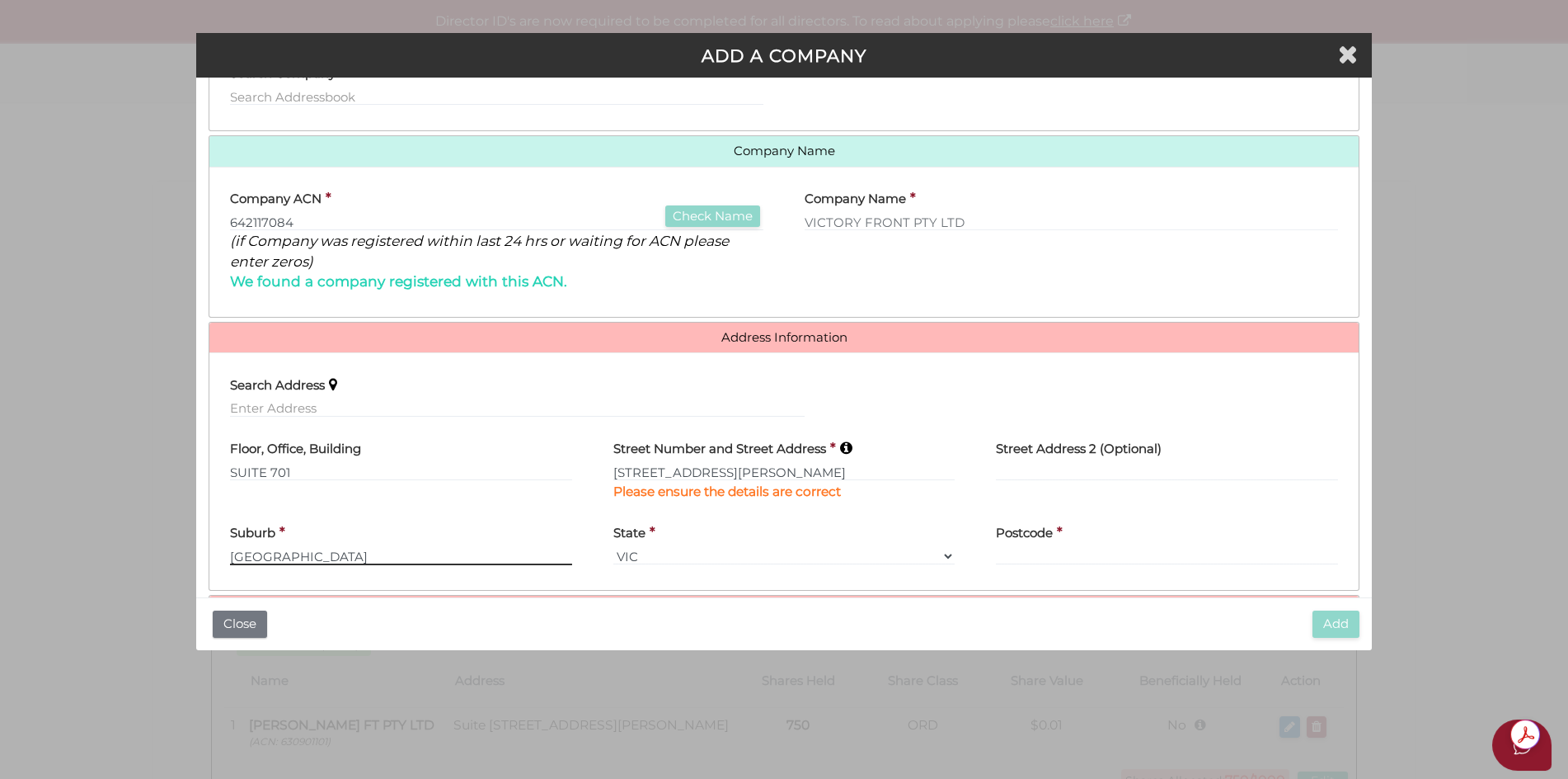
type input "NORTH SYDNEY"
click at [945, 553] on select "VIC ACT NSW NT QLD TAS WA SA" at bounding box center [784, 556] width 342 height 18
select select "[GEOGRAPHIC_DATA]"
click at [614, 547] on select "VIC ACT NSW NT QLD TAS WA SA" at bounding box center [784, 556] width 342 height 18
click at [1028, 555] on input "text" at bounding box center [1166, 556] width 342 height 18
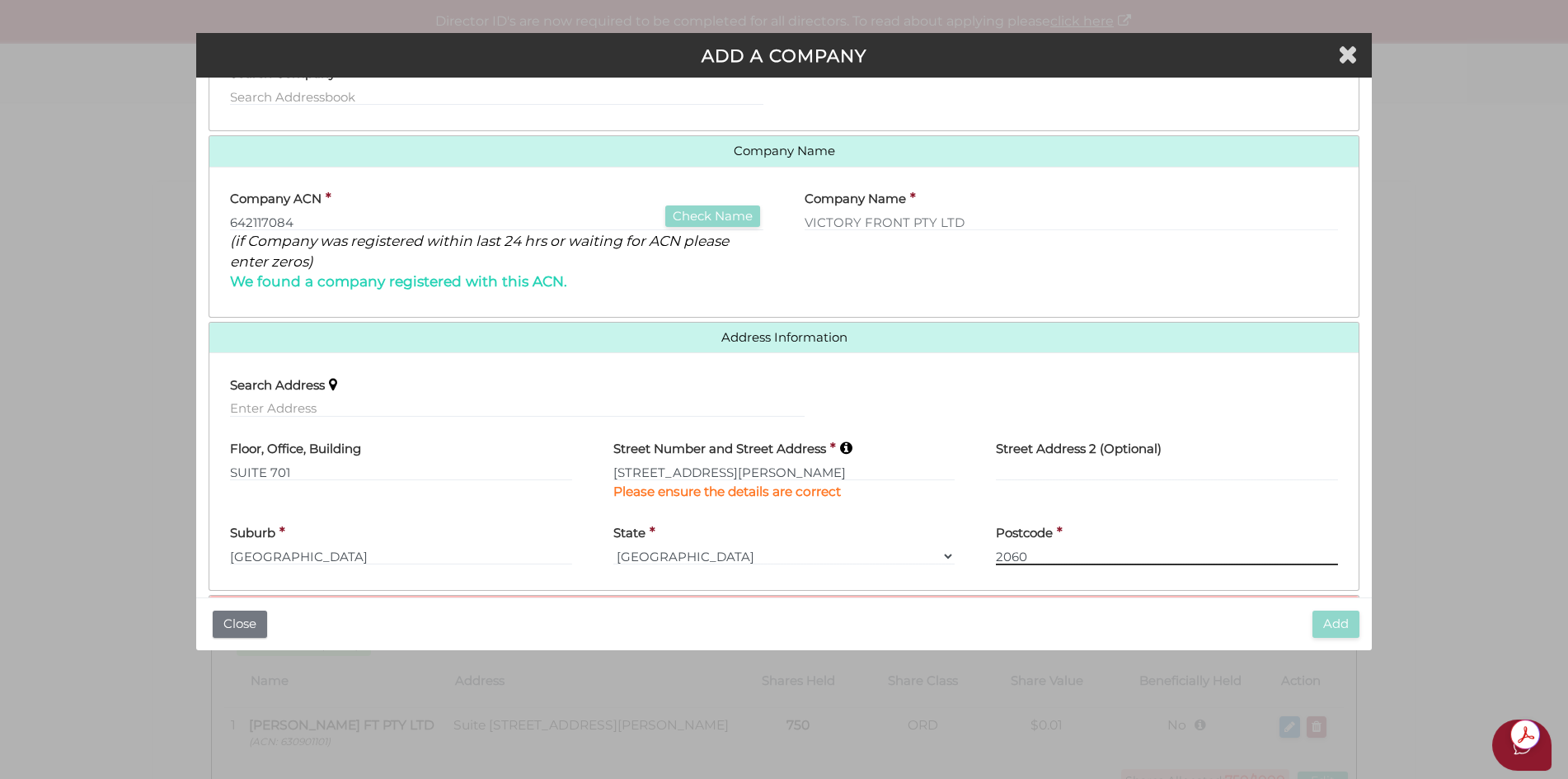
scroll to position [220, 0]
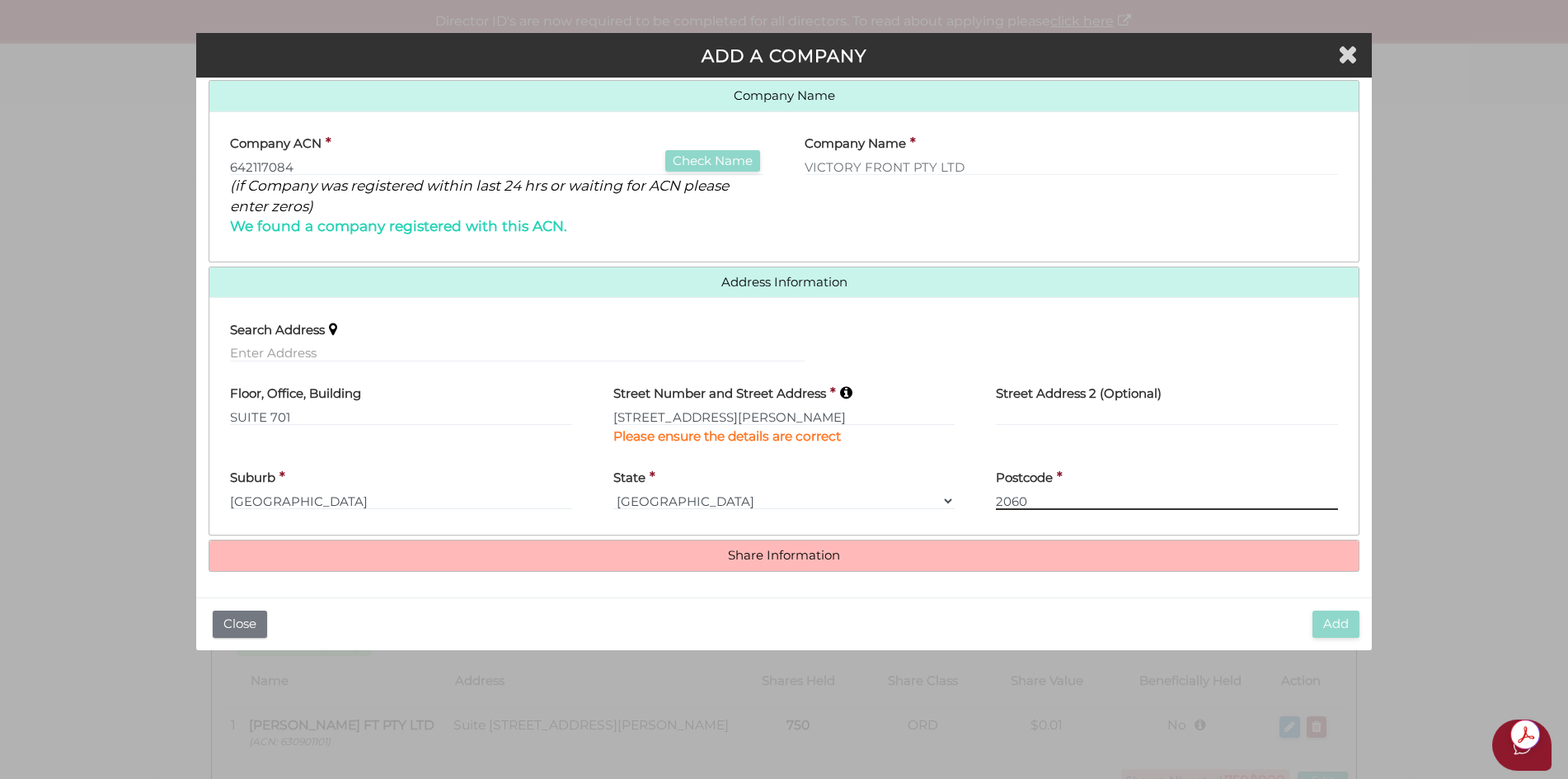
type input "2060"
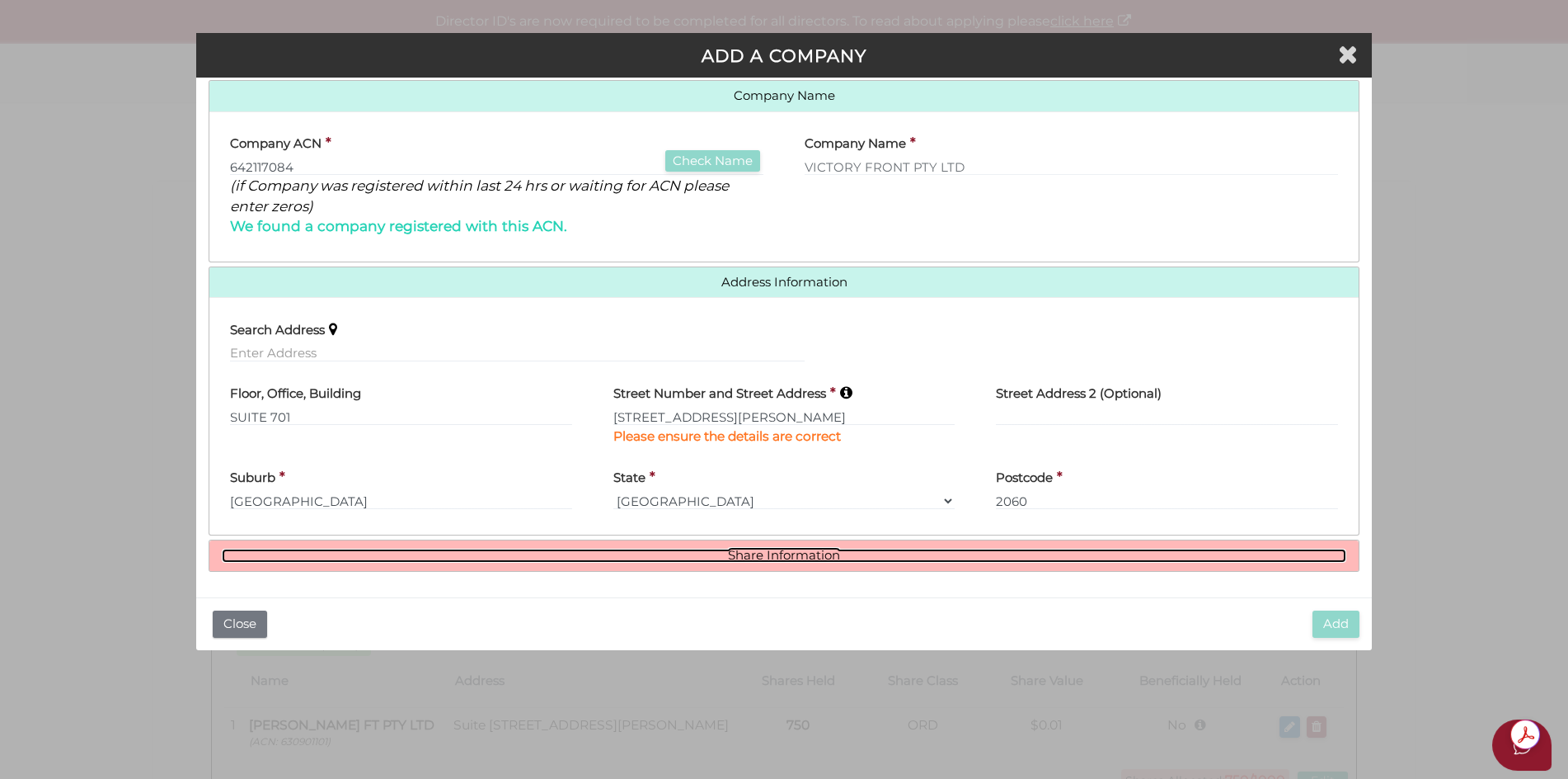
click at [798, 557] on link "Share Information" at bounding box center [784, 556] width 1125 height 14
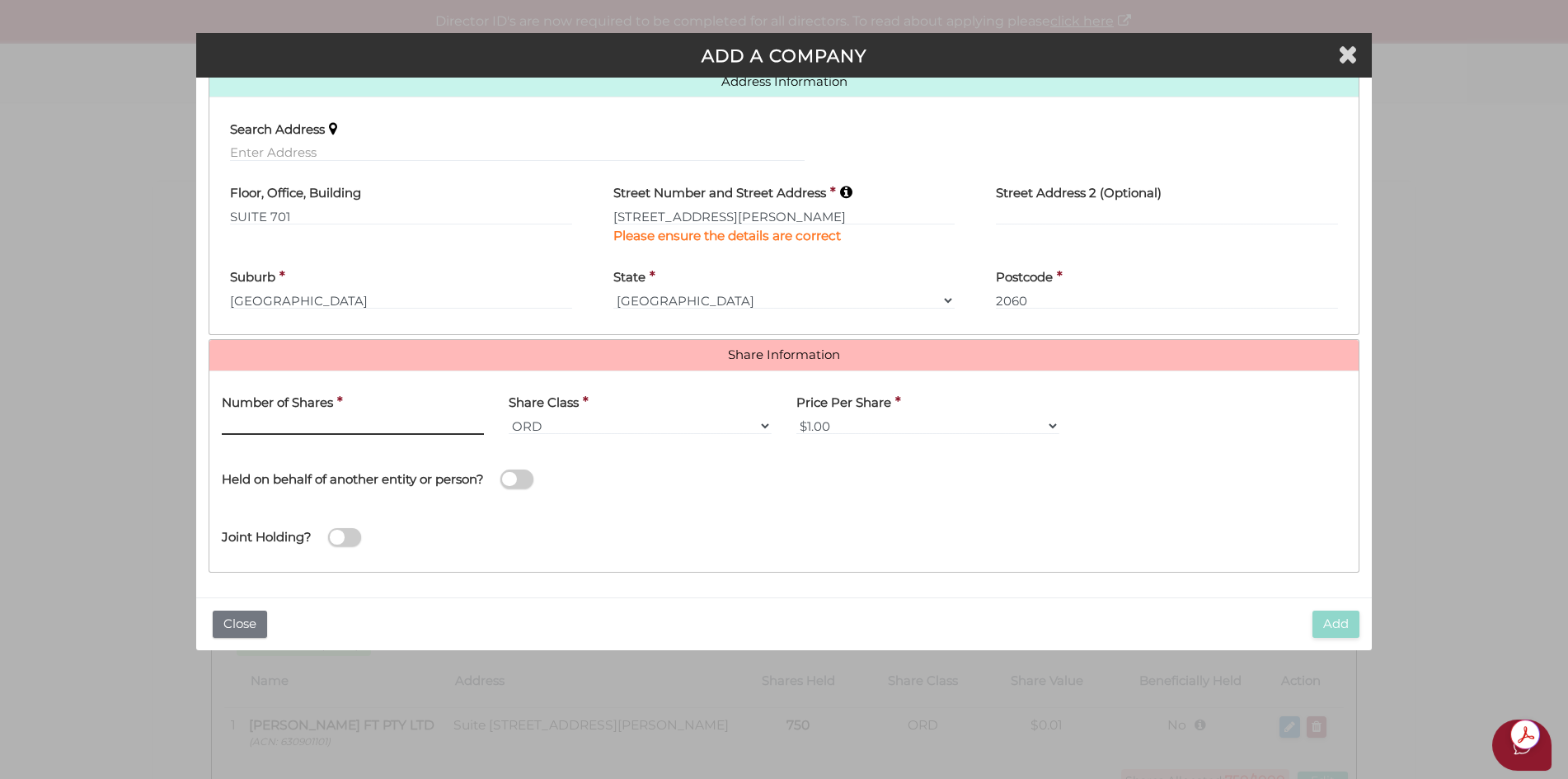
click at [348, 424] on input "text" at bounding box center [353, 426] width 262 height 18
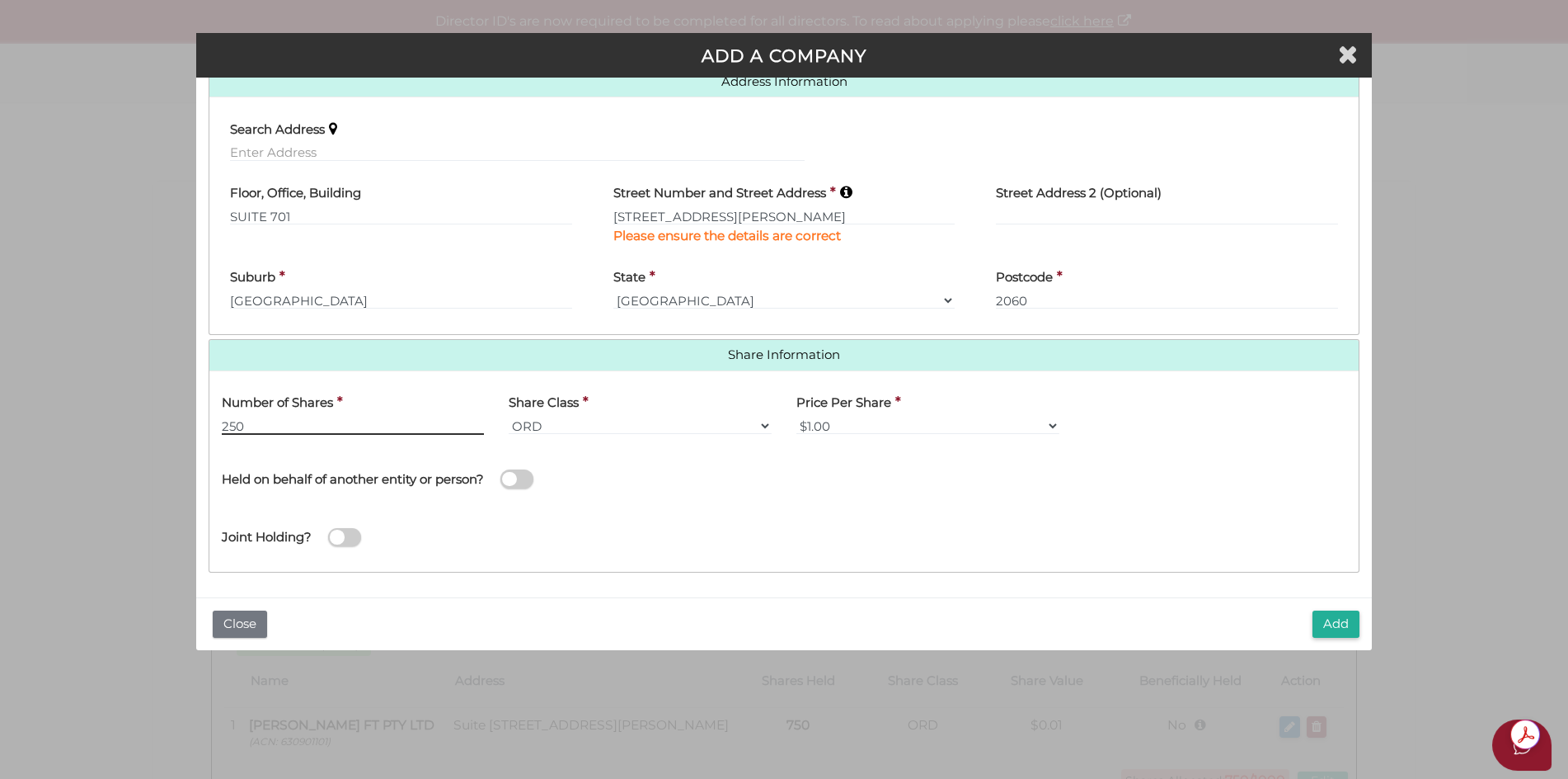
type input "250"
click at [1051, 427] on select "$1.00 $0.01 $0.001 $0.0001 $0.10 $0.50 $2.00 $5.00 $10.00 Other" at bounding box center [928, 426] width 262 height 18
select select "$0.01"
click at [796, 417] on select "$1.00 $0.01 $0.001 $0.0001 $0.10 $0.50 $2.00 $5.00 $10.00 Other" at bounding box center [928, 426] width 262 height 18
drag, startPoint x: 1344, startPoint y: 627, endPoint x: 1279, endPoint y: 627, distance: 65.0
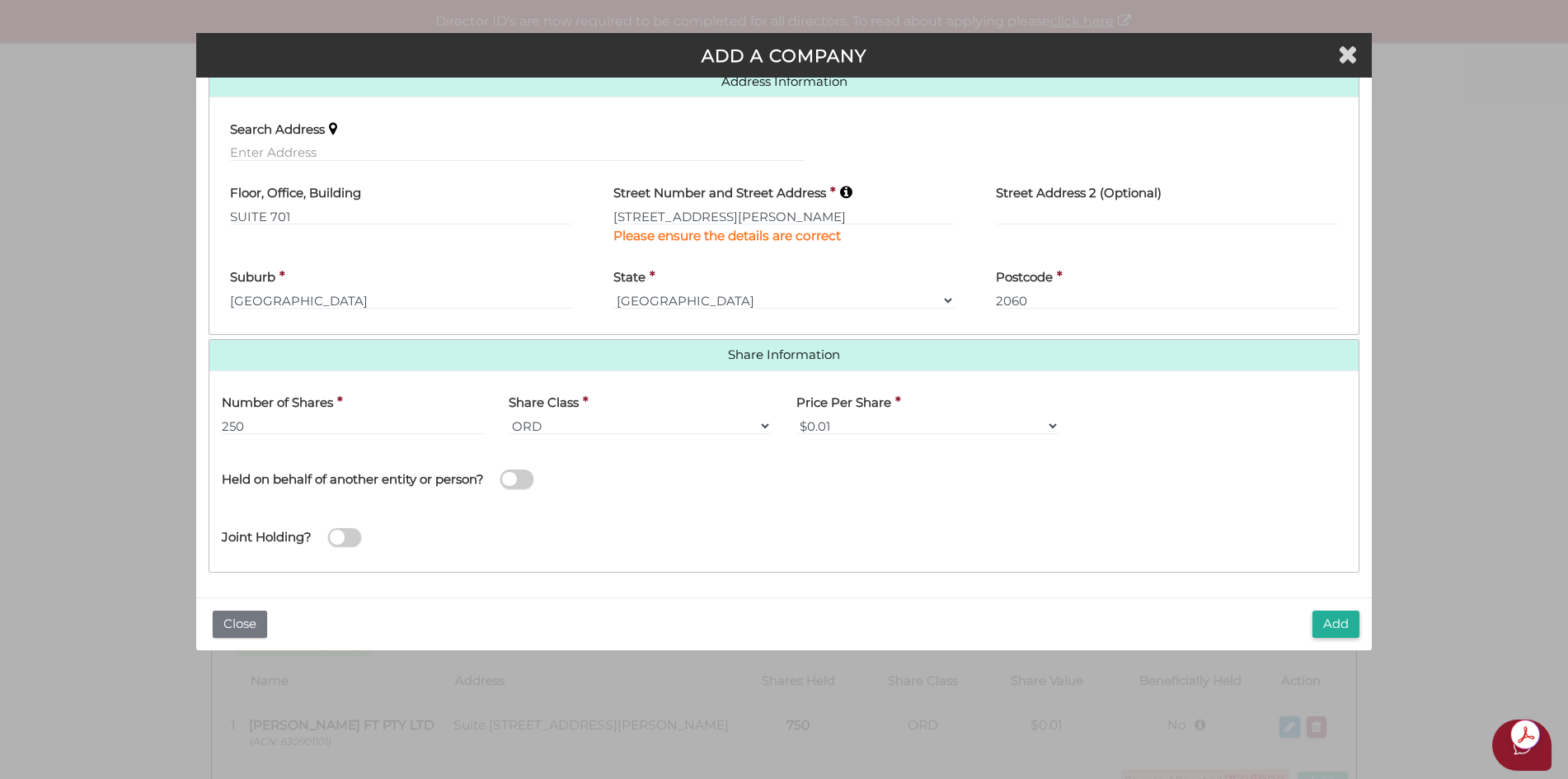
click at [1344, 627] on button "Add" at bounding box center [1336, 624] width 47 height 28
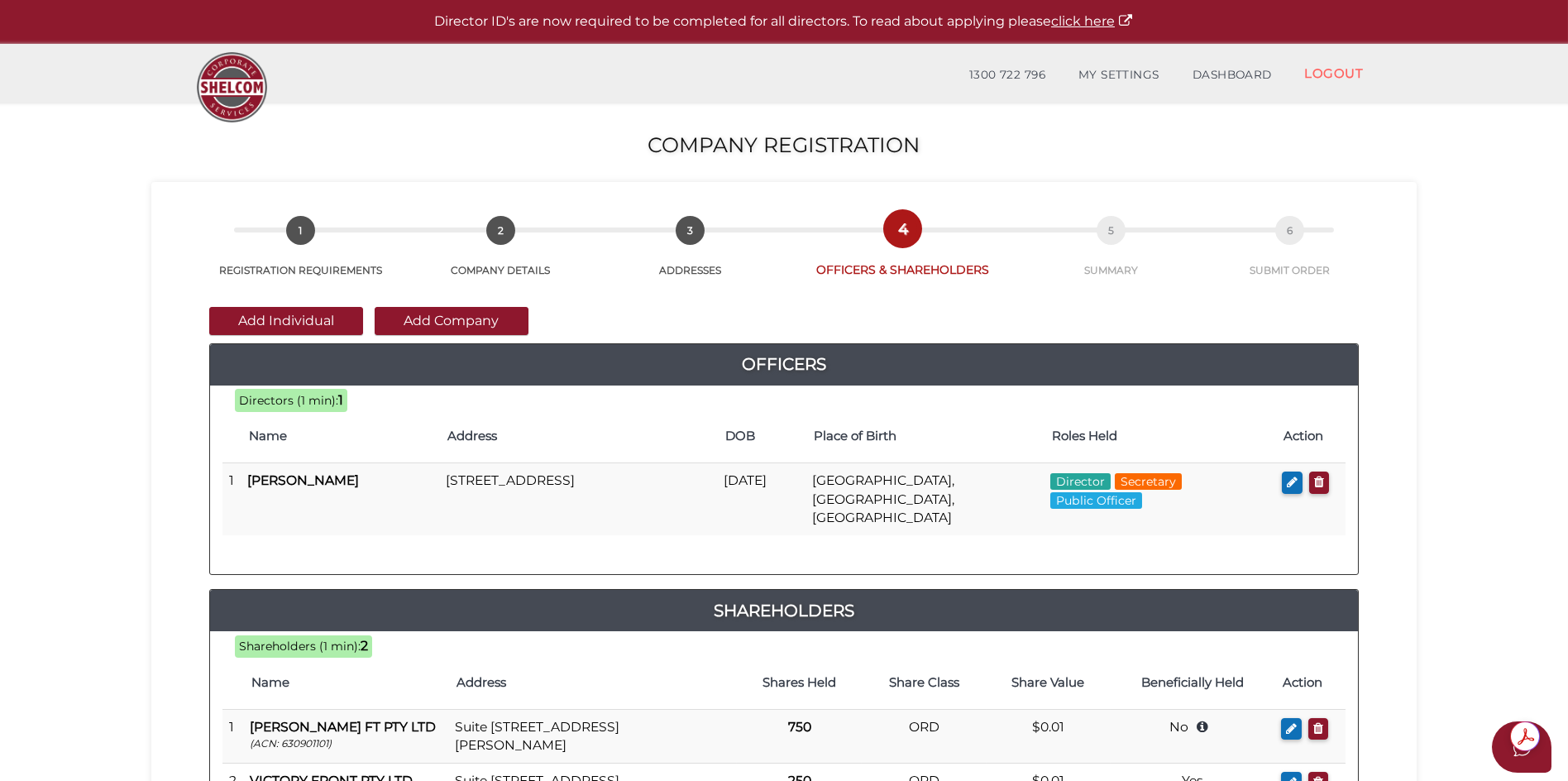
scroll to position [248, 0]
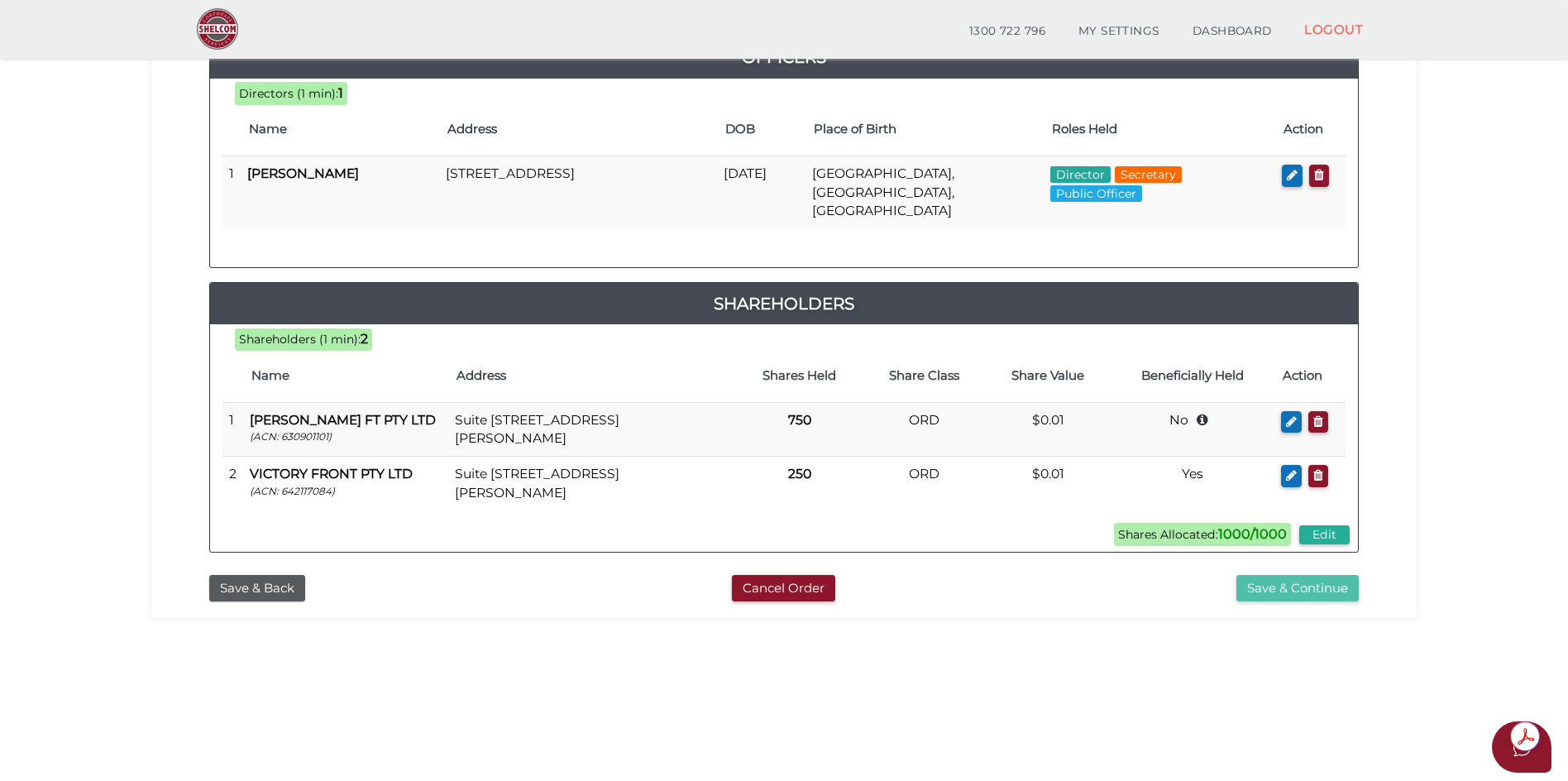
click at [1278, 575] on button "Save & Continue" at bounding box center [1298, 589] width 123 height 28
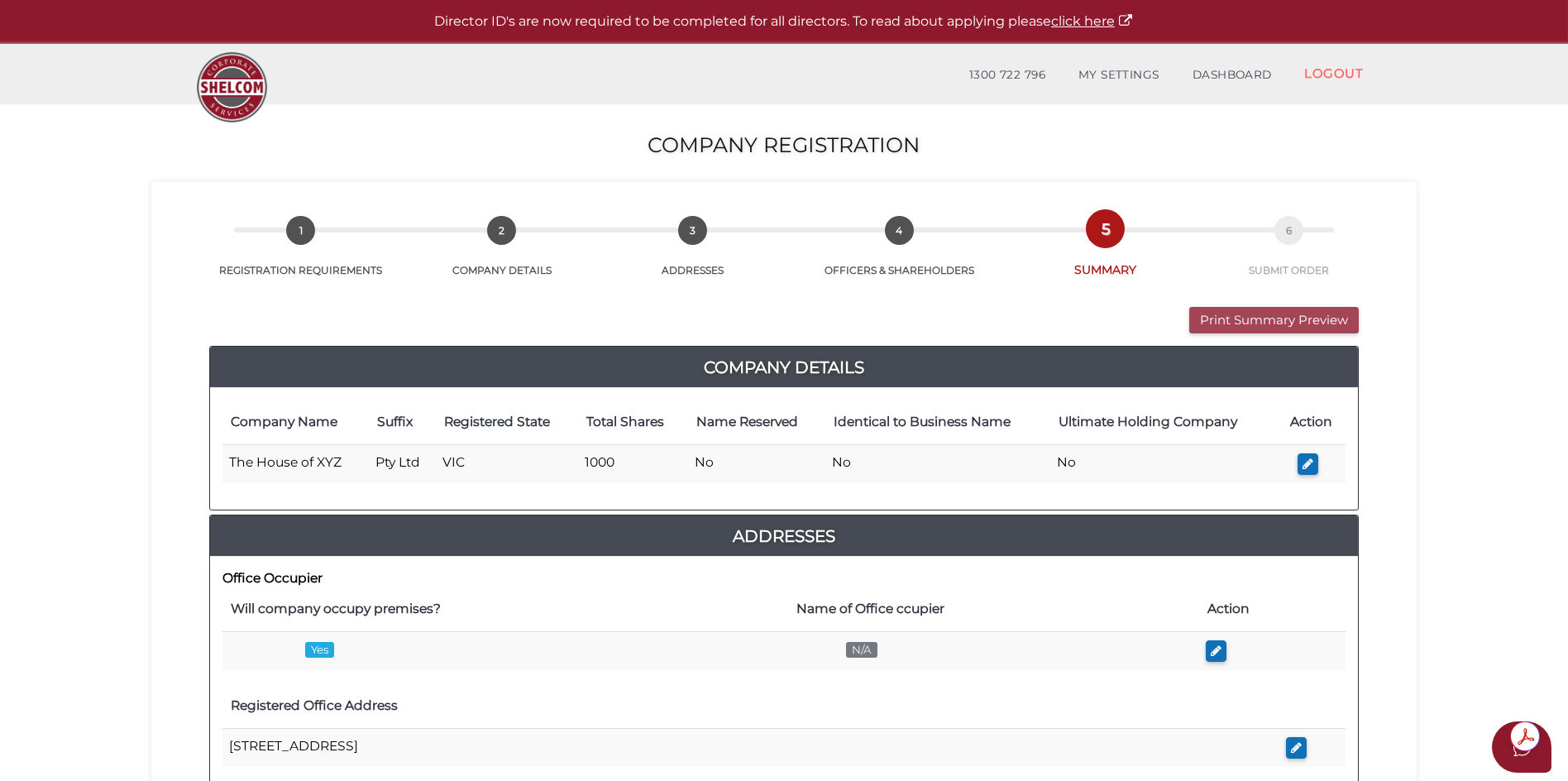
click at [1276, 322] on button "Print Summary Preview" at bounding box center [1273, 321] width 169 height 28
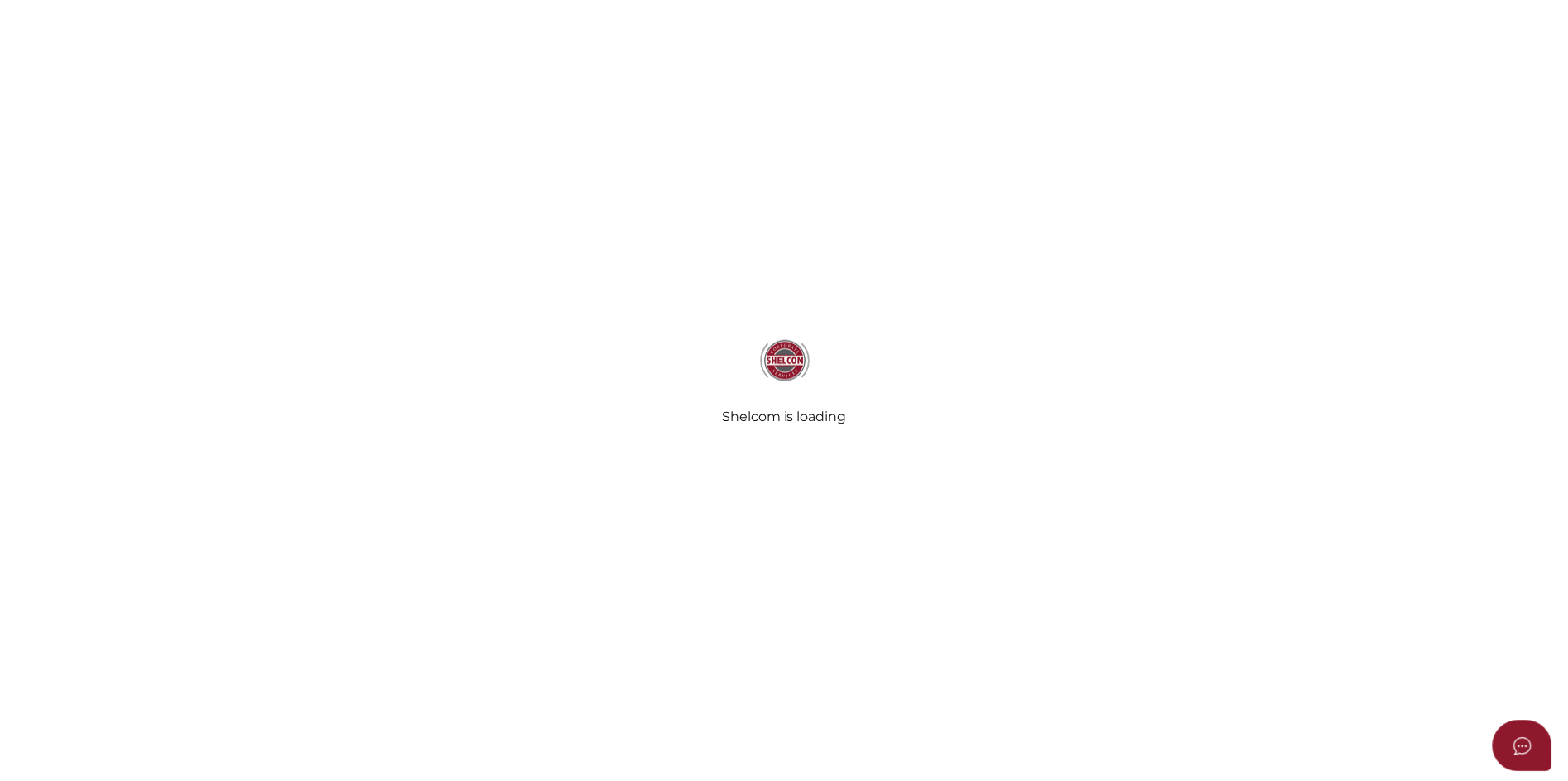
scroll to position [248, 0]
